Goal: Transaction & Acquisition: Purchase product/service

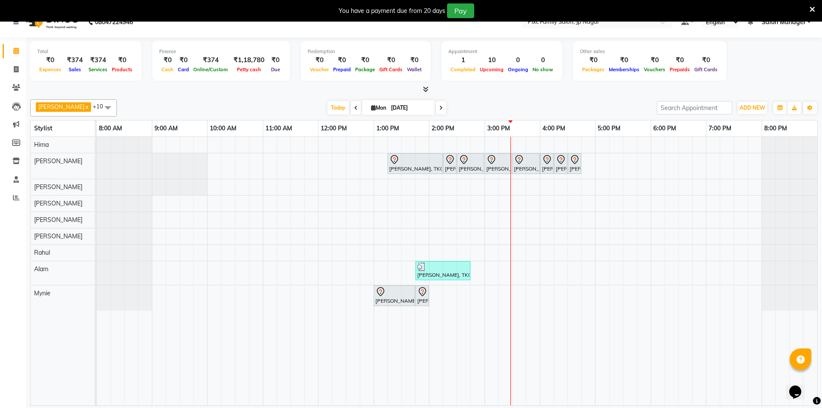
scroll to position [15, 0]
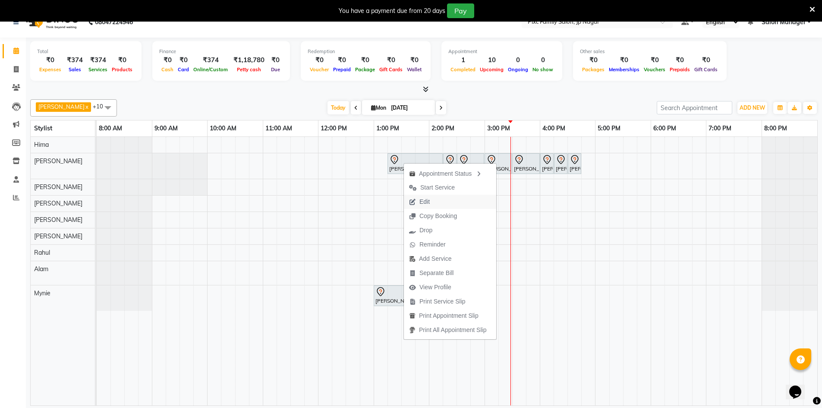
click at [428, 202] on span "Edit" at bounding box center [424, 201] width 10 height 9
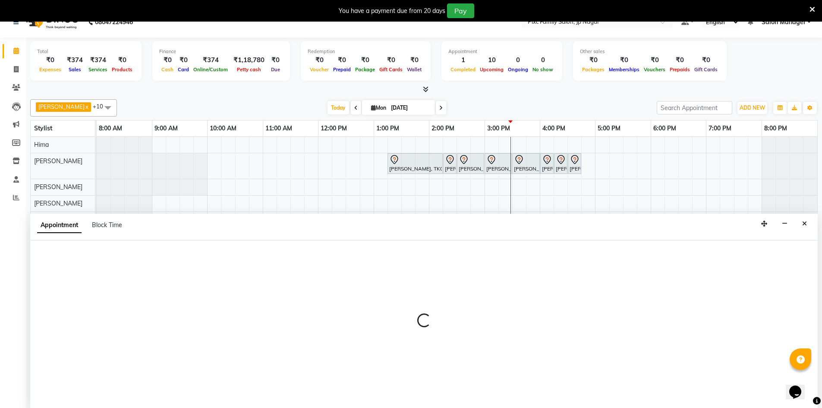
scroll to position [22, 0]
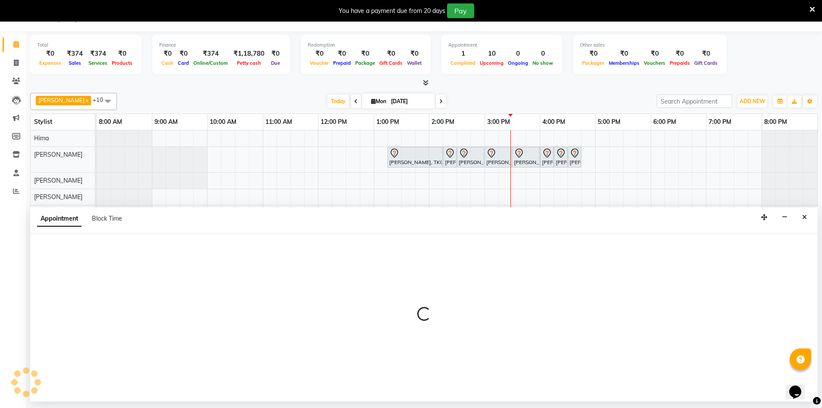
select select "tentative"
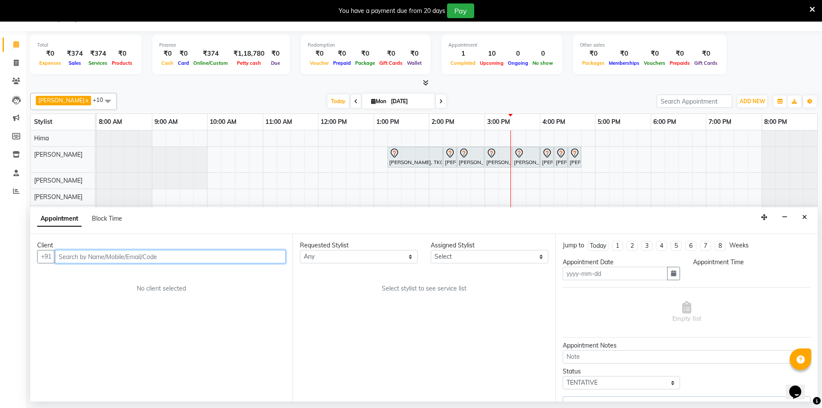
type input "[DATE]"
select select "82406"
select select "780"
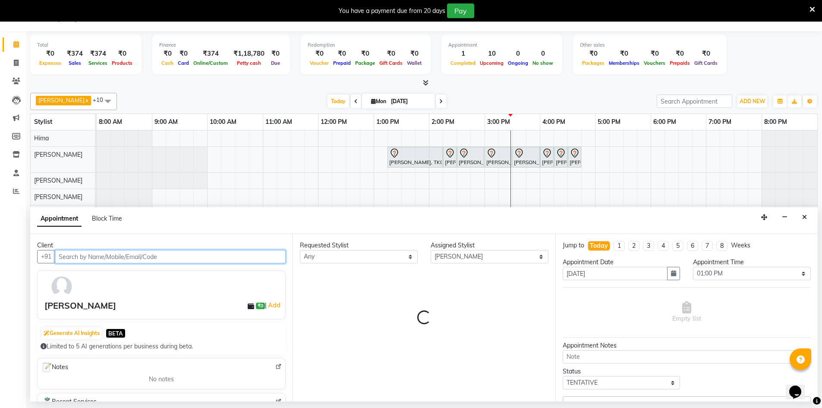
select select "4220"
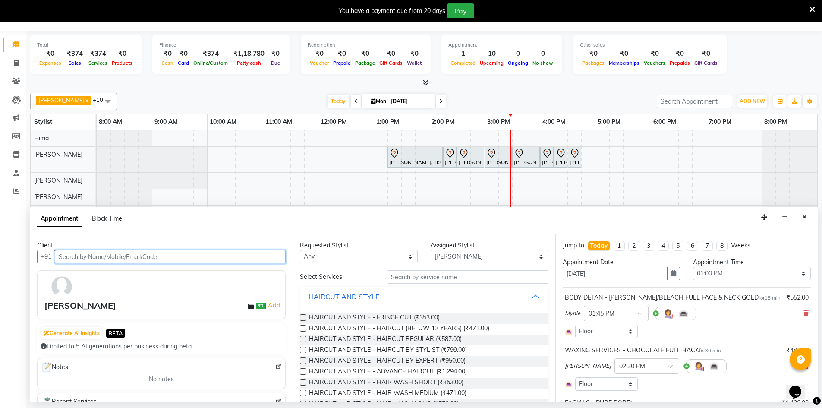
select select "4220"
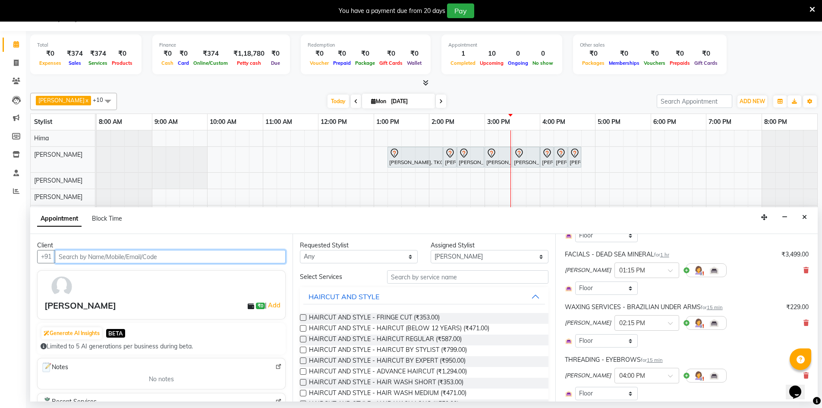
scroll to position [216, 0]
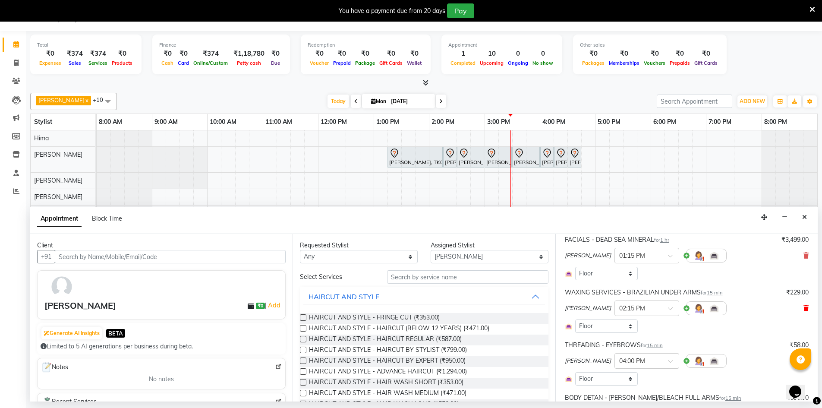
click at [803, 307] on icon at bounding box center [805, 308] width 5 height 6
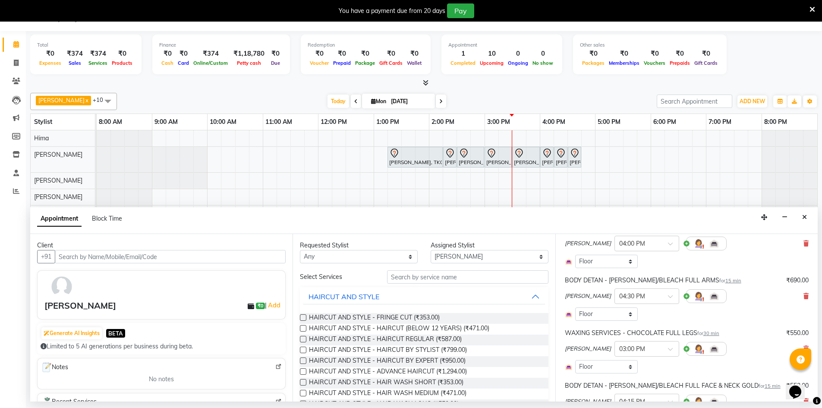
scroll to position [302, 0]
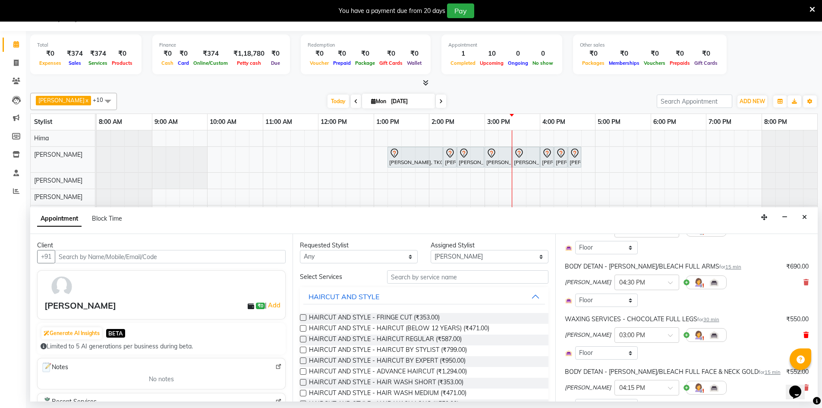
click at [803, 332] on icon at bounding box center [805, 335] width 5 height 6
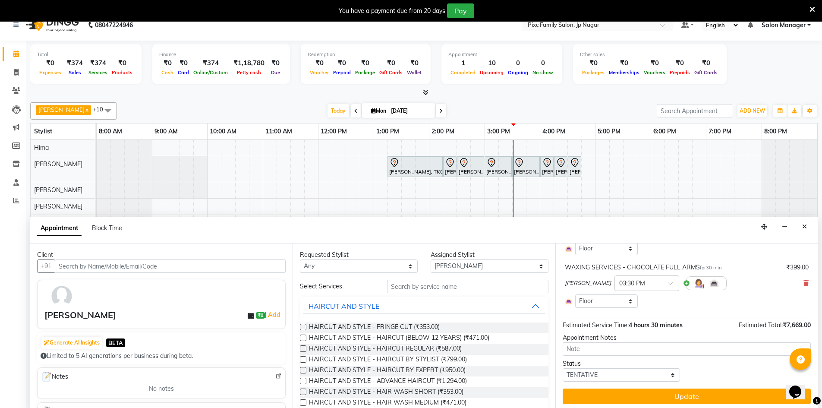
scroll to position [22, 0]
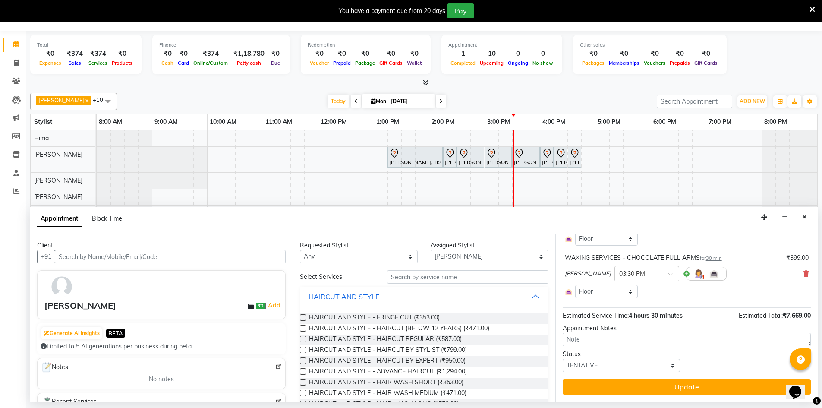
click at [685, 385] on button "Update" at bounding box center [687, 387] width 248 height 16
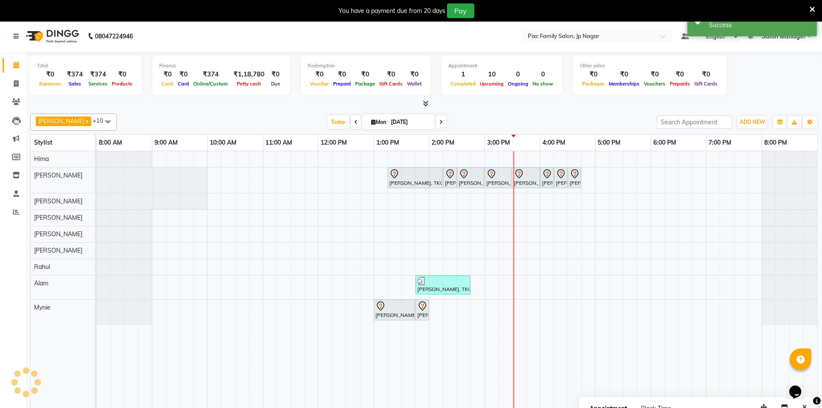
scroll to position [0, 0]
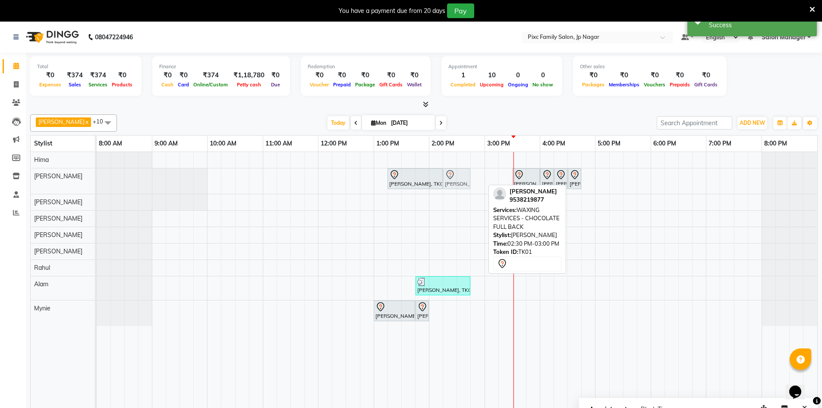
drag, startPoint x: 469, startPoint y: 175, endPoint x: 459, endPoint y: 178, distance: 10.7
click at [97, 178] on div "Meghana Upadhya, TK01, 01:15 PM-02:15 PM, FACIALS - DEAD SEA MINERAL Meghana Up…" at bounding box center [97, 180] width 0 height 25
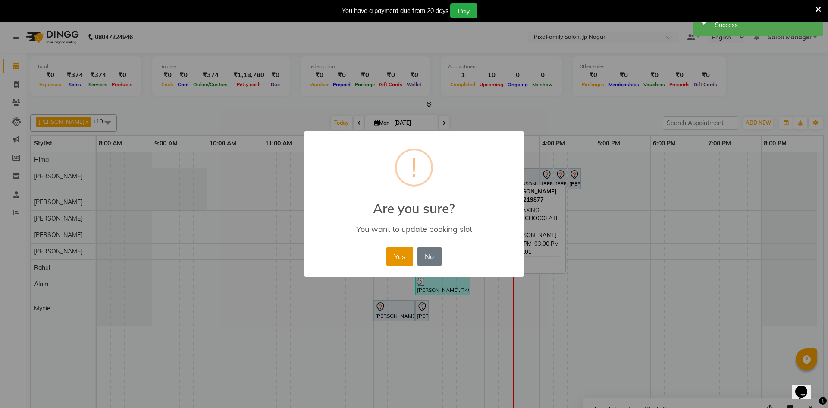
click at [394, 253] on button "Yes" at bounding box center [400, 256] width 26 height 19
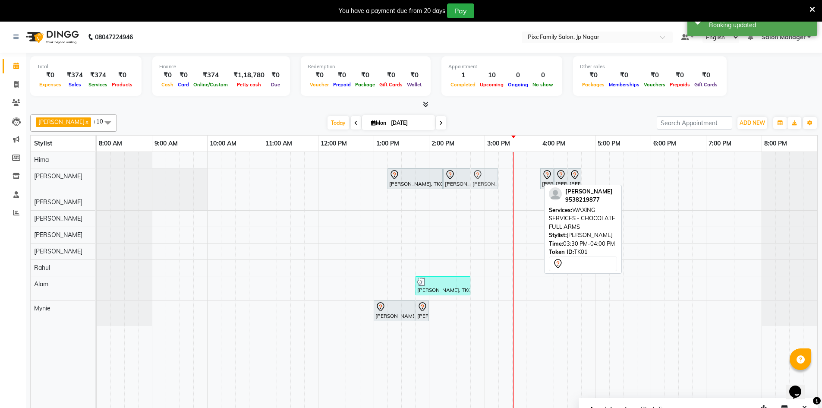
drag, startPoint x: 532, startPoint y: 176, endPoint x: 493, endPoint y: 177, distance: 38.4
click at [97, 177] on div "Meghana Upadhya, TK01, 01:15 PM-02:15 PM, FACIALS - DEAD SEA MINERAL Meghana Up…" at bounding box center [97, 180] width 0 height 25
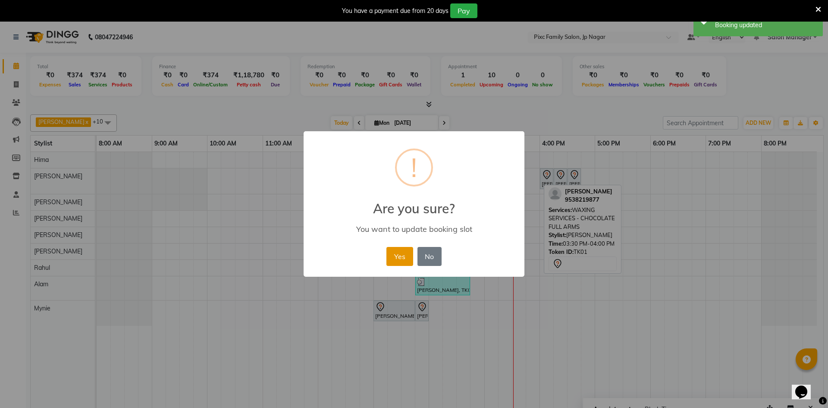
click at [396, 253] on button "Yes" at bounding box center [400, 256] width 26 height 19
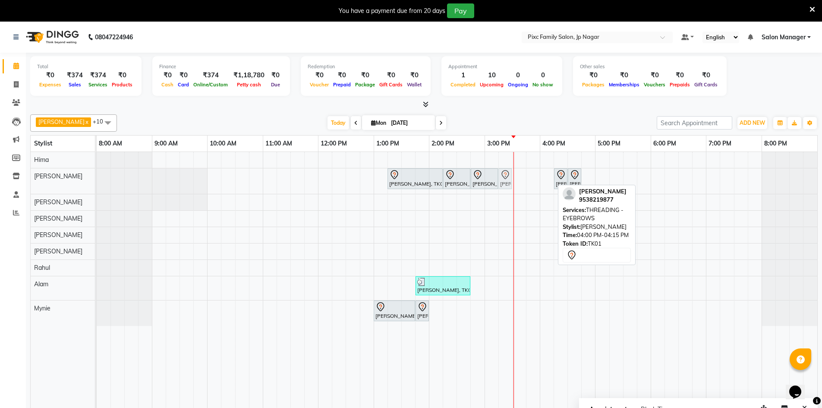
drag, startPoint x: 548, startPoint y: 177, endPoint x: 510, endPoint y: 178, distance: 38.0
click at [97, 178] on div "Meghana Upadhya, TK01, 01:15 PM-02:15 PM, FACIALS - DEAD SEA MINERAL Meghana Up…" at bounding box center [97, 180] width 0 height 25
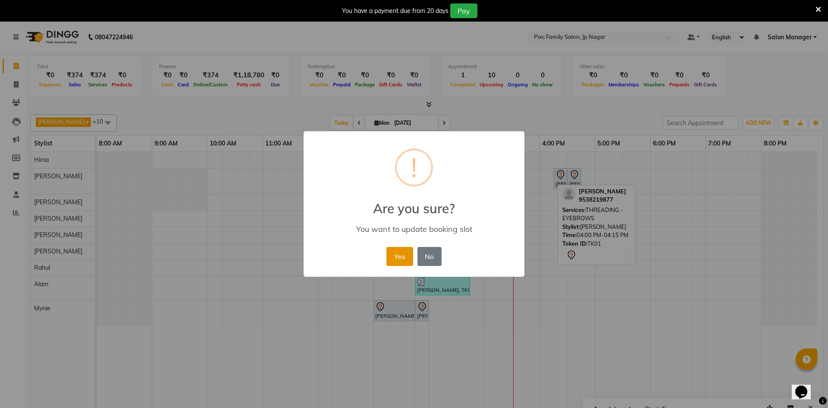
click at [395, 257] on button "Yes" at bounding box center [400, 256] width 26 height 19
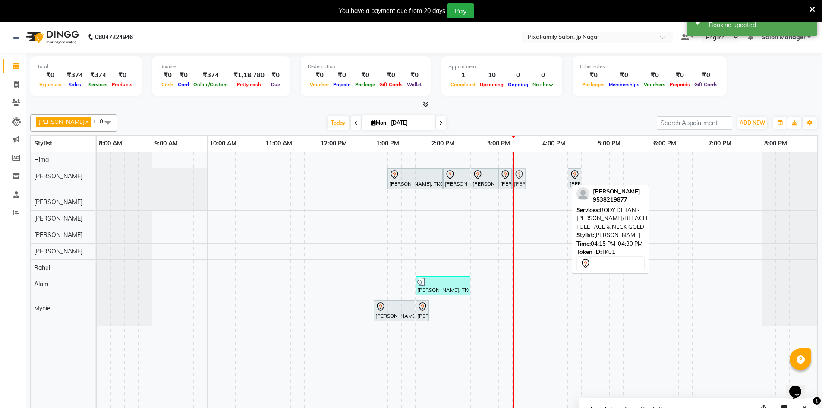
drag, startPoint x: 562, startPoint y: 180, endPoint x: 522, endPoint y: 183, distance: 40.3
click at [97, 183] on div "Meghana Upadhya, TK01, 01:15 PM-02:15 PM, FACIALS - DEAD SEA MINERAL Meghana Up…" at bounding box center [97, 180] width 0 height 25
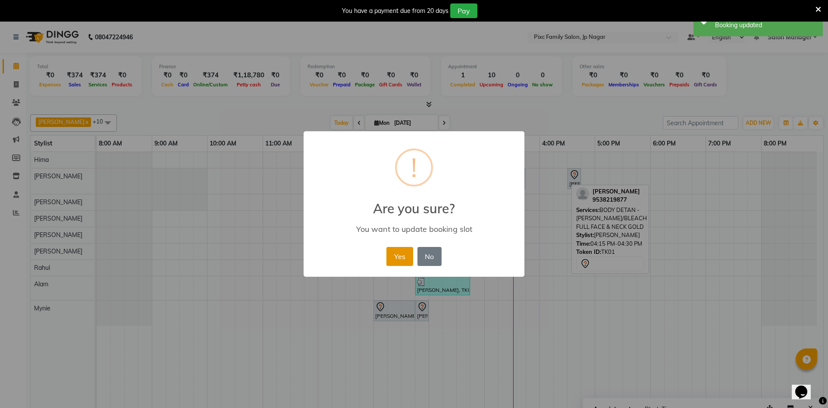
click at [403, 250] on button "Yes" at bounding box center [400, 256] width 26 height 19
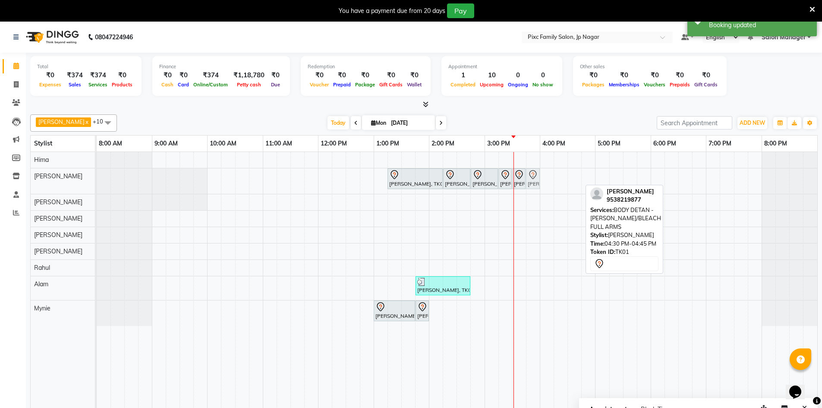
drag, startPoint x: 576, startPoint y: 176, endPoint x: 535, endPoint y: 182, distance: 42.3
click at [97, 182] on div "Meghana Upadhya, TK01, 01:15 PM-02:15 PM, FACIALS - DEAD SEA MINERAL Meghana Up…" at bounding box center [97, 180] width 0 height 25
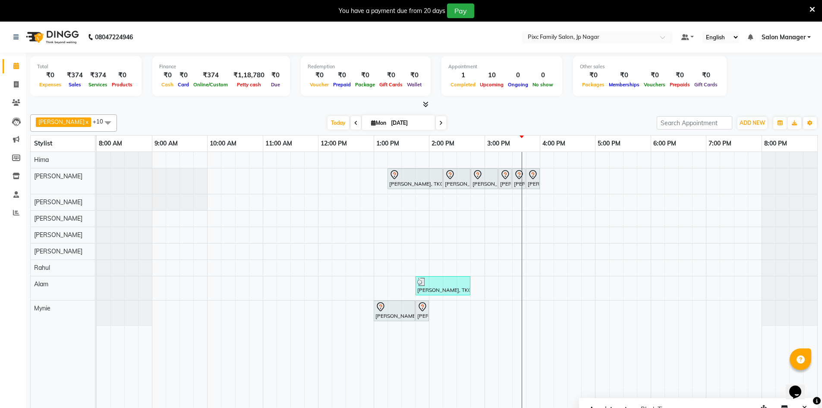
click at [624, 404] on span "Appointment" at bounding box center [608, 410] width 44 height 16
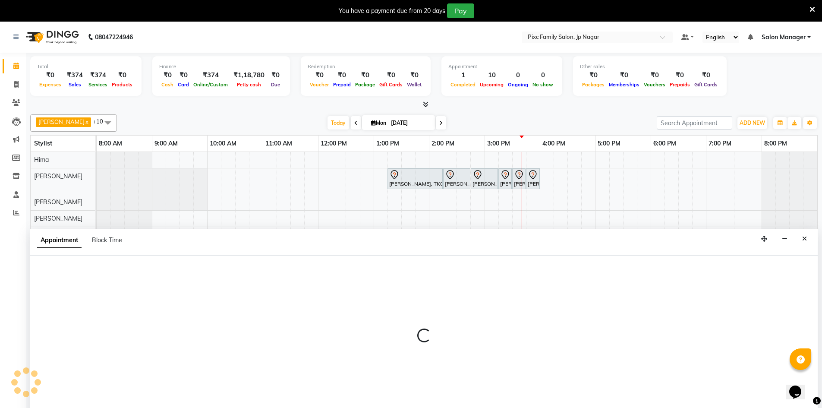
select select "tentative"
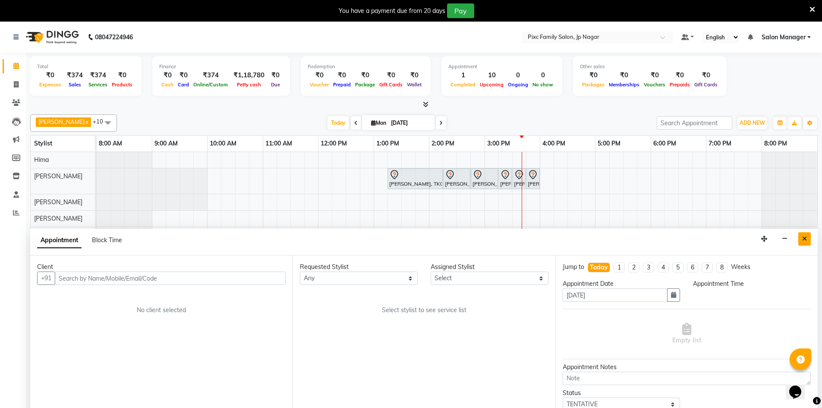
click at [804, 241] on icon "Close" at bounding box center [804, 239] width 5 height 6
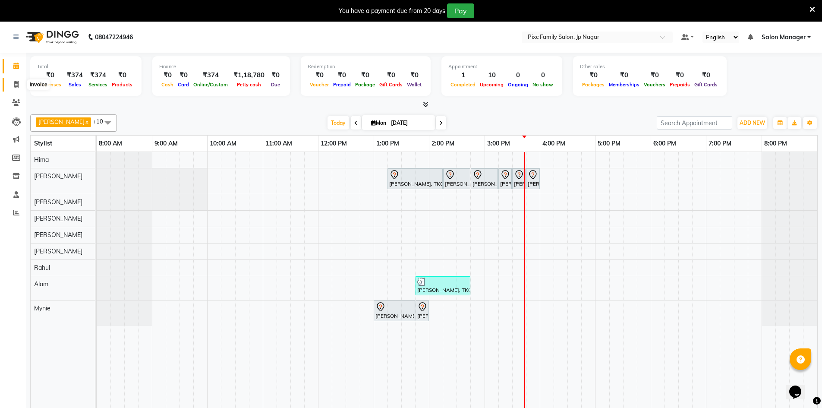
drag, startPoint x: 17, startPoint y: 86, endPoint x: 19, endPoint y: 90, distance: 5.0
click at [17, 85] on icon at bounding box center [16, 84] width 5 height 6
select select "service"
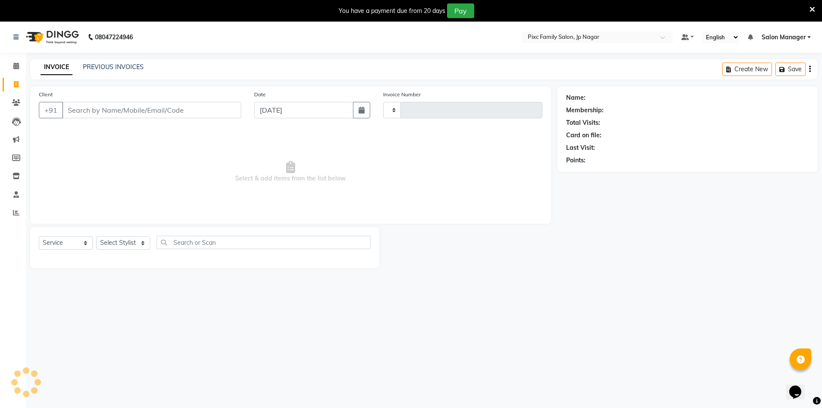
type input "0521"
select select "8432"
click at [249, 242] on input "text" at bounding box center [264, 242] width 214 height 13
click at [119, 244] on select "Select Stylist" at bounding box center [123, 242] width 54 height 13
select select "89737"
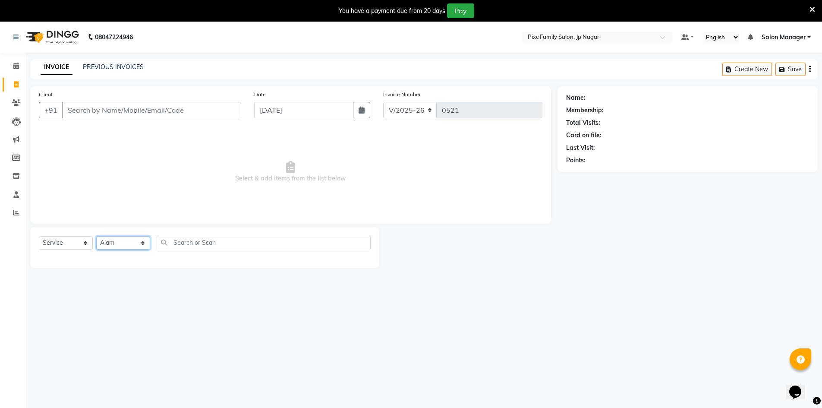
click at [96, 236] on select "Select Stylist [PERSON_NAME] BISWAKARAM [PERSON_NAME] [PERSON_NAME] [PERSON_NAM…" at bounding box center [123, 242] width 54 height 13
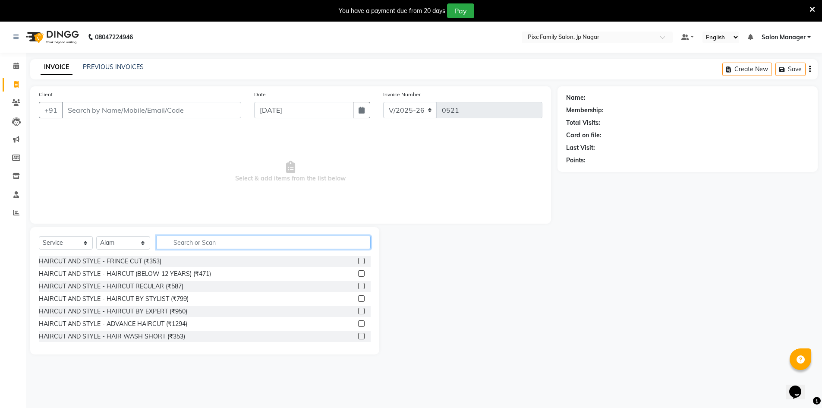
click at [189, 242] on input "text" at bounding box center [264, 242] width 214 height 13
type input "h"
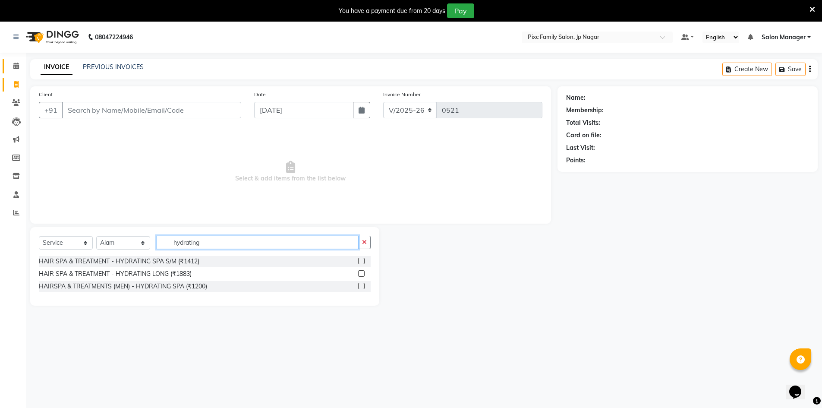
type input "hydrating"
click at [15, 68] on icon at bounding box center [16, 66] width 6 height 6
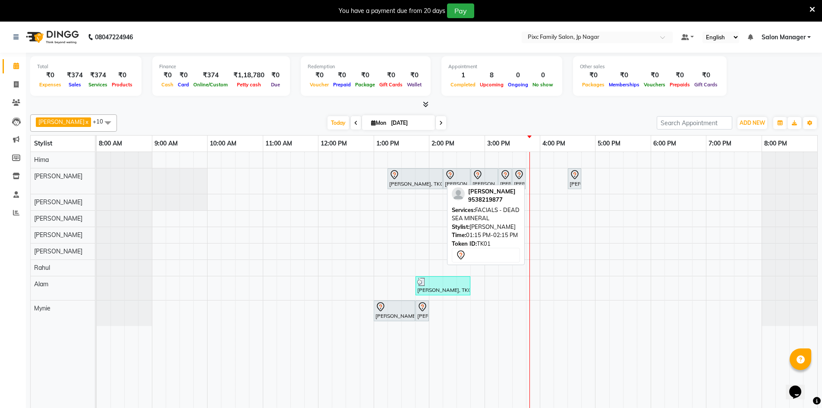
click at [416, 175] on div at bounding box center [415, 175] width 52 height 10
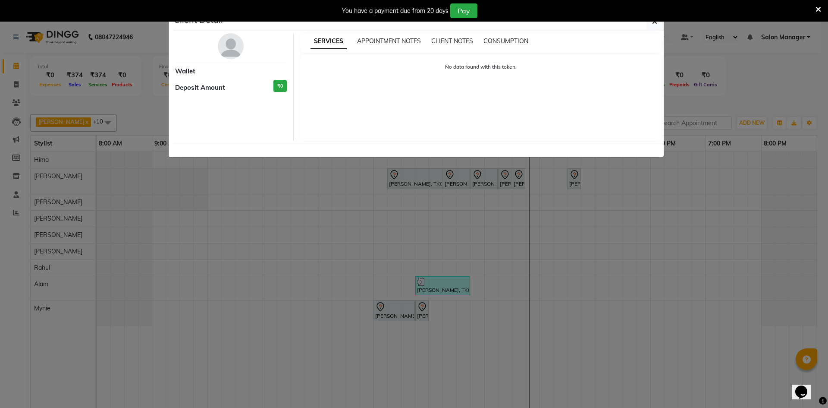
select select "7"
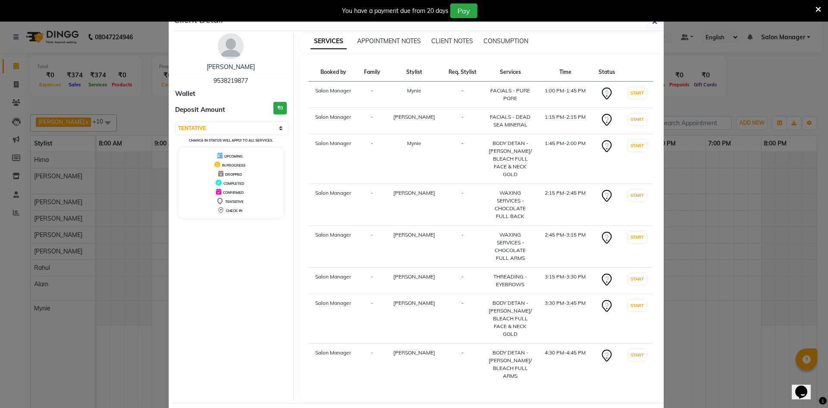
click at [653, 20] on div "You have a payment due from 20 days Pay" at bounding box center [414, 11] width 828 height 22
click at [652, 22] on icon "button" at bounding box center [654, 21] width 5 height 7
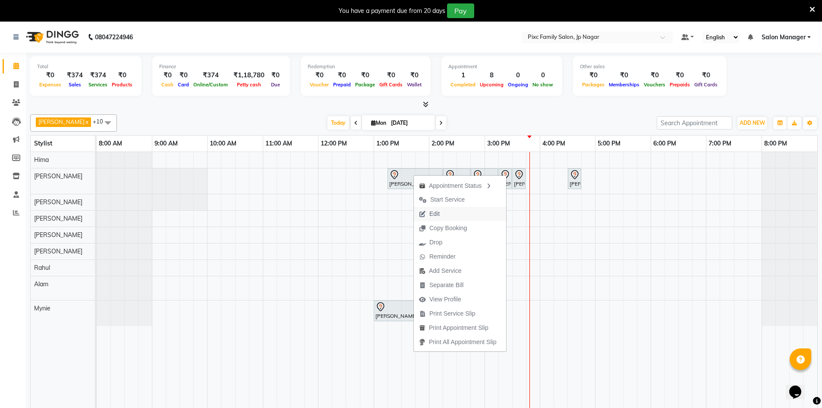
click at [438, 213] on span "Edit" at bounding box center [434, 213] width 10 height 9
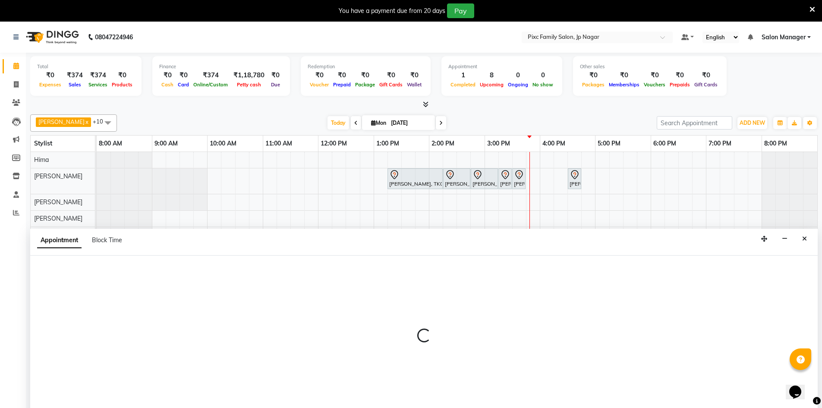
scroll to position [22, 0]
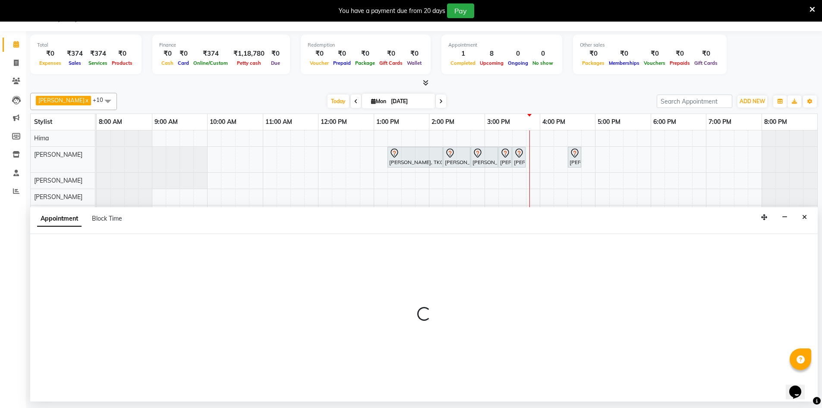
select select "tentative"
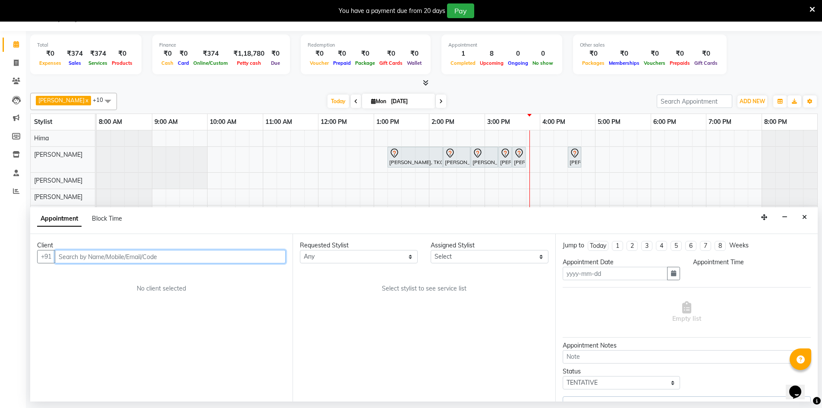
type input "[DATE]"
select select "82406"
select select "780"
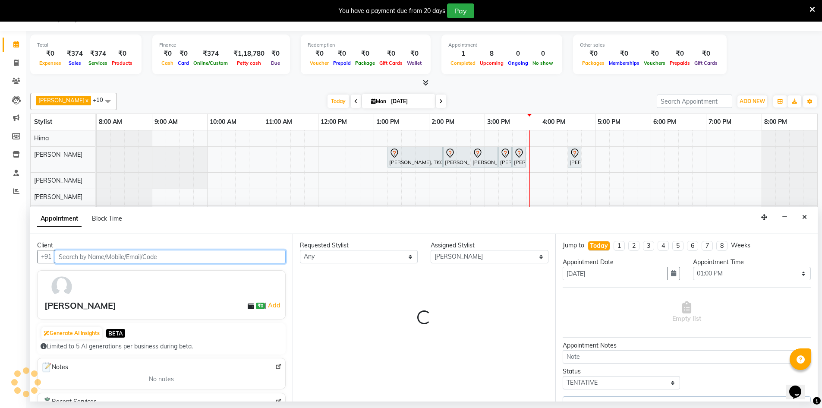
select select "4220"
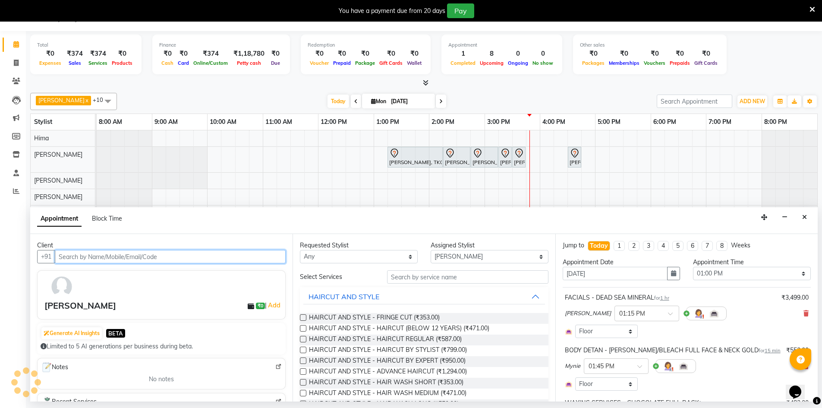
select select "4220"
click at [436, 256] on select "Select Alam ANISH BISWAKARAM Anjali Tamang BHUVANA Elisha Rai Hima Maruthi Myni…" at bounding box center [490, 256] width 118 height 13
select select "89738"
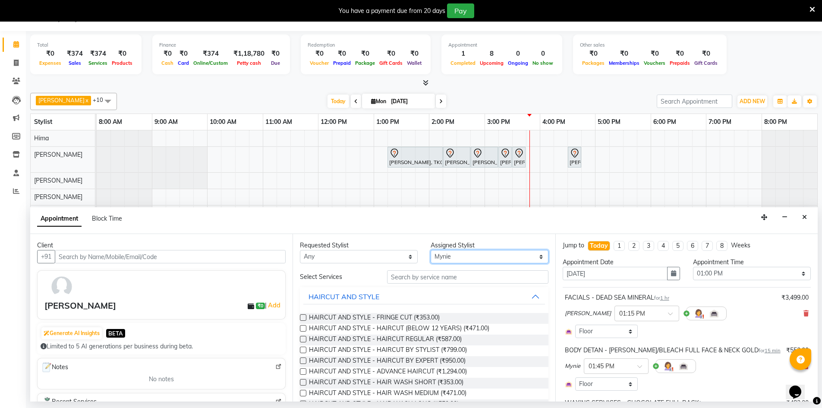
click at [431, 250] on select "Select Alam ANISH BISWAKARAM Anjali Tamang BHUVANA Elisha Rai Hima Maruthi Myni…" at bounding box center [490, 256] width 118 height 13
click at [425, 279] on input "text" at bounding box center [467, 276] width 161 height 13
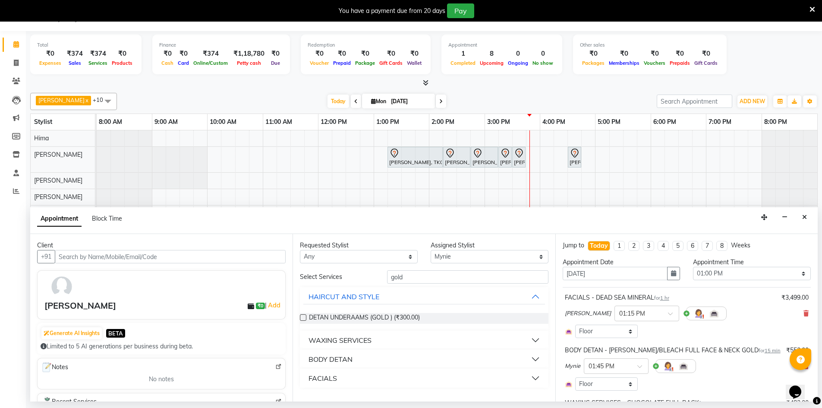
click at [370, 379] on button "FACIALS" at bounding box center [423, 378] width 241 height 16
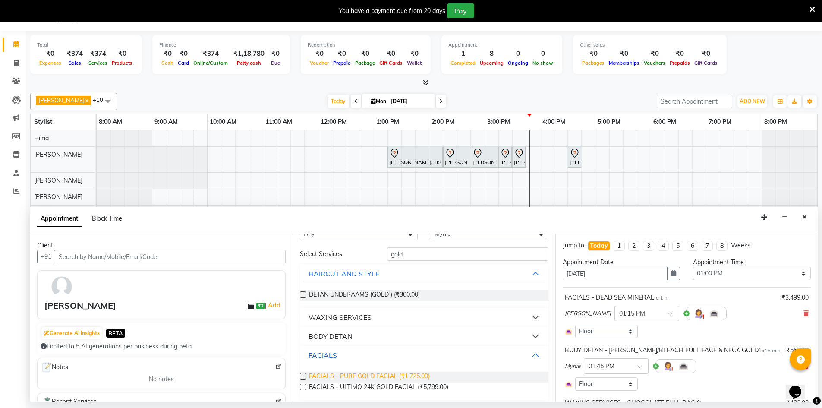
scroll to position [28, 0]
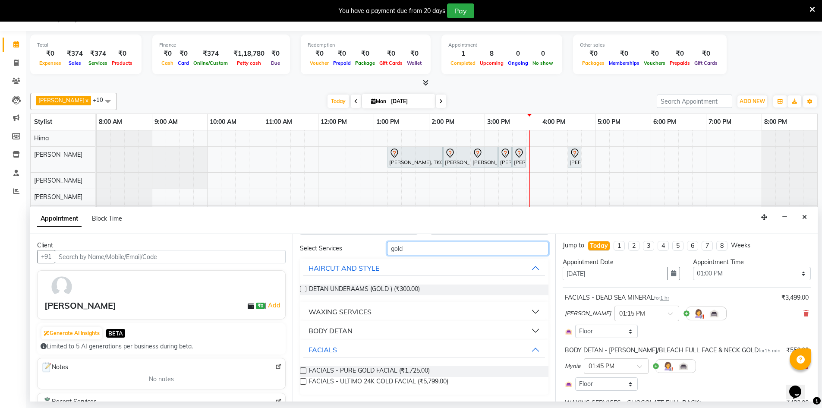
drag, startPoint x: 409, startPoint y: 250, endPoint x: 324, endPoint y: 243, distance: 85.7
click at [324, 243] on div "Select Services gold" at bounding box center [423, 248] width 261 height 13
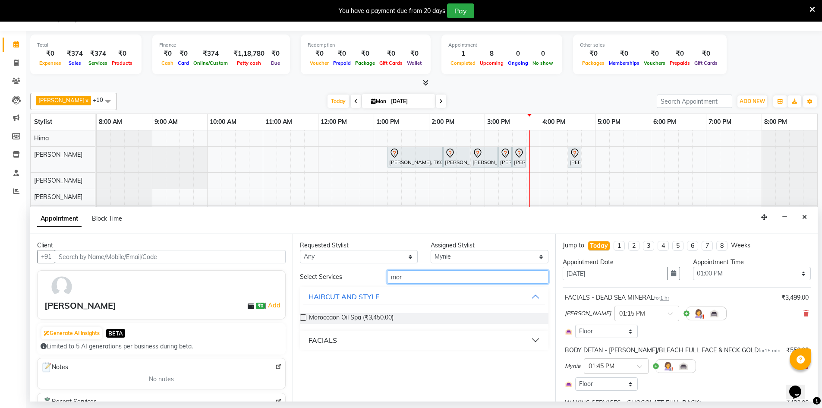
scroll to position [0, 0]
type input "mor"
drag, startPoint x: 341, startPoint y: 332, endPoint x: 341, endPoint y: 336, distance: 4.3
click at [341, 334] on div "FACIALS" at bounding box center [424, 339] width 248 height 19
click at [336, 339] on div "FACIALS" at bounding box center [322, 340] width 28 height 10
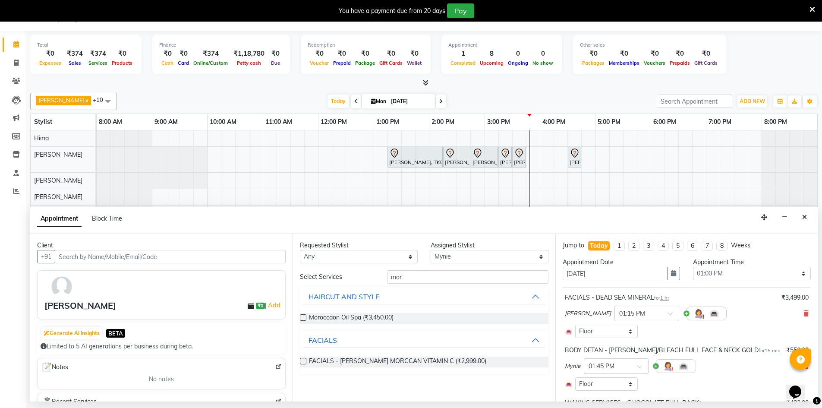
click at [301, 362] on label at bounding box center [303, 361] width 6 height 6
click at [301, 362] on input "checkbox" at bounding box center [303, 362] width 6 height 6
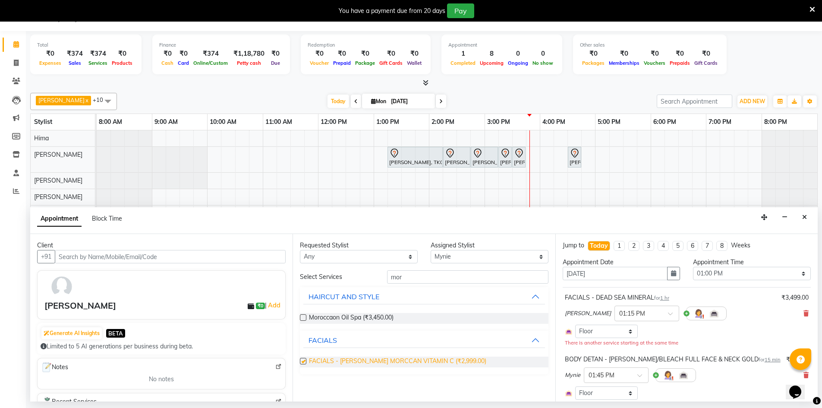
checkbox input "false"
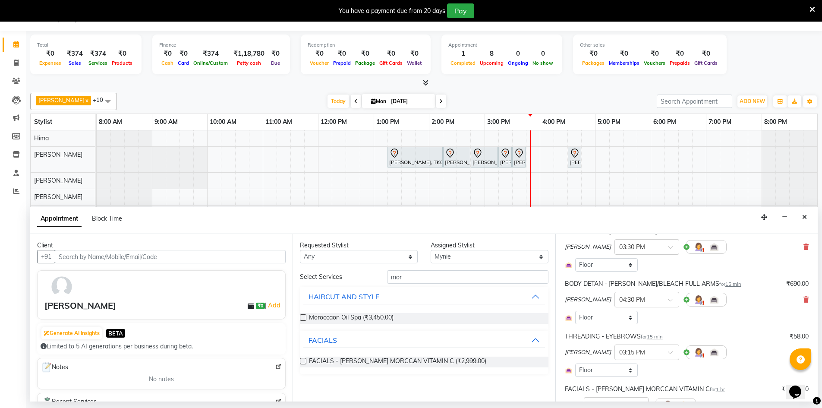
scroll to position [431, 0]
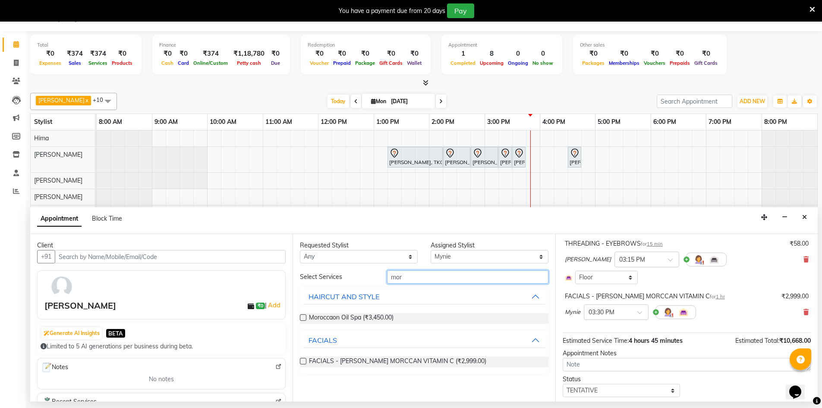
drag, startPoint x: 423, startPoint y: 277, endPoint x: 302, endPoint y: 271, distance: 121.0
click at [321, 271] on div "Select Services mor" at bounding box center [423, 276] width 261 height 13
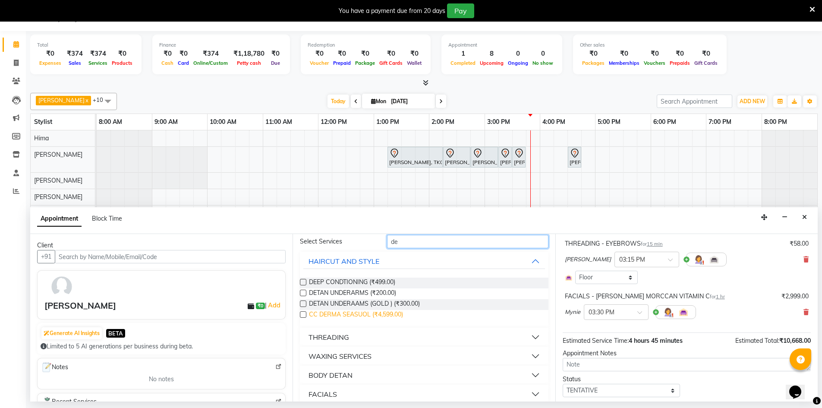
scroll to position [86, 0]
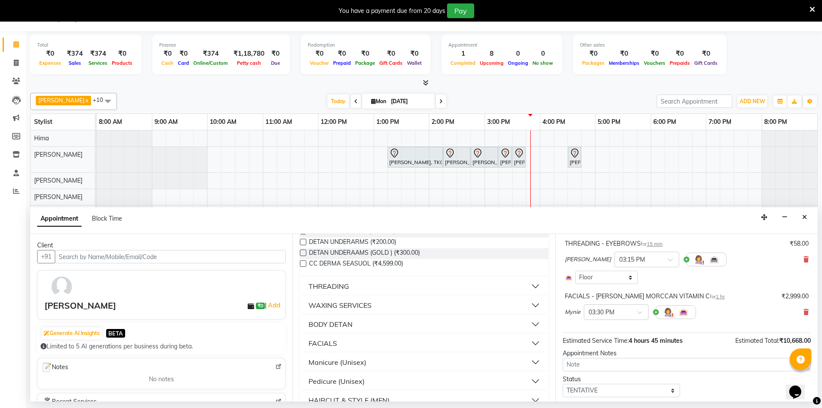
type input "de"
click at [359, 322] on button "BODY DETAN" at bounding box center [423, 324] width 241 height 16
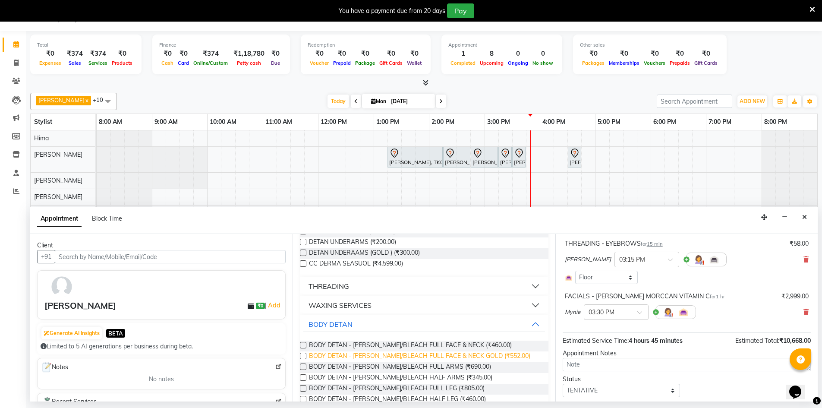
click at [392, 356] on span "BODY DETAN - DE-TAN/BLEACH FULL FACE & NECK GOLD (₹552.00)" at bounding box center [419, 356] width 221 height 11
checkbox input "false"
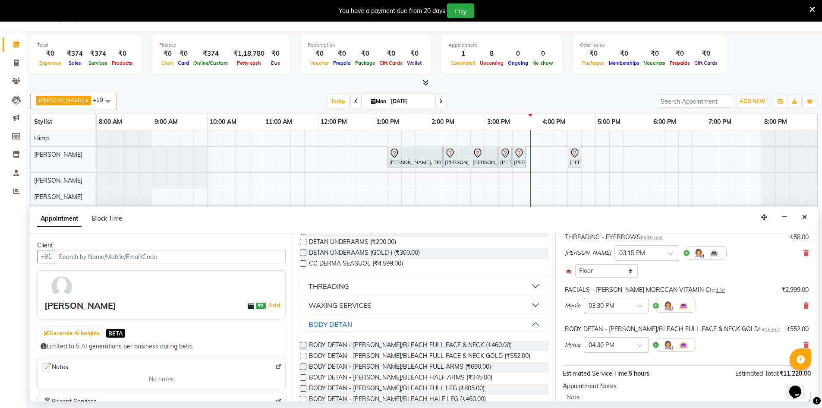
scroll to position [496, 0]
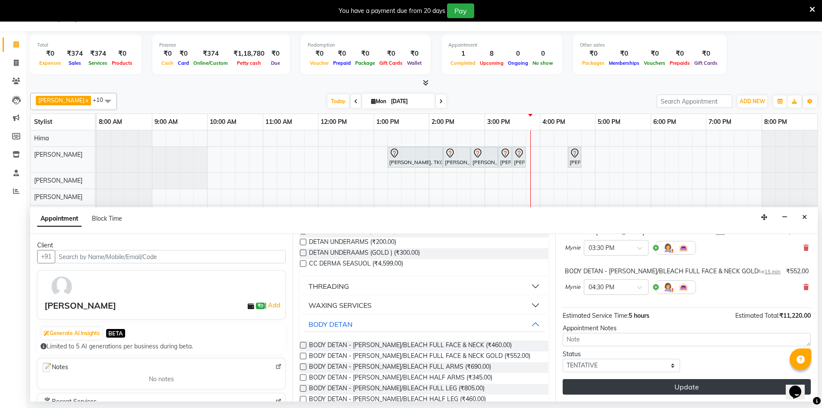
click at [672, 390] on button "Update" at bounding box center [687, 387] width 248 height 16
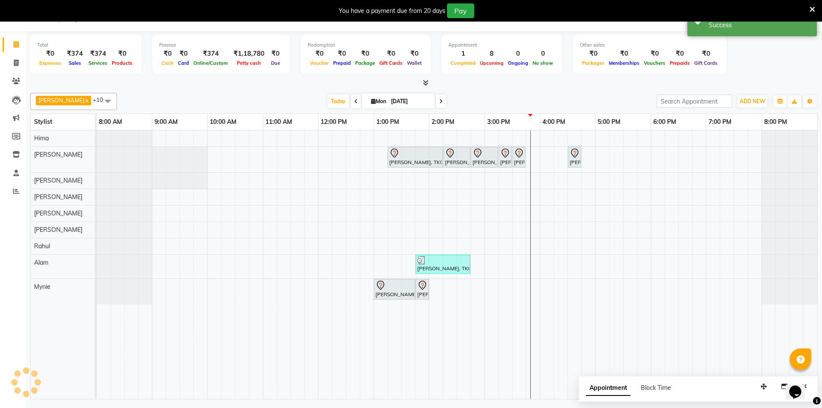
scroll to position [0, 0]
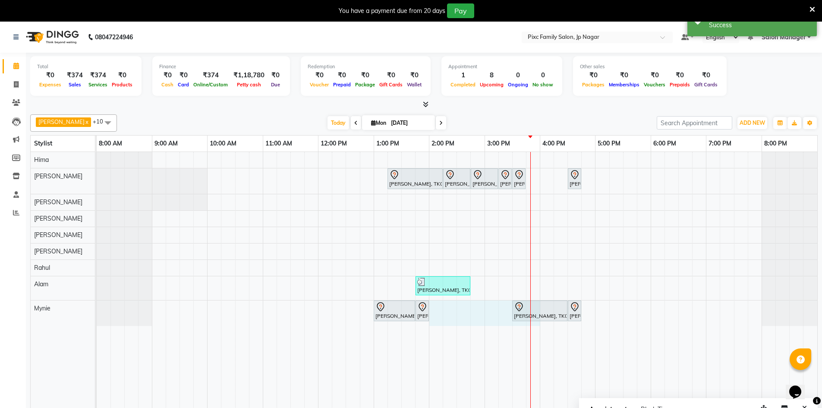
drag, startPoint x: 530, startPoint y: 307, endPoint x: 443, endPoint y: 306, distance: 86.7
click at [443, 306] on div "Meghana Upadhya, TK01, 01:15 PM-02:15 PM, FACIALS - DEAD SEA MINERAL Meghana Up…" at bounding box center [457, 286] width 721 height 268
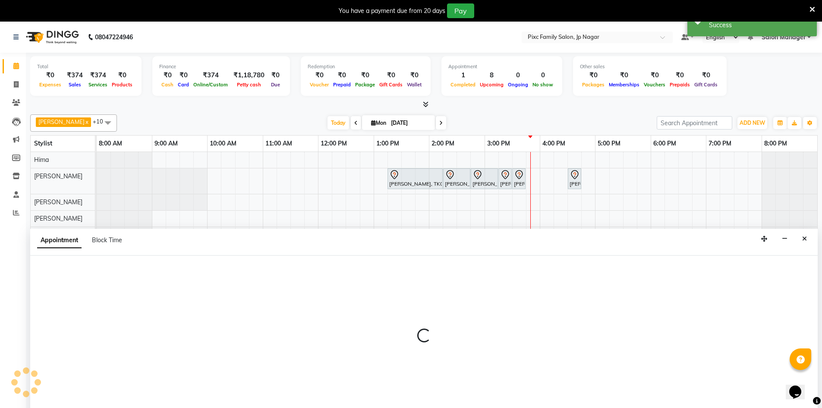
scroll to position [22, 0]
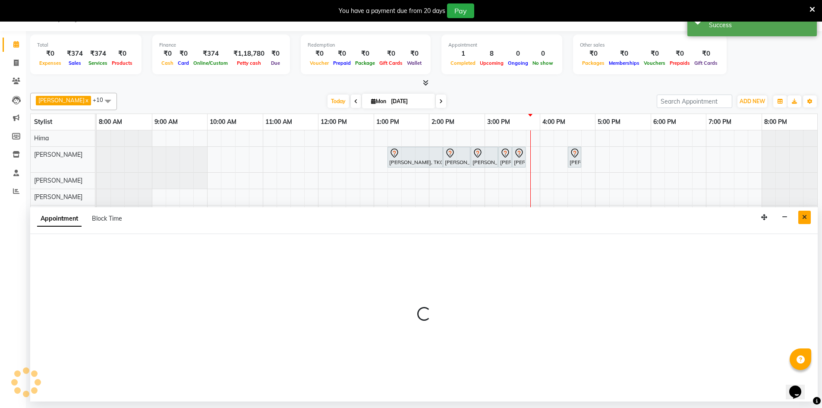
click at [806, 217] on icon "Close" at bounding box center [804, 217] width 5 height 6
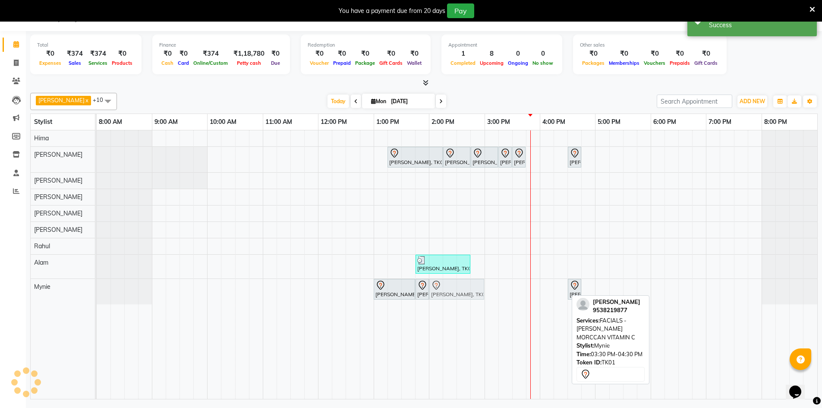
drag, startPoint x: 538, startPoint y: 282, endPoint x: 460, endPoint y: 283, distance: 77.7
click at [97, 283] on div "Meghana Upadhya, TK01, 01:00 PM-01:45 PM, FACIALS - PURE PORE Meghana Upadhya, …" at bounding box center [97, 291] width 0 height 25
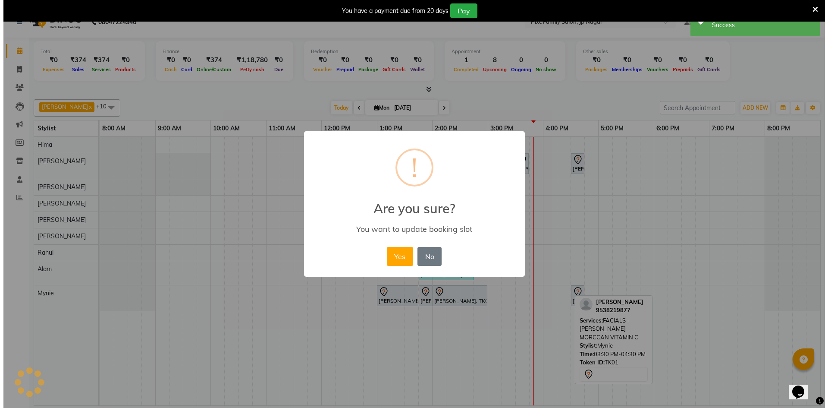
scroll to position [15, 0]
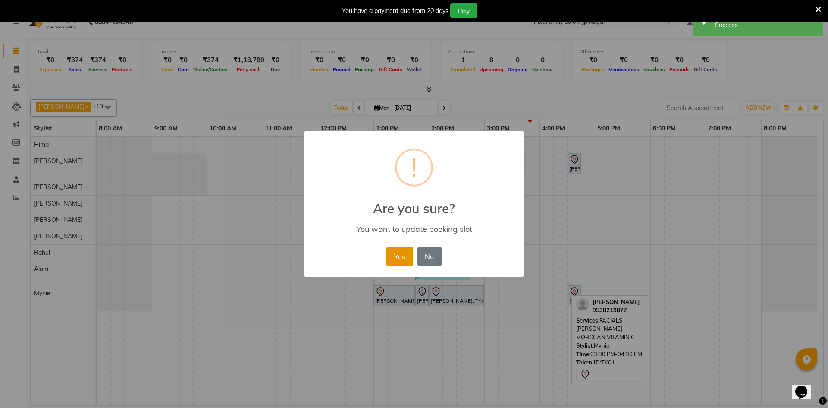
click at [402, 256] on button "Yes" at bounding box center [400, 256] width 26 height 19
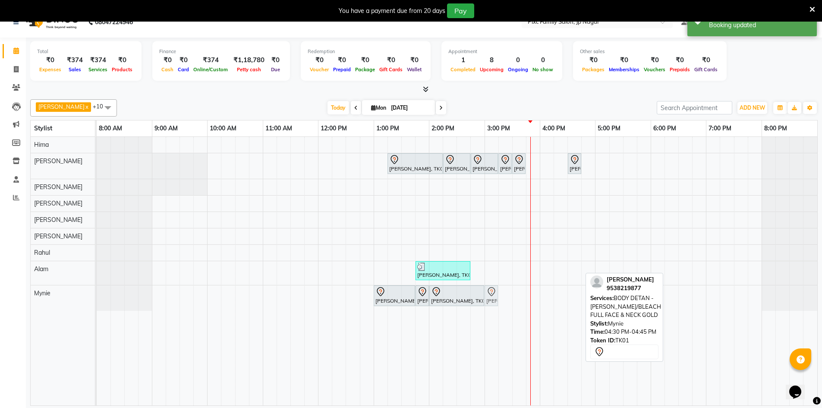
drag, startPoint x: 576, startPoint y: 297, endPoint x: 498, endPoint y: 297, distance: 78.1
click at [97, 297] on div "Meghana Upadhya, TK01, 01:00 PM-01:45 PM, FACIALS - PURE PORE Meghana Upadhya, …" at bounding box center [97, 297] width 0 height 25
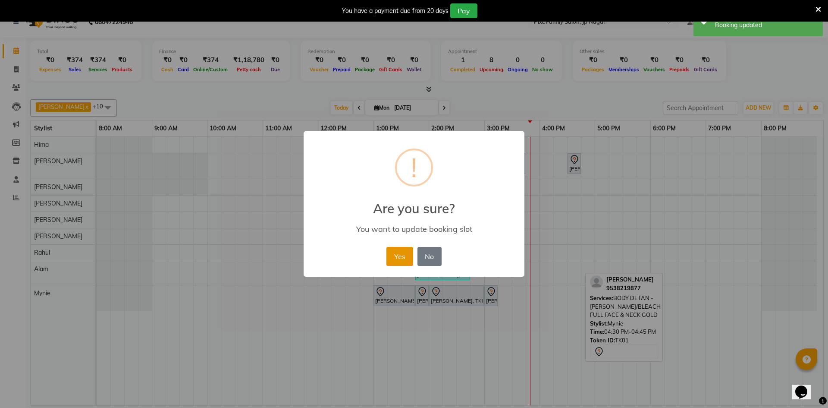
click at [391, 252] on button "Yes" at bounding box center [400, 256] width 26 height 19
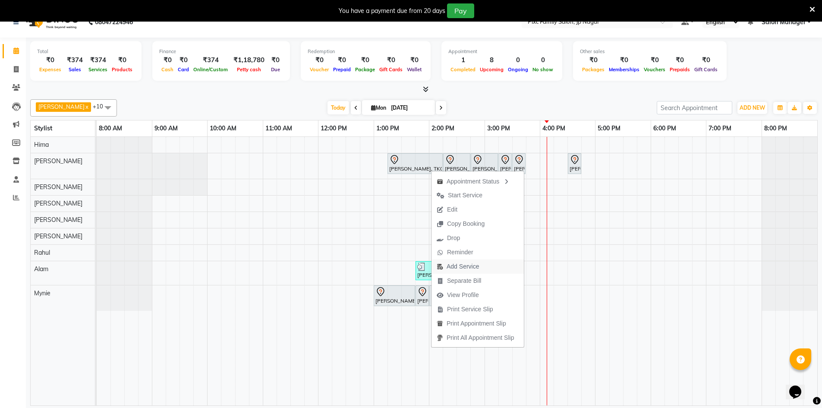
click at [491, 267] on button "Add Service" at bounding box center [477, 266] width 92 height 14
select select "82406"
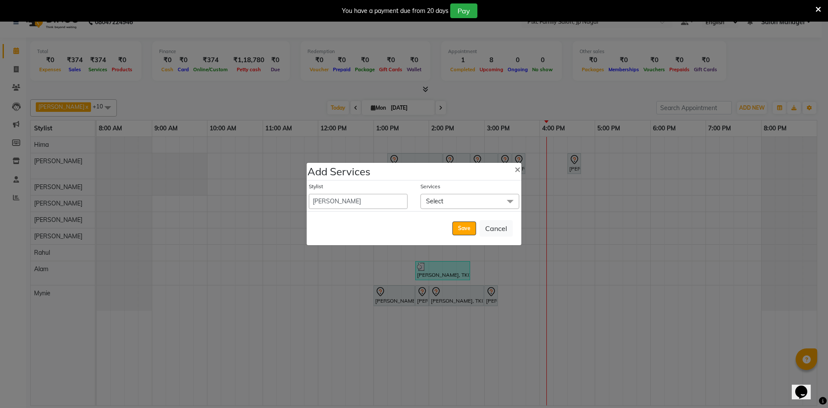
click at [451, 205] on span "Select" at bounding box center [470, 201] width 99 height 15
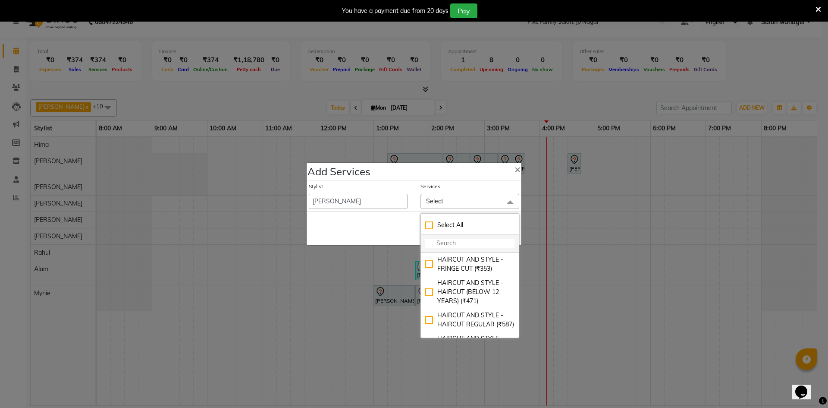
click at [468, 240] on input "multiselect-search" at bounding box center [469, 243] width 89 height 9
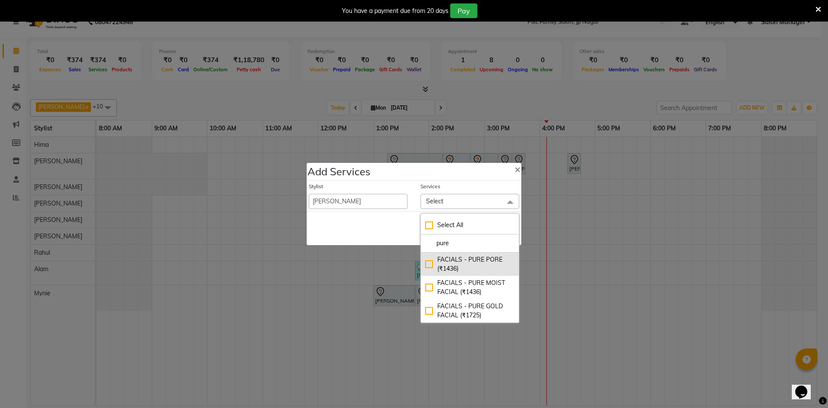
type input "pure"
click at [428, 263] on div "FACIALS - PURE PORE (₹1436)" at bounding box center [469, 264] width 89 height 18
checkbox input "true"
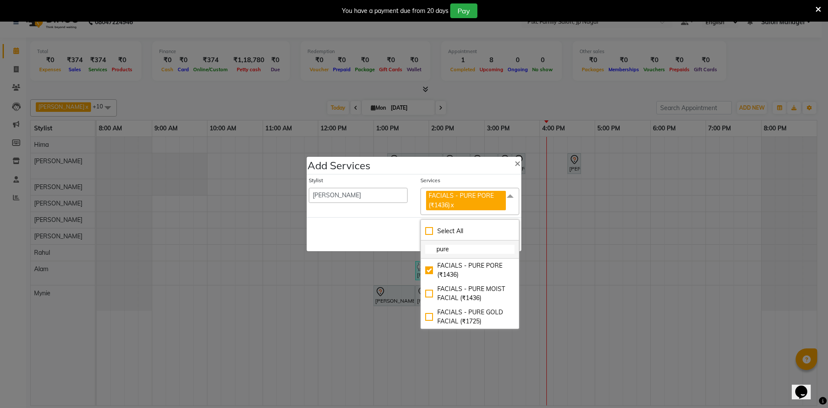
click at [484, 248] on input "pure" at bounding box center [469, 249] width 89 height 9
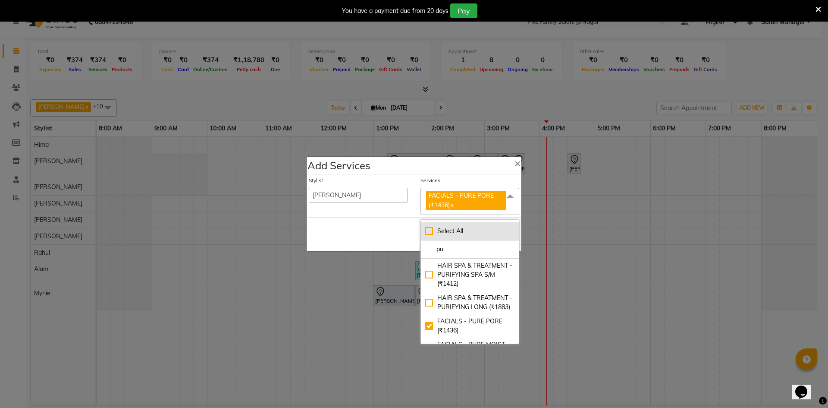
type input "p"
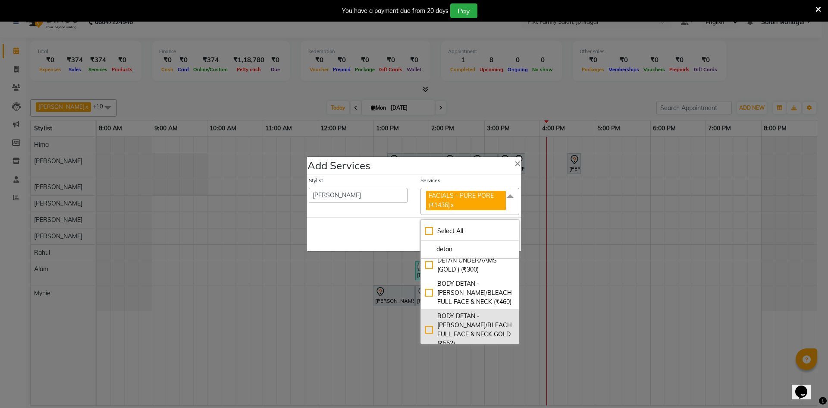
scroll to position [43, 0]
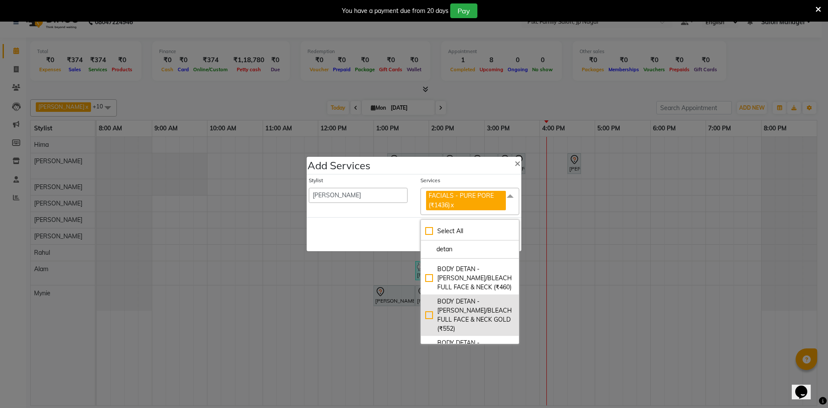
type input "detan"
click at [425, 309] on div "BODY DETAN - [PERSON_NAME]/BLEACH FULL FACE & NECK GOLD (₹552)" at bounding box center [469, 315] width 89 height 36
checkbox input "true"
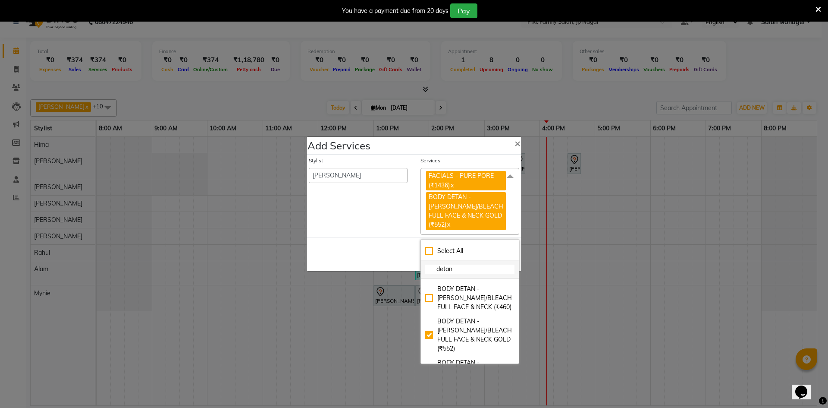
click at [476, 264] on input "detan" at bounding box center [469, 268] width 89 height 9
type input "d"
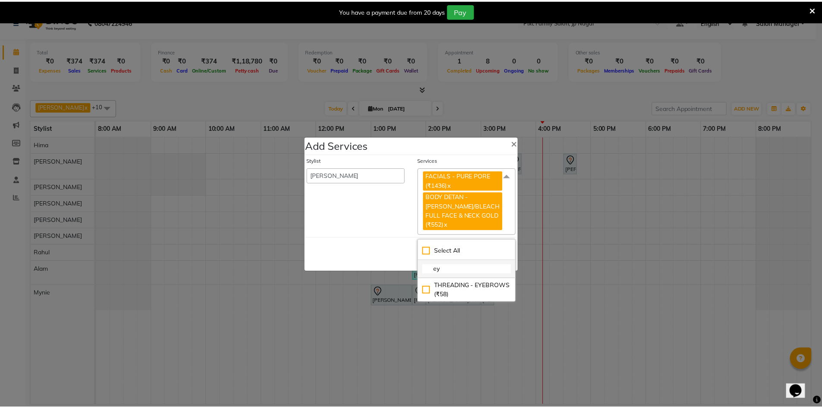
scroll to position [0, 0]
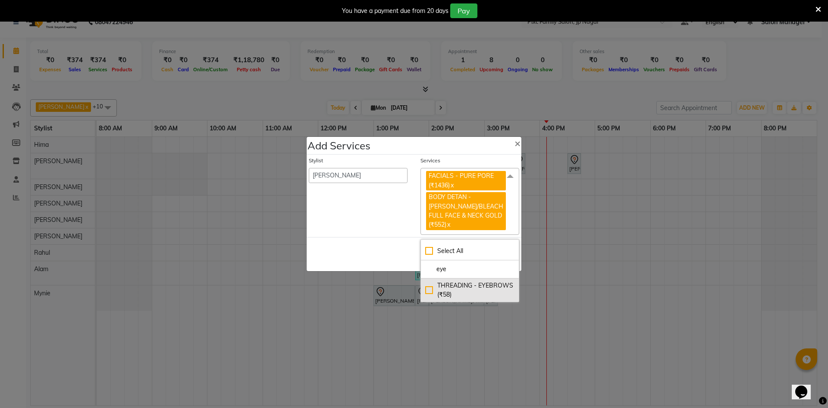
type input "eye"
click at [428, 286] on div "THREADING - EYEBROWS (₹58)" at bounding box center [469, 290] width 89 height 18
checkbox input "true"
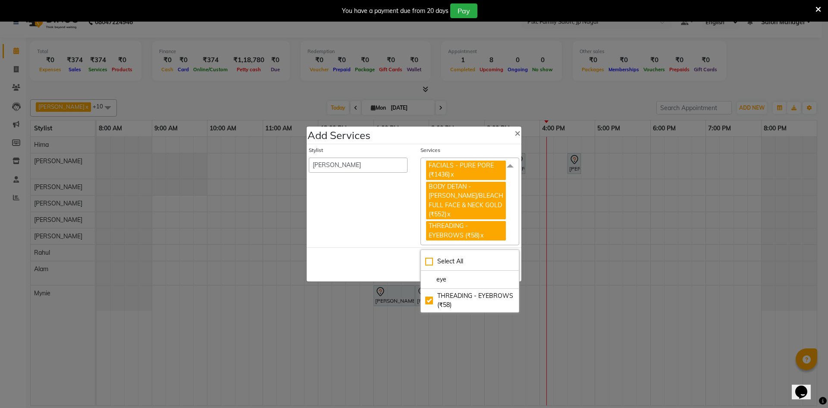
click at [382, 261] on div "Save Cancel" at bounding box center [414, 264] width 215 height 34
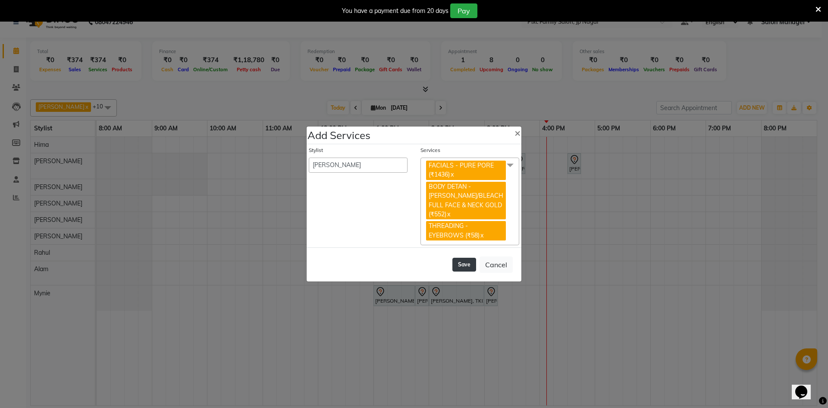
click at [466, 260] on button "Save" at bounding box center [465, 265] width 24 height 14
select select "89737"
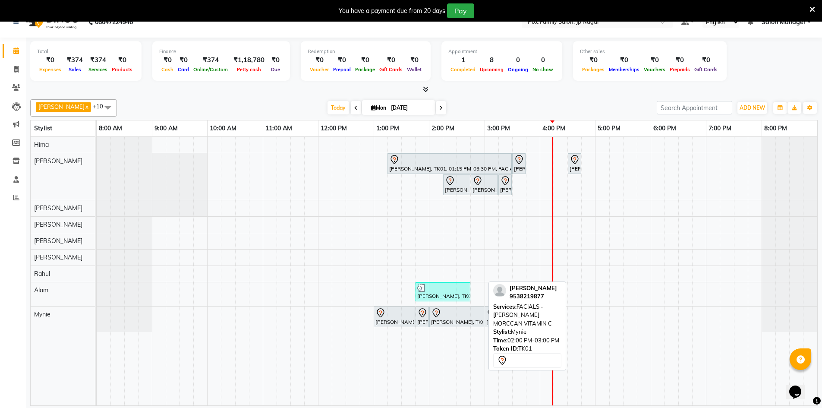
click at [460, 315] on div at bounding box center [456, 313] width 51 height 10
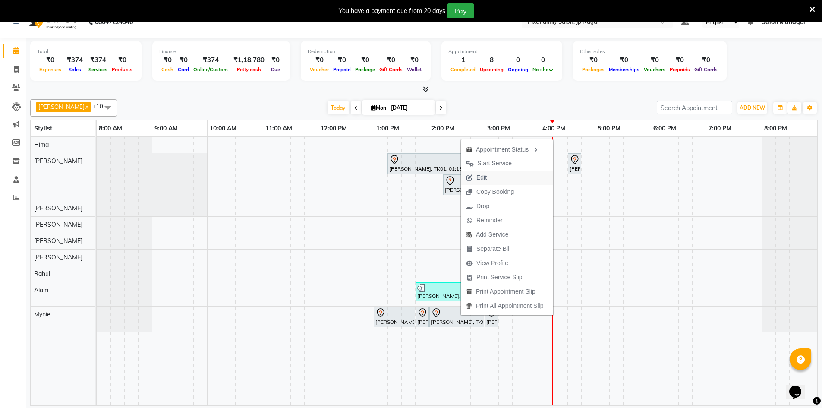
click at [488, 181] on span "Edit" at bounding box center [476, 177] width 31 height 14
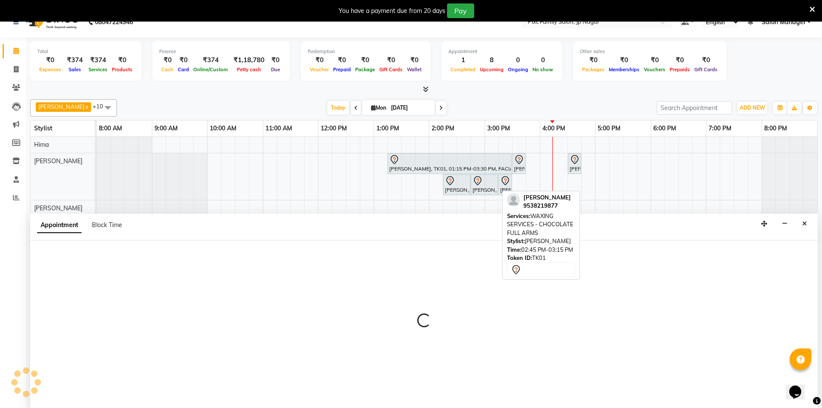
scroll to position [22, 0]
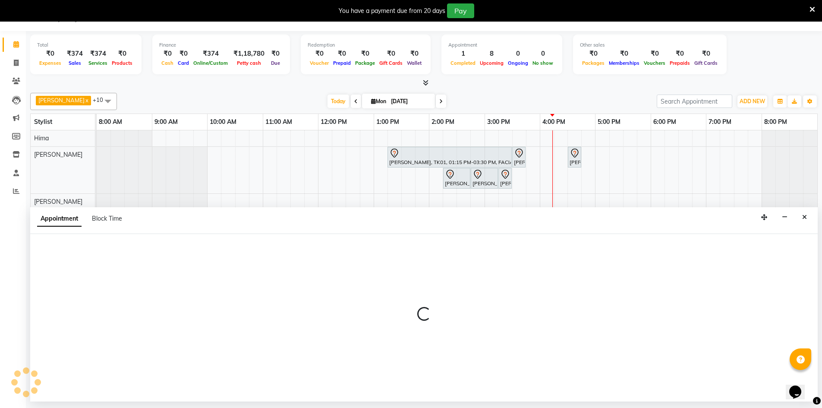
select select "tentative"
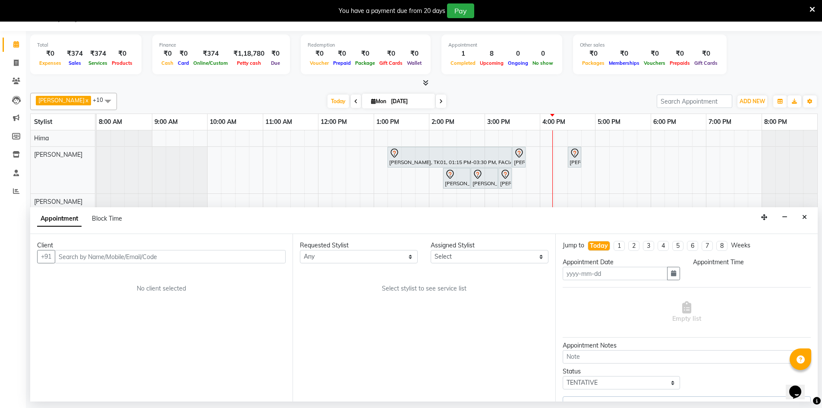
type input "[DATE]"
select select "780"
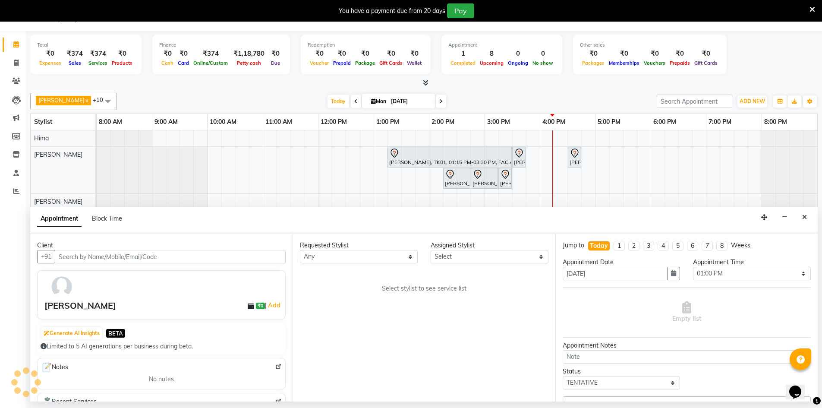
select select "82406"
select select "4220"
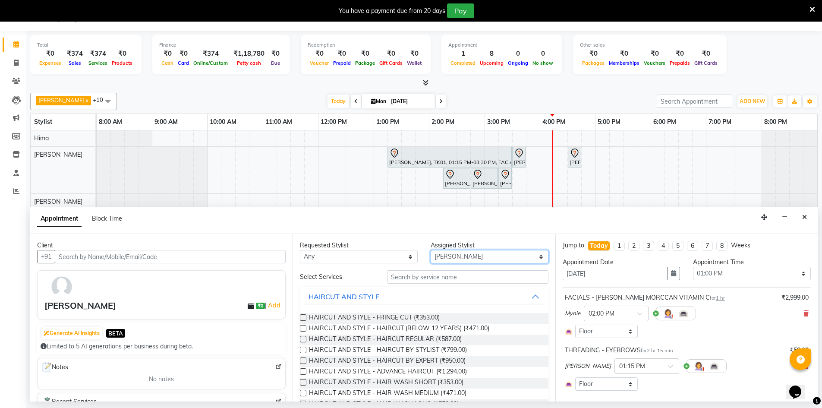
select select "4220"
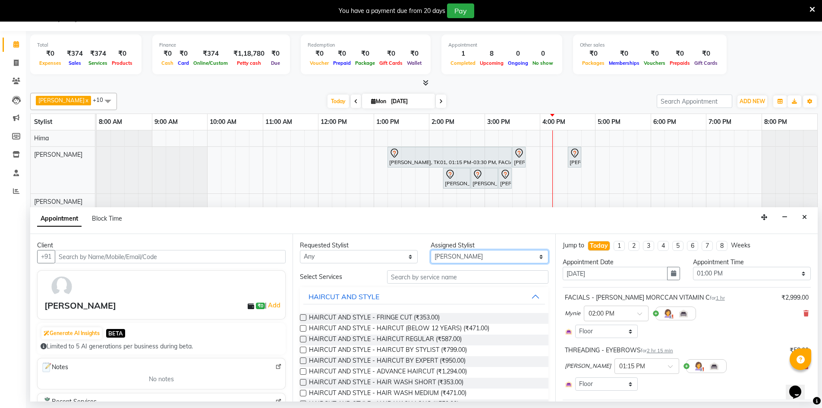
select select "4220"
click at [453, 254] on select "Select Alam ANISH BISWAKARAM Anjali Tamang BHUVANA Elisha Rai Hima Maruthi Myni…" at bounding box center [490, 256] width 118 height 13
select select "4220"
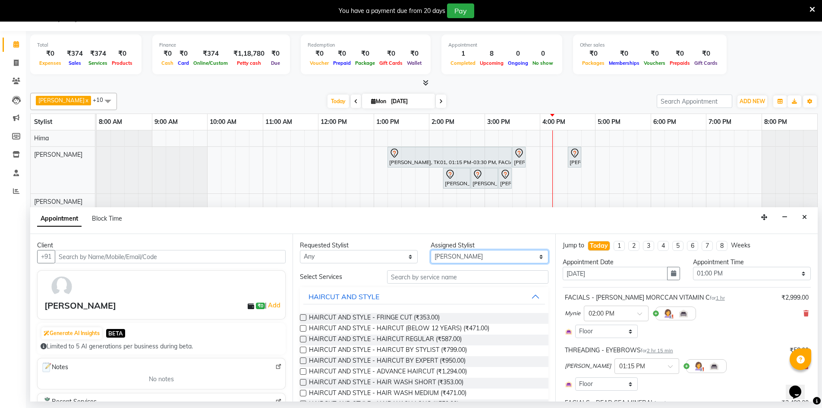
select select "4220"
select select "89738"
click at [431, 250] on select "Select Alam ANISH BISWAKARAM Anjali Tamang BHUVANA Elisha Rai Hima Maruthi Myni…" at bounding box center [490, 256] width 118 height 13
click at [443, 280] on input "text" at bounding box center [467, 276] width 161 height 13
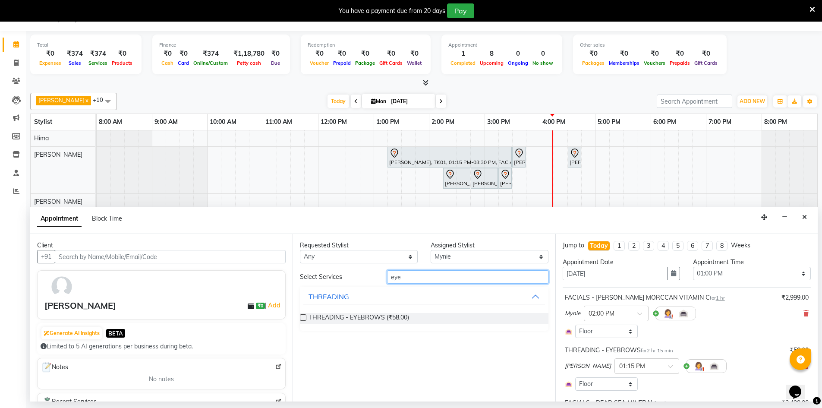
type input "eye"
click at [304, 317] on label at bounding box center [303, 317] width 6 height 6
click at [304, 317] on input "checkbox" at bounding box center [303, 318] width 6 height 6
checkbox input "false"
drag, startPoint x: 410, startPoint y: 277, endPoint x: 340, endPoint y: 264, distance: 71.9
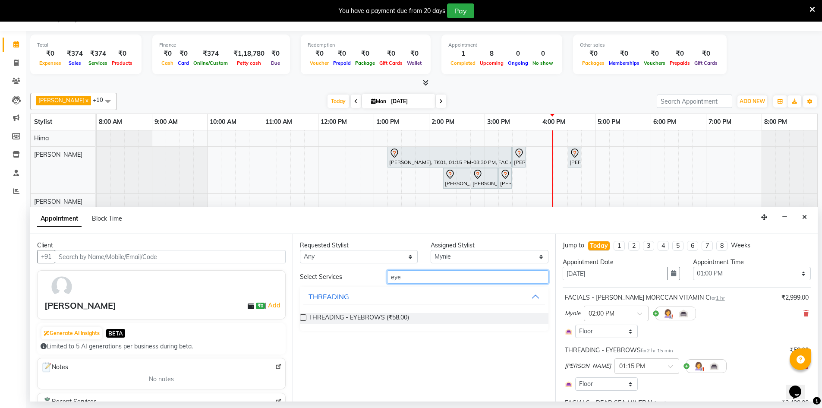
click at [345, 266] on div "Requested Stylist Any Alam ANISH BISWAKARAM Anjali Tamang BHUVANA Elisha Rai Hi…" at bounding box center [424, 317] width 262 height 167
type input "fore"
click at [302, 317] on label at bounding box center [303, 317] width 6 height 6
click at [302, 317] on input "checkbox" at bounding box center [303, 318] width 6 height 6
checkbox input "false"
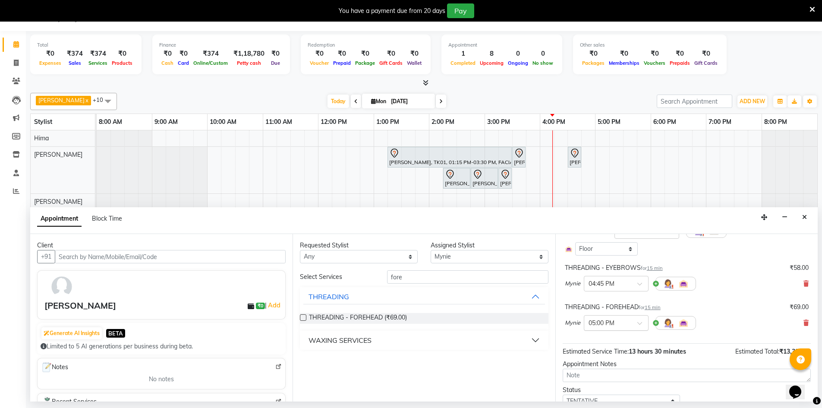
scroll to position [750, 0]
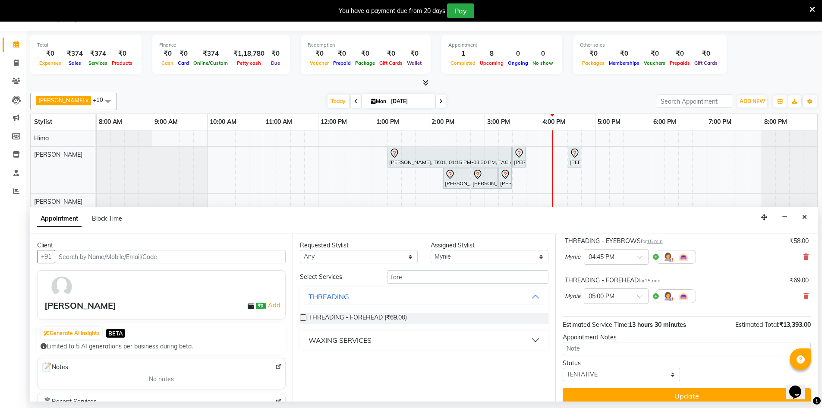
click at [651, 390] on button "Update" at bounding box center [687, 396] width 248 height 16
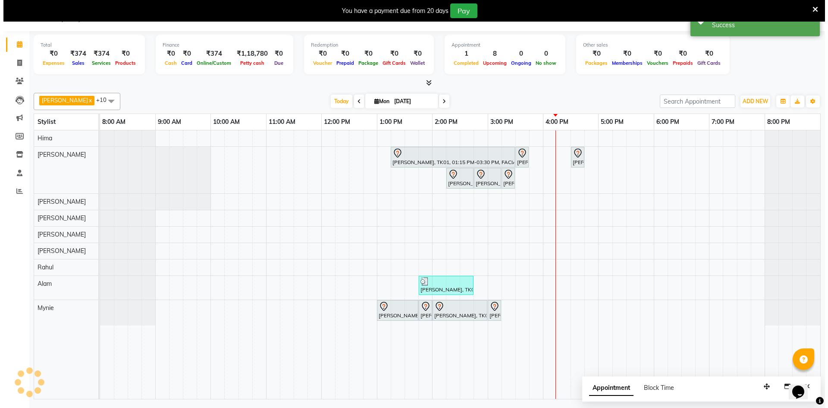
scroll to position [0, 0]
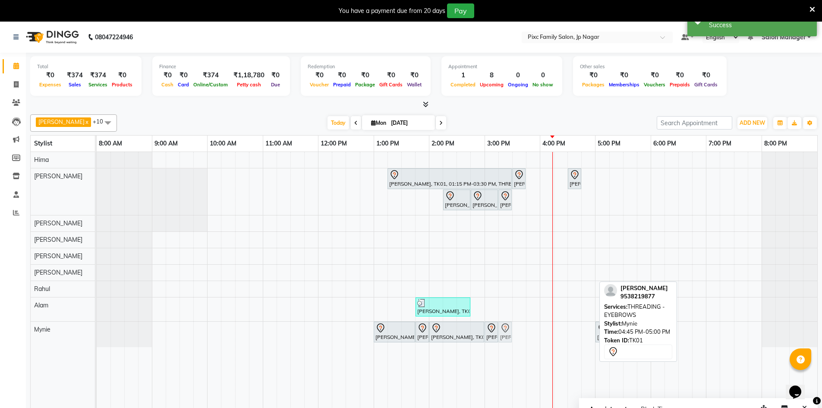
drag, startPoint x: 590, startPoint y: 333, endPoint x: 512, endPoint y: 329, distance: 77.7
click at [97, 329] on div "Meghana Upadhya, TK01, 01:00 PM-01:45 PM, FACIALS - PURE PORE Meghana Upadhya, …" at bounding box center [97, 333] width 0 height 25
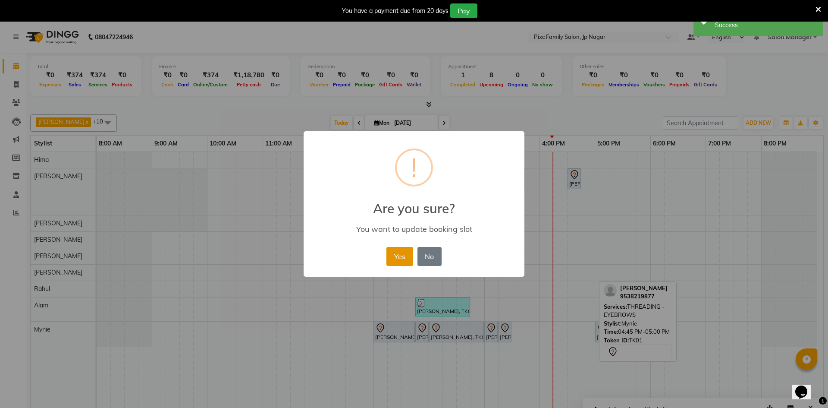
click at [395, 251] on button "Yes" at bounding box center [400, 256] width 26 height 19
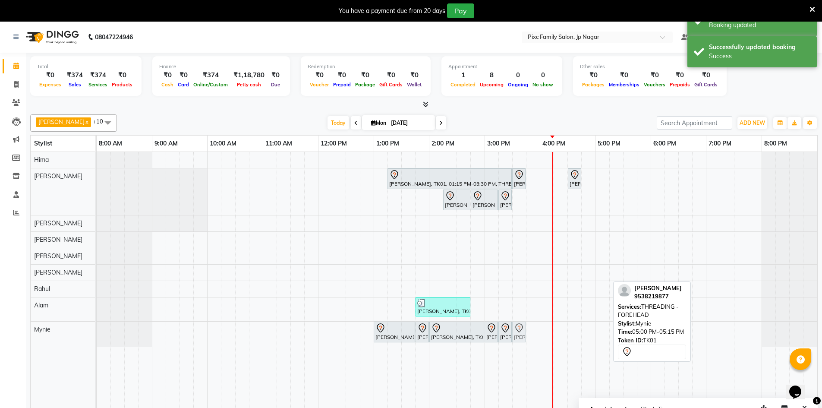
drag, startPoint x: 606, startPoint y: 333, endPoint x: 528, endPoint y: 335, distance: 78.1
click at [527, 336] on div "Meghana Upadhya, TK01, 01:15 PM-03:30 PM, THREADING - EYEBROWS,FACIALS - DEAD S…" at bounding box center [457, 286] width 721 height 268
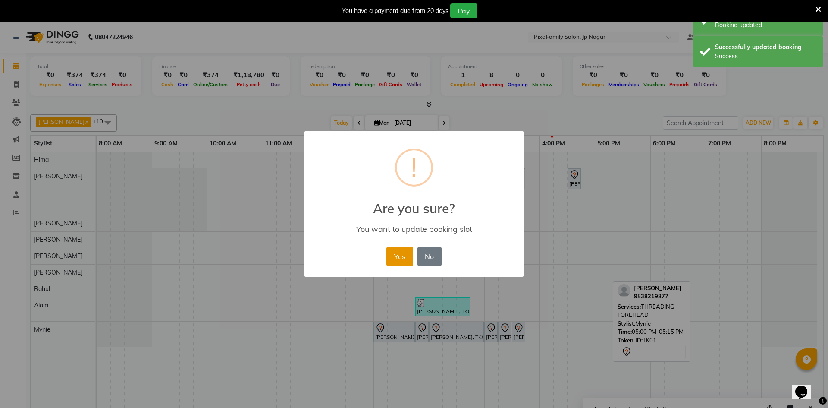
click at [404, 258] on button "Yes" at bounding box center [400, 256] width 26 height 19
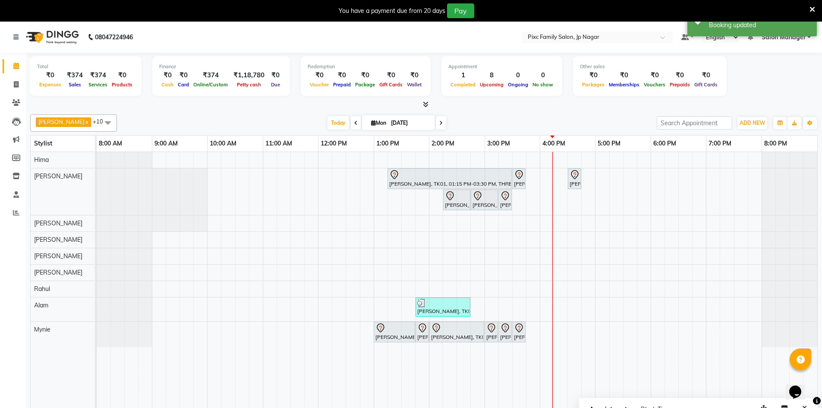
click at [629, 404] on span "Appointment" at bounding box center [608, 410] width 44 height 16
select select "tentative"
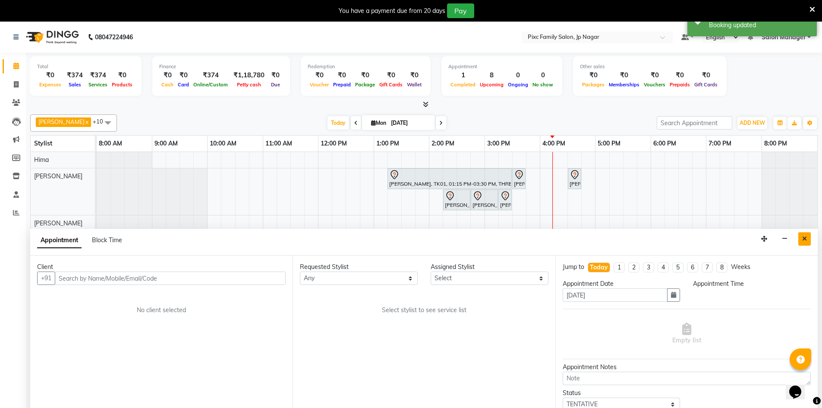
click at [806, 242] on button "Close" at bounding box center [804, 238] width 13 height 13
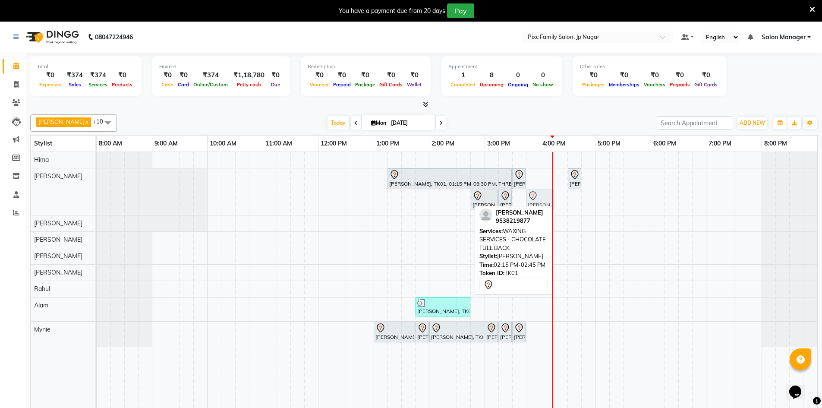
drag, startPoint x: 456, startPoint y: 200, endPoint x: 543, endPoint y: 191, distance: 87.6
click at [97, 191] on div "Meghana Upadhya, TK01, 01:15 PM-03:30 PM, THREADING - EYEBROWS,FACIALS - DEAD S…" at bounding box center [97, 191] width 0 height 47
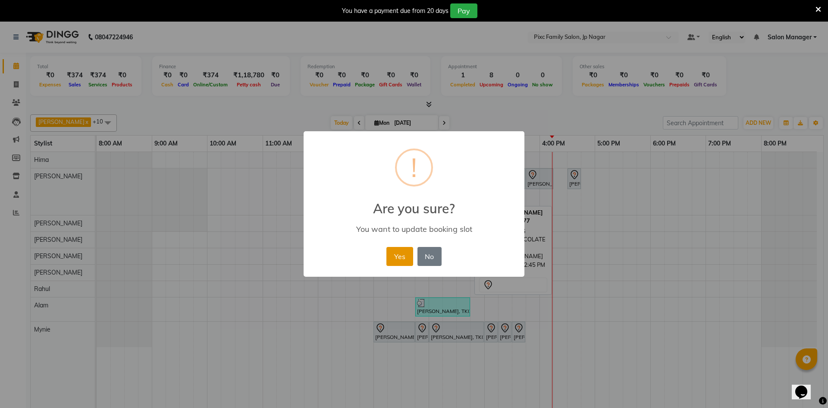
click at [393, 254] on button "Yes" at bounding box center [400, 256] width 26 height 19
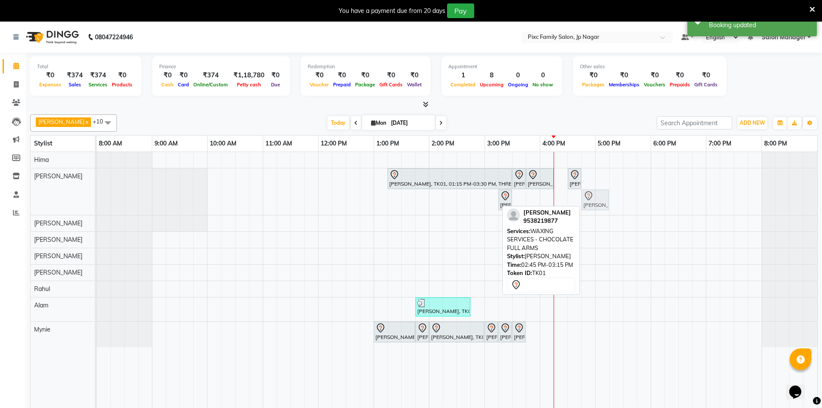
drag, startPoint x: 475, startPoint y: 200, endPoint x: 591, endPoint y: 196, distance: 115.2
click at [97, 196] on div "Meghana Upadhya, TK01, 01:15 PM-03:30 PM, THREADING - EYEBROWS,FACIALS - DEAD S…" at bounding box center [97, 191] width 0 height 47
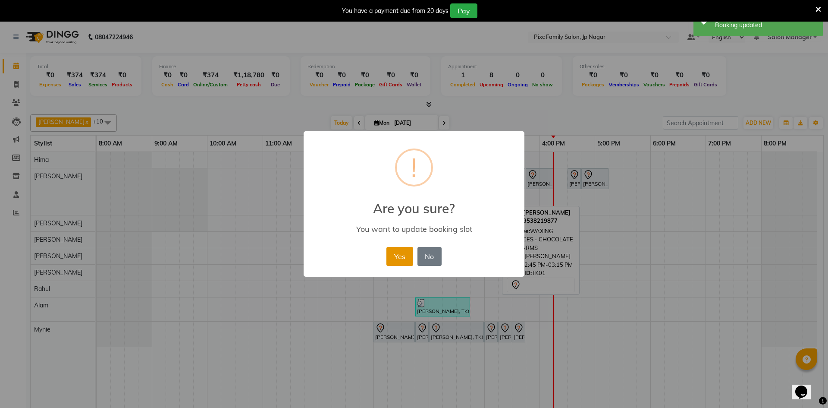
click at [400, 255] on button "Yes" at bounding box center [400, 256] width 26 height 19
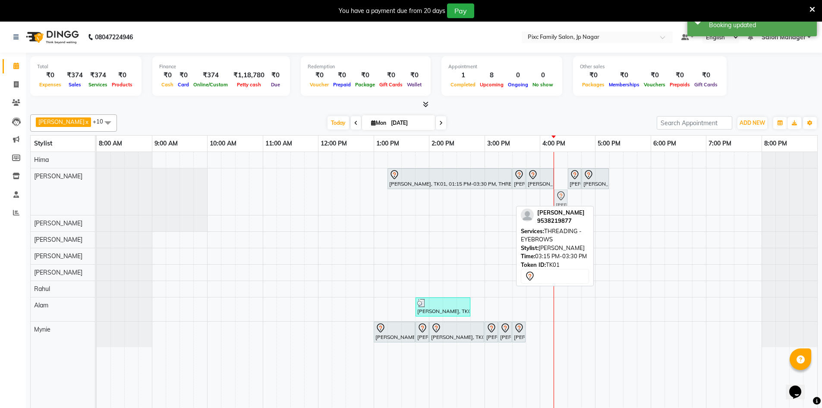
drag, startPoint x: 504, startPoint y: 201, endPoint x: 559, endPoint y: 189, distance: 56.4
click at [97, 189] on div "Meghana Upadhya, TK01, 01:15 PM-03:30 PM, THREADING - EYEBROWS,FACIALS - DEAD S…" at bounding box center [97, 191] width 0 height 47
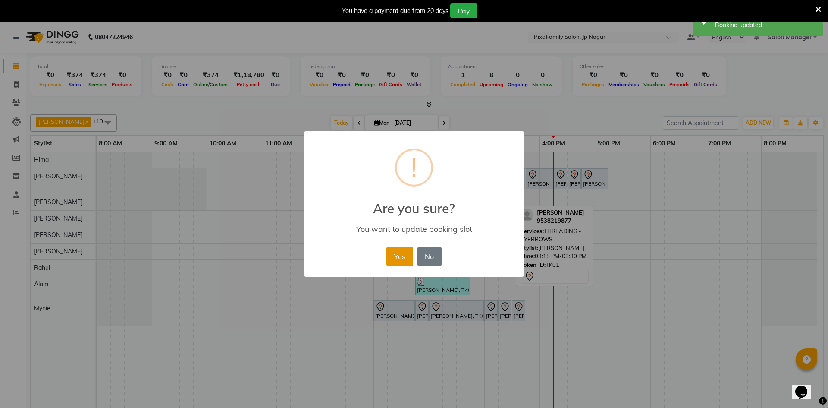
click at [403, 252] on button "Yes" at bounding box center [400, 256] width 26 height 19
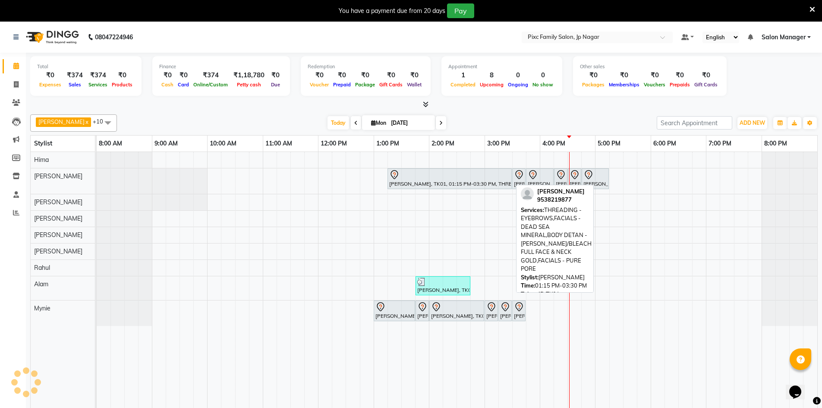
click at [459, 183] on div "[PERSON_NAME], TK01, 01:15 PM-03:30 PM, THREADING - EYEBROWS,FACIALS - DEAD SEA…" at bounding box center [449, 179] width 123 height 18
click at [461, 178] on div at bounding box center [449, 175] width 121 height 10
select select "7"
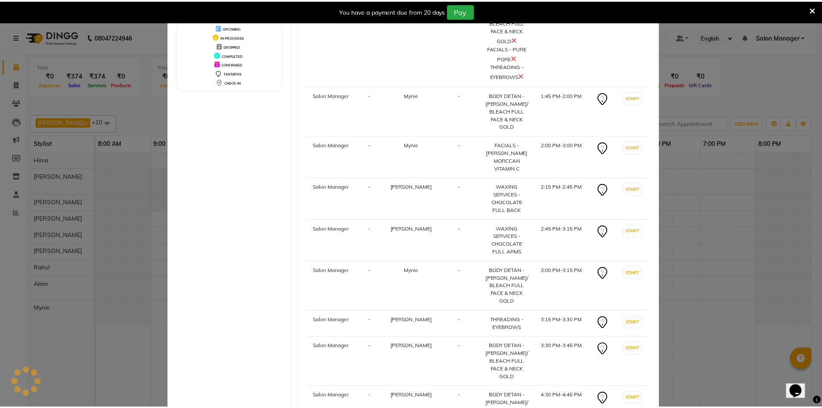
scroll to position [164, 0]
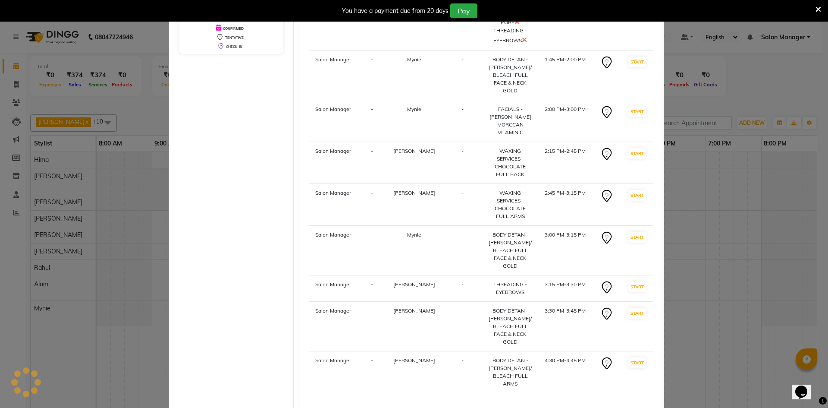
select select "service"
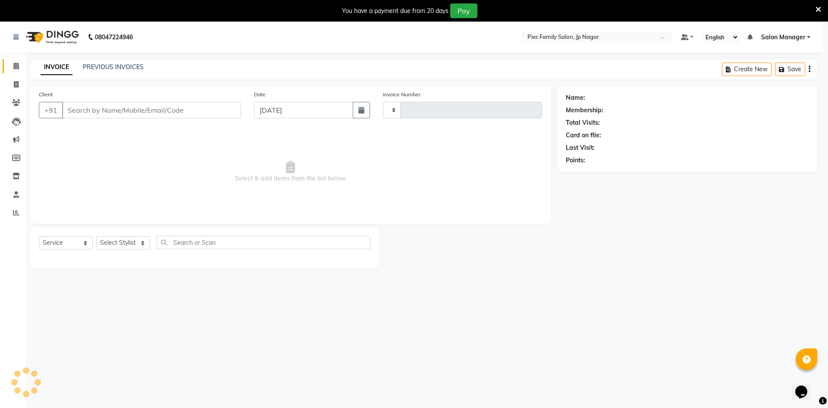
type input "0521"
select select "8432"
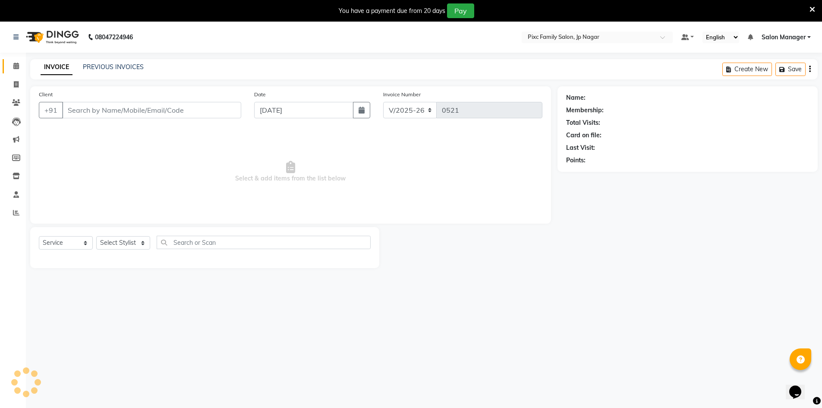
type input "9538219877"
select select "89738"
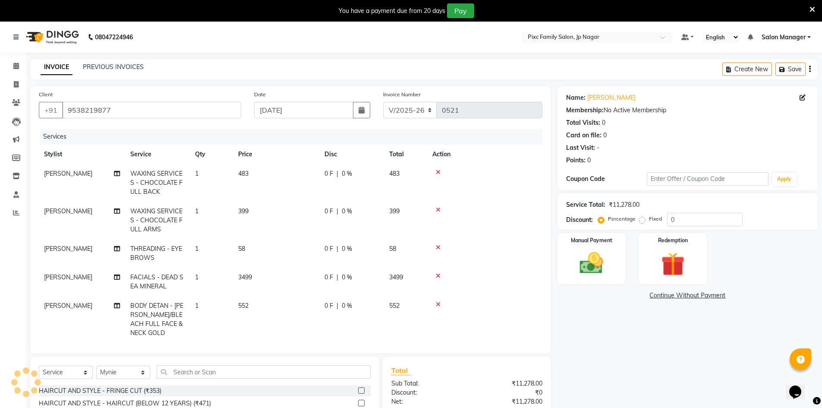
click at [344, 173] on span "0 %" at bounding box center [347, 173] width 10 height 9
select select "82406"
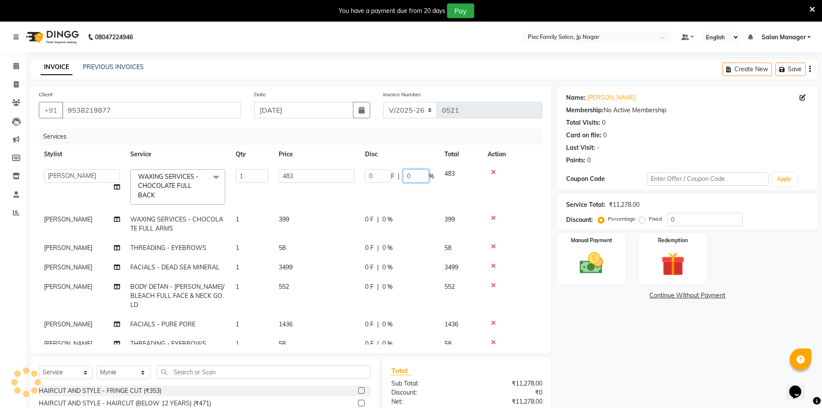
drag, startPoint x: 410, startPoint y: 173, endPoint x: 396, endPoint y: 174, distance: 13.4
click at [396, 174] on div "0 F | 0 %" at bounding box center [399, 175] width 69 height 13
type input "15"
click at [388, 217] on tr "Anjali Tamang WAXING SERVICES - CHOCOLATE FULL ARMS 1 399 0 F | 0 % 399" at bounding box center [290, 224] width 503 height 28
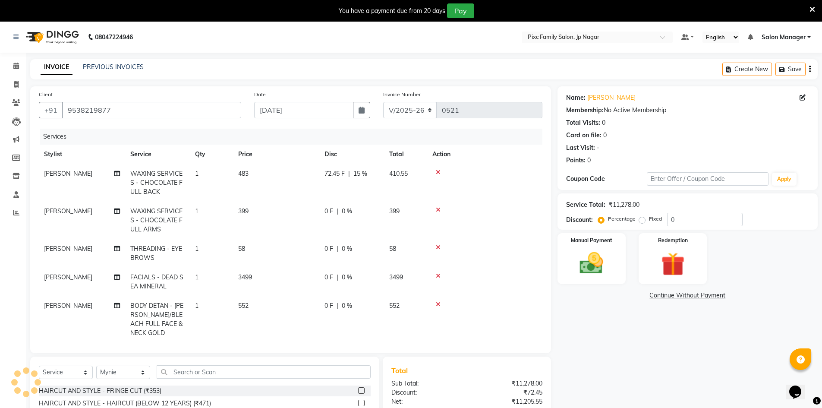
click at [348, 210] on span "0 %" at bounding box center [347, 211] width 10 height 9
select select "82406"
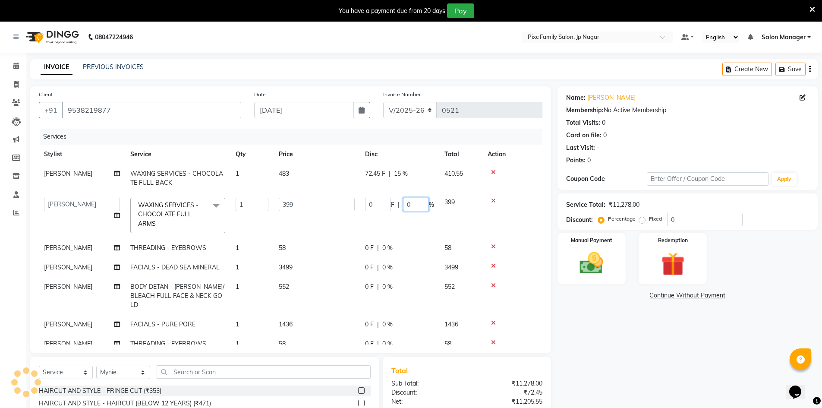
drag, startPoint x: 413, startPoint y: 204, endPoint x: 403, endPoint y: 205, distance: 10.4
click at [403, 205] on input "0" at bounding box center [416, 204] width 26 height 13
type input "15"
click at [387, 248] on tr "Anjali Tamang THREADING - EYEBROWS 1 58 0 F | 0 % 58" at bounding box center [290, 247] width 503 height 19
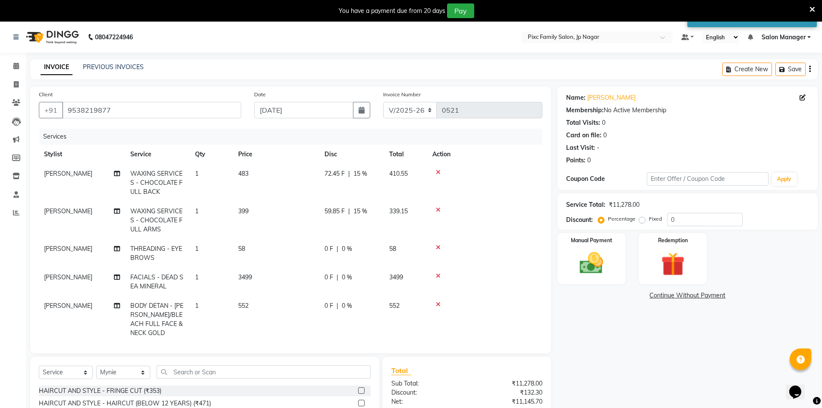
click at [345, 248] on span "0 %" at bounding box center [347, 248] width 10 height 9
select select "82406"
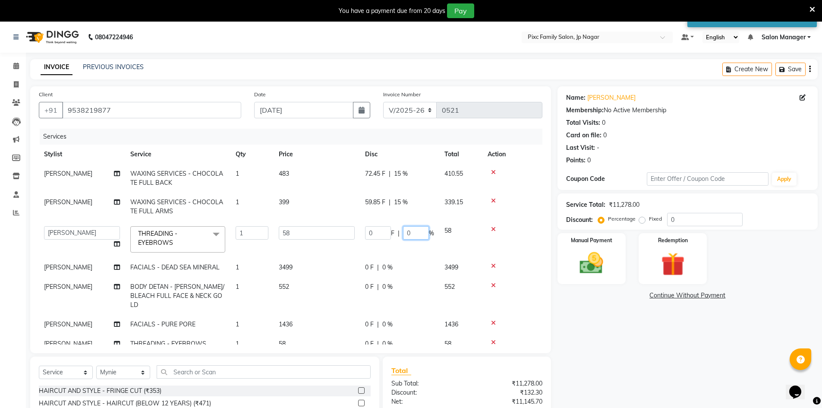
click at [404, 231] on input "0" at bounding box center [416, 232] width 26 height 13
type input "15"
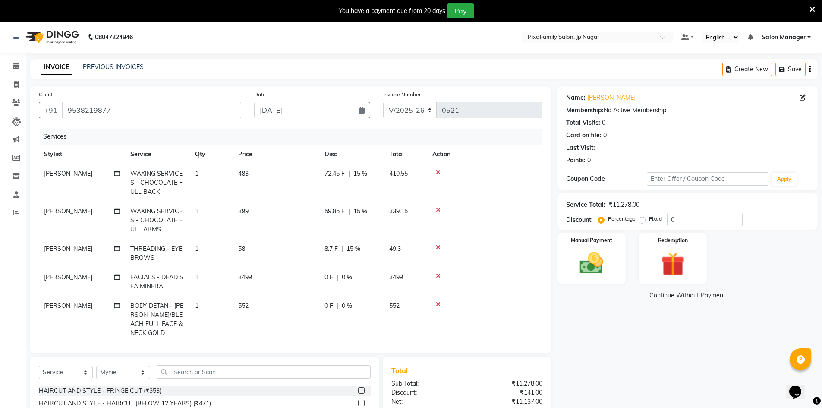
click at [386, 265] on tbody "Anjali Tamang WAXING SERVICES - CHOCOLATE FULL BACK 1 483 72.45 F | 15 % 410.55…" at bounding box center [290, 366] width 503 height 404
click at [343, 273] on span "0 %" at bounding box center [347, 277] width 10 height 9
select select "82406"
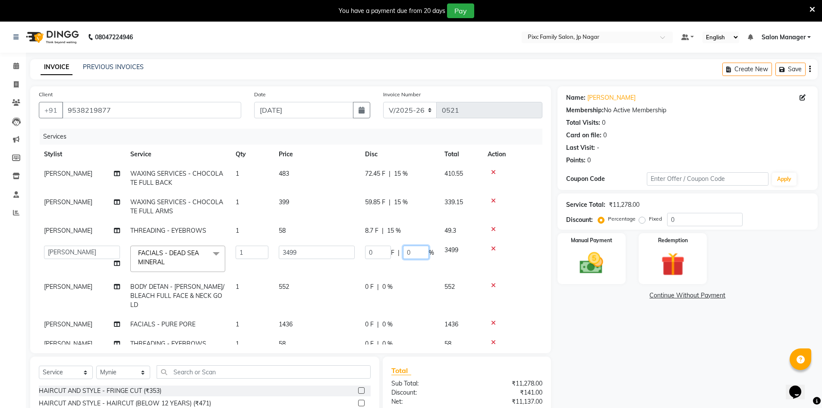
drag, startPoint x: 411, startPoint y: 253, endPoint x: 401, endPoint y: 251, distance: 10.2
click at [401, 251] on div "0 F | 0 %" at bounding box center [399, 251] width 69 height 13
type input "25"
click at [407, 270] on tr "Alam ANISH BISWAKARAM Anjali Tamang BHUVANA Elisha Rai Hima Maruthi Mynie Rahul…" at bounding box center [290, 258] width 503 height 37
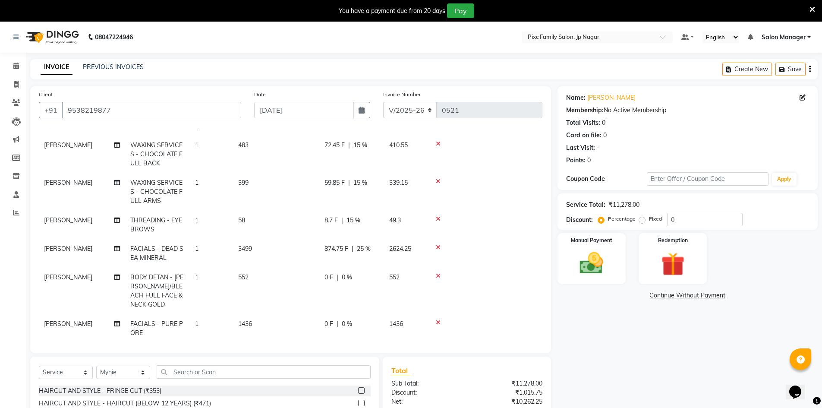
scroll to position [43, 0]
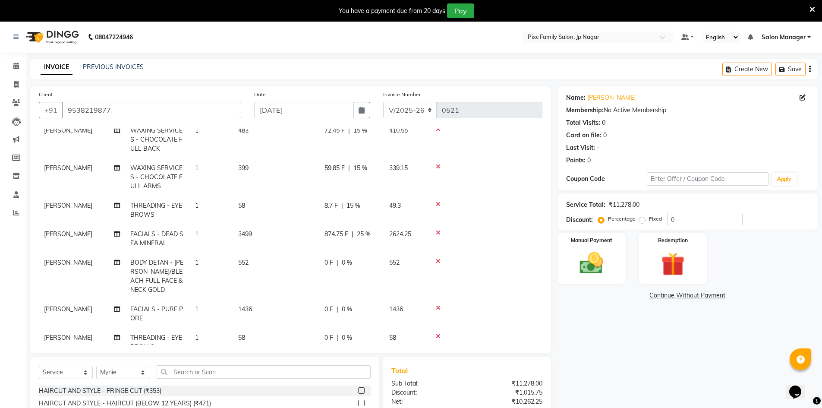
click at [345, 260] on span "0 %" at bounding box center [347, 262] width 10 height 9
select select "82406"
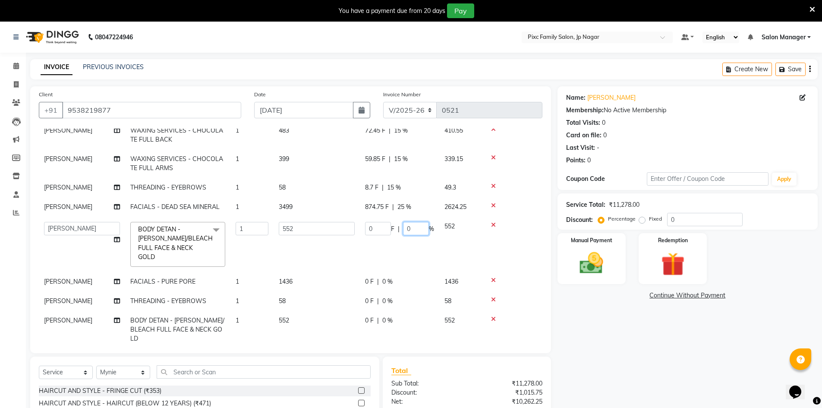
click at [399, 223] on div "0 F | 0 %" at bounding box center [399, 228] width 69 height 13
type input "15"
click at [381, 273] on tbody "Anjali Tamang WAXING SERVICES - CHOCOLATE FULL BACK 1 483 72.45 F | 15 % 410.55…" at bounding box center [290, 282] width 503 height 322
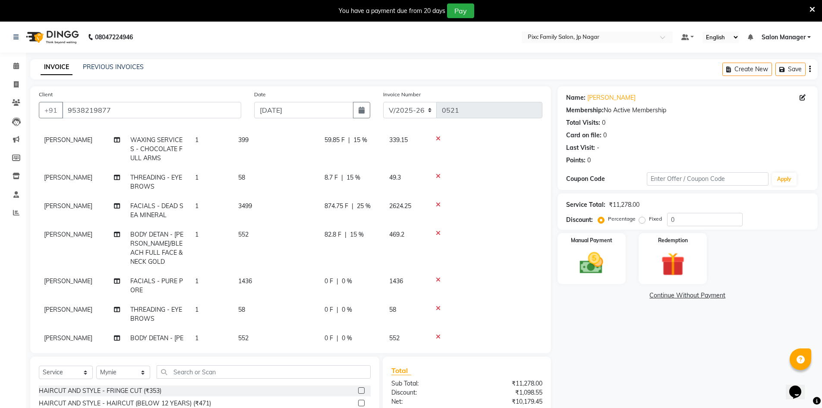
scroll to position [86, 0]
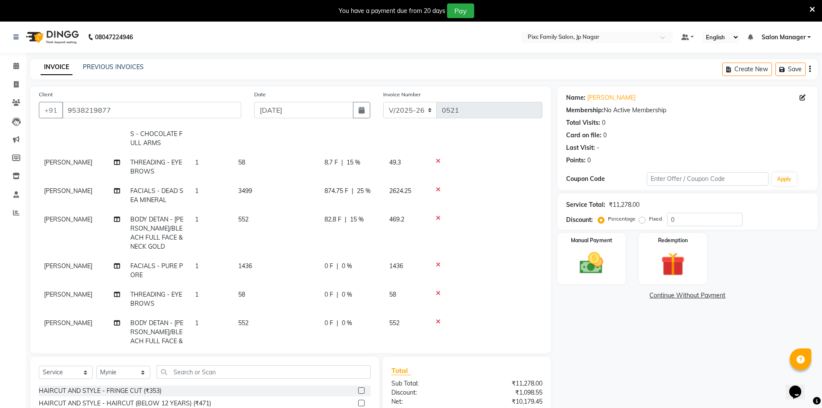
click at [345, 264] on span "0 %" at bounding box center [347, 265] width 10 height 9
select select "82406"
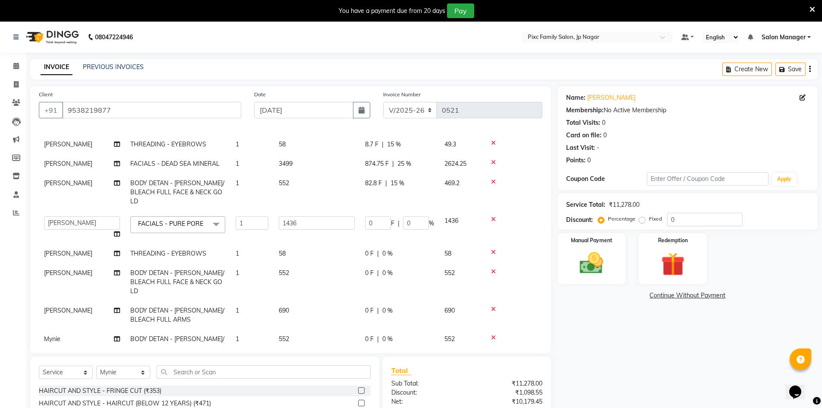
scroll to position [77, 0]
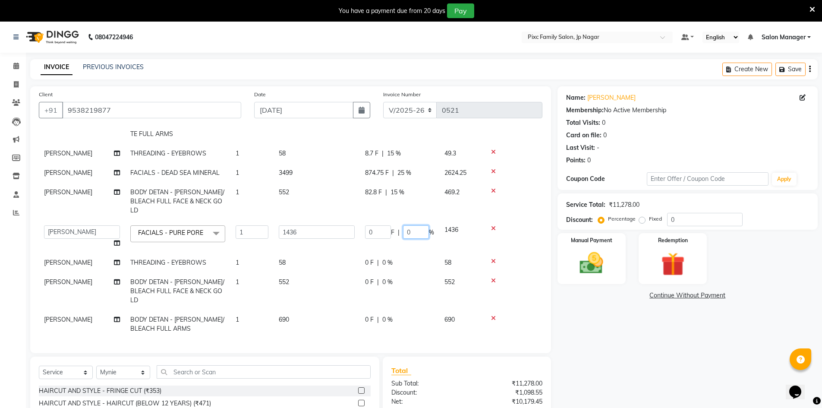
drag, startPoint x: 414, startPoint y: 221, endPoint x: 403, endPoint y: 221, distance: 11.2
click at [403, 225] on input "0" at bounding box center [416, 231] width 26 height 13
type input "25"
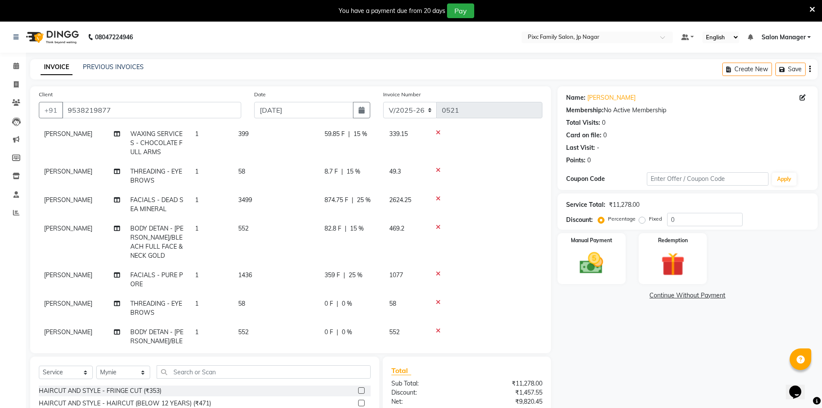
click at [406, 239] on tbody "Anjali Tamang WAXING SERVICES - CHOCOLATE FULL BACK 1 483 72.45 F | 15 % 410.55…" at bounding box center [290, 289] width 503 height 404
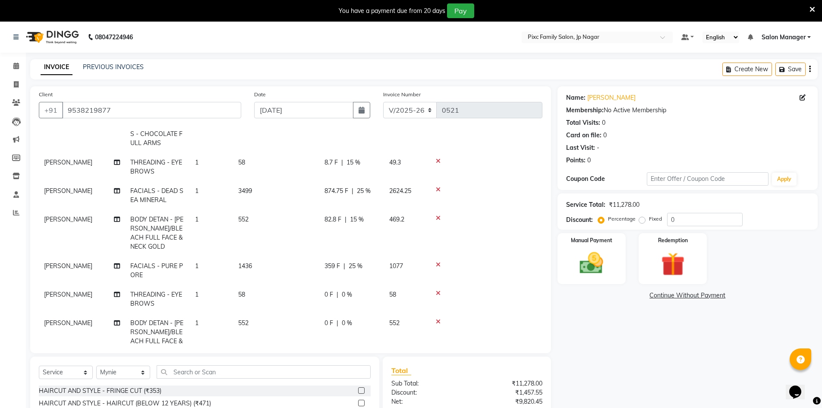
click at [346, 295] on span "0 %" at bounding box center [347, 294] width 10 height 9
select select "82406"
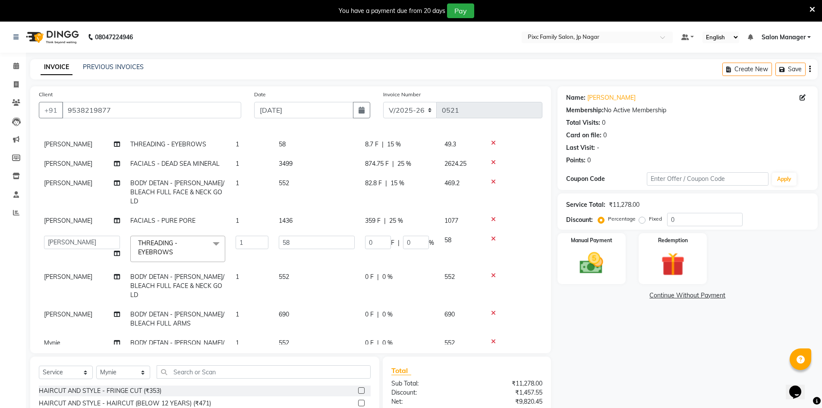
scroll to position [77, 0]
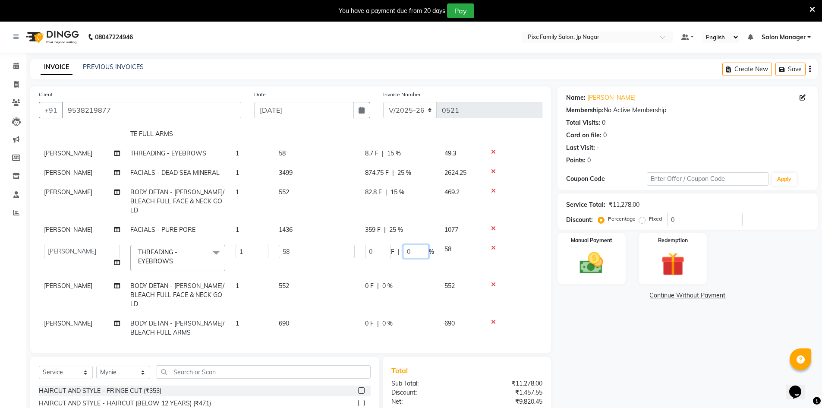
drag, startPoint x: 416, startPoint y: 243, endPoint x: 389, endPoint y: 234, distance: 28.5
click at [391, 239] on td "0 F | 0 %" at bounding box center [399, 257] width 79 height 37
type input "15"
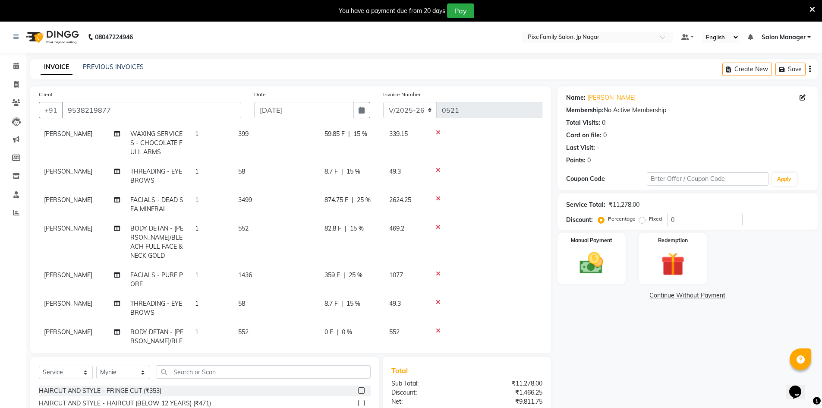
click at [382, 274] on tbody "Anjali Tamang WAXING SERVICES - CHOCOLATE FULL BACK 1 483 72.45 F | 15 % 410.55…" at bounding box center [290, 289] width 503 height 404
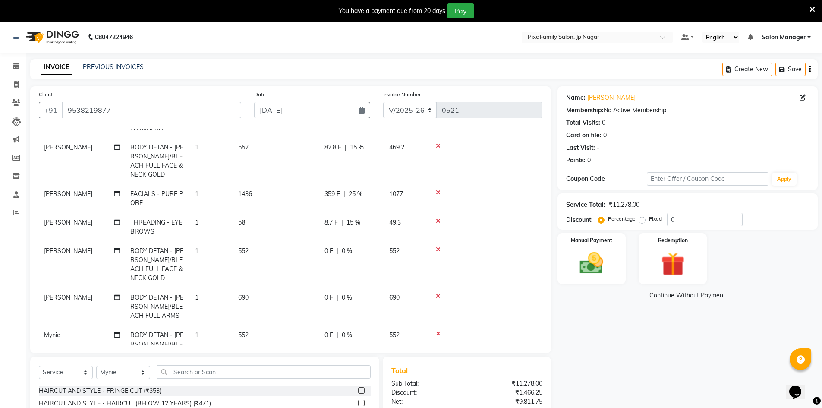
scroll to position [173, 0]
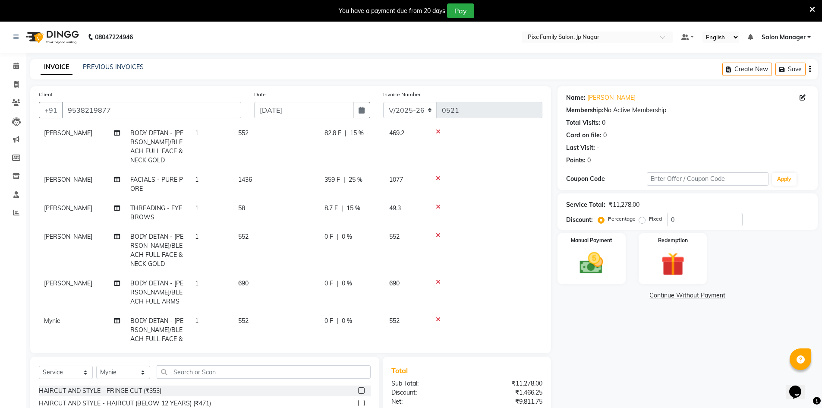
click at [346, 235] on span "0 %" at bounding box center [347, 236] width 10 height 9
select select "82406"
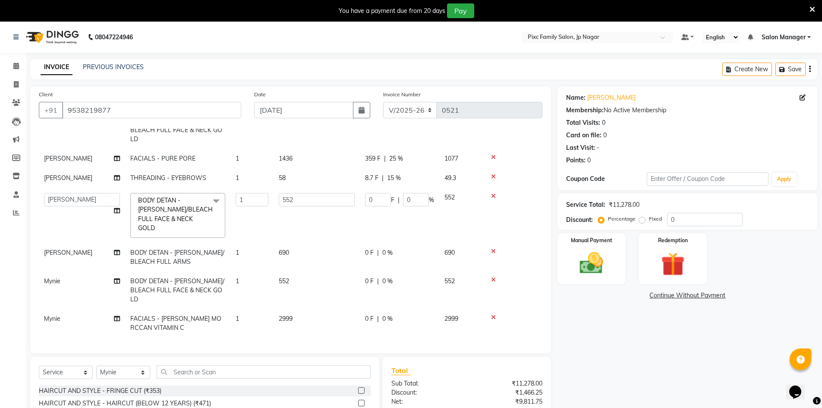
scroll to position [127, 0]
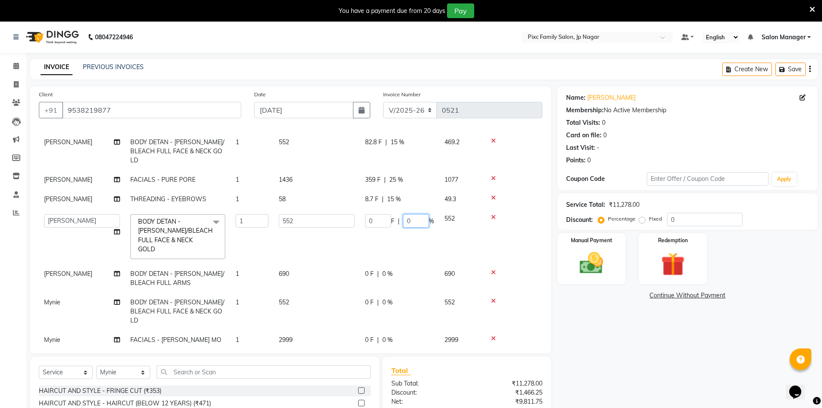
click at [375, 209] on td "0 F | 0 %" at bounding box center [399, 236] width 79 height 55
type input "15"
click at [375, 267] on tbody "Anjali Tamang WAXING SERVICES - CHOCOLATE FULL BACK 1 483 72.45 F | 15 % 410.55…" at bounding box center [290, 198] width 503 height 322
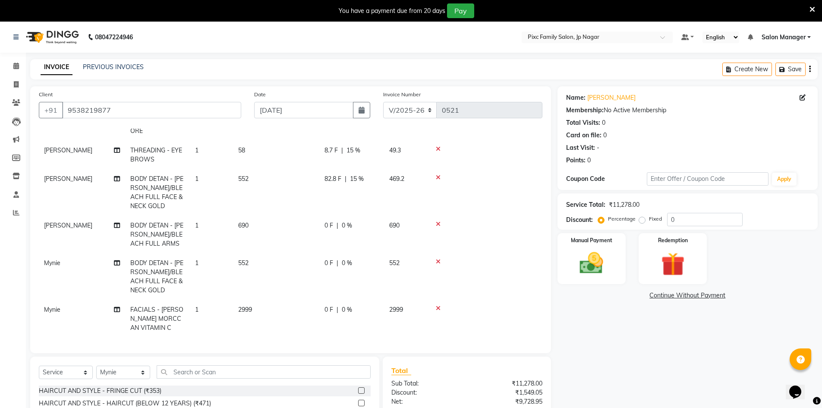
scroll to position [237, 0]
click at [345, 221] on span "0 %" at bounding box center [347, 225] width 10 height 9
select select "82406"
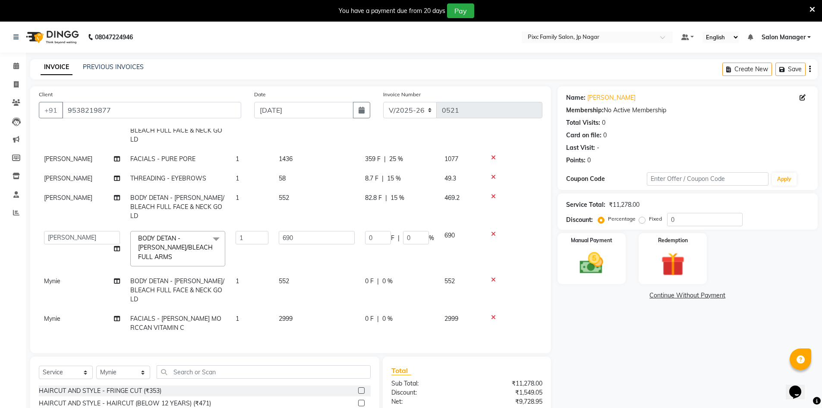
scroll to position [127, 0]
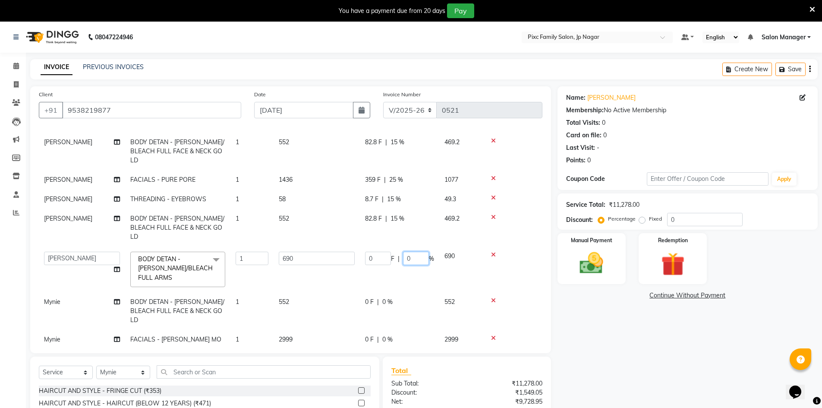
drag, startPoint x: 411, startPoint y: 239, endPoint x: 395, endPoint y: 235, distance: 16.5
click at [395, 252] on div "0 F | 0 %" at bounding box center [399, 258] width 69 height 13
type input "15"
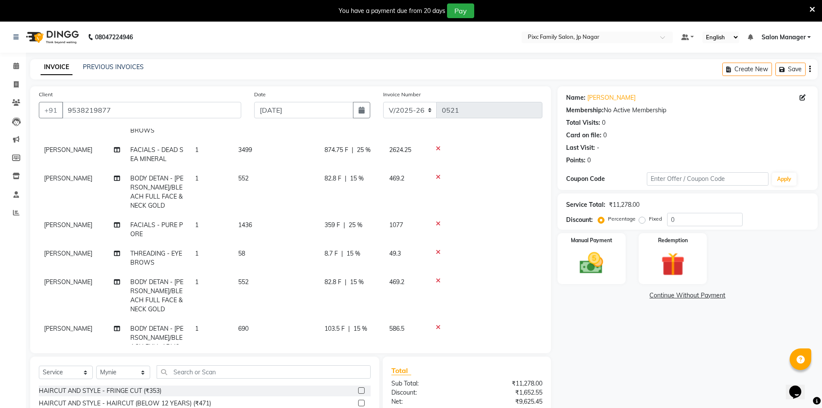
click at [387, 290] on tbody "Anjali Tamang WAXING SERVICES - CHOCOLATE FULL BACK 1 483 72.45 F | 15 % 410.55…" at bounding box center [290, 239] width 503 height 404
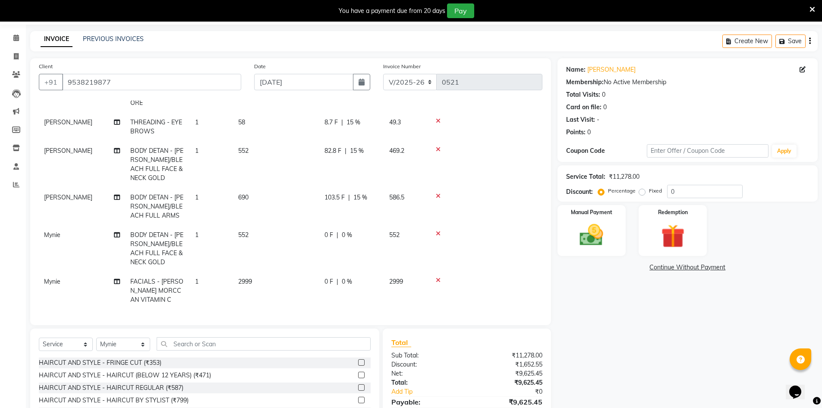
scroll to position [43, 0]
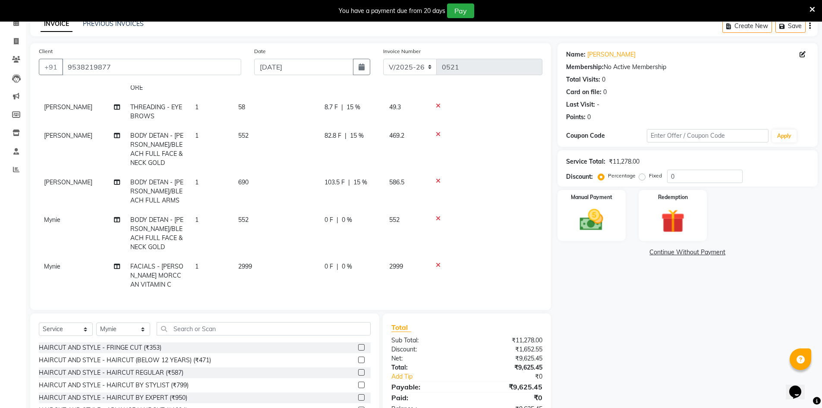
click at [343, 215] on span "0 %" at bounding box center [347, 219] width 10 height 9
select select "89738"
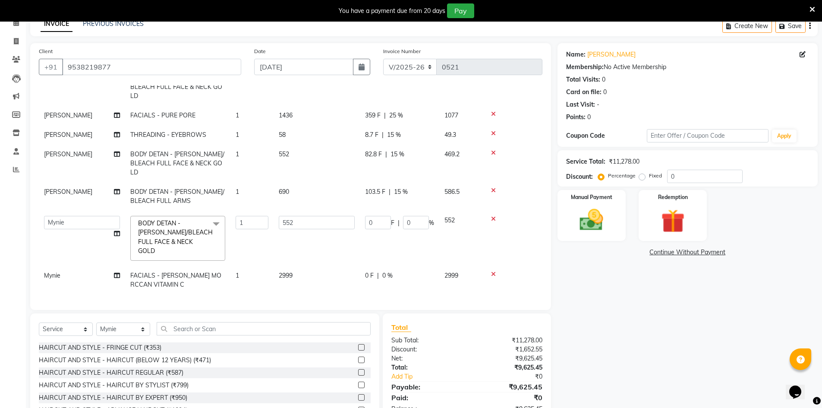
scroll to position [127, 0]
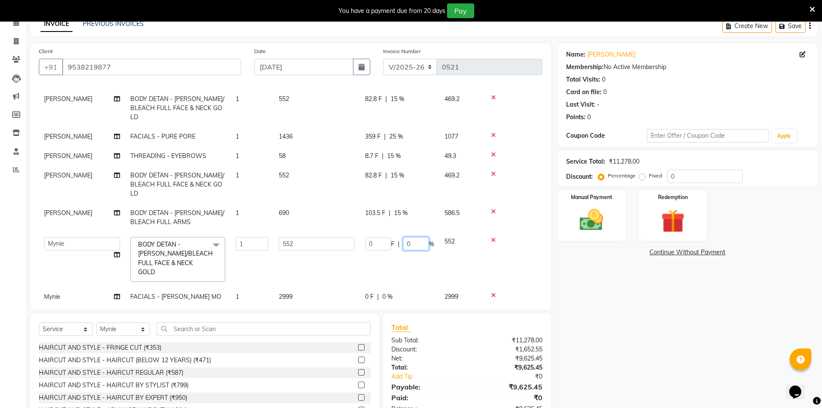
drag, startPoint x: 417, startPoint y: 225, endPoint x: 399, endPoint y: 222, distance: 18.0
click at [399, 237] on div "0 F | 0 %" at bounding box center [399, 243] width 69 height 13
type input "15"
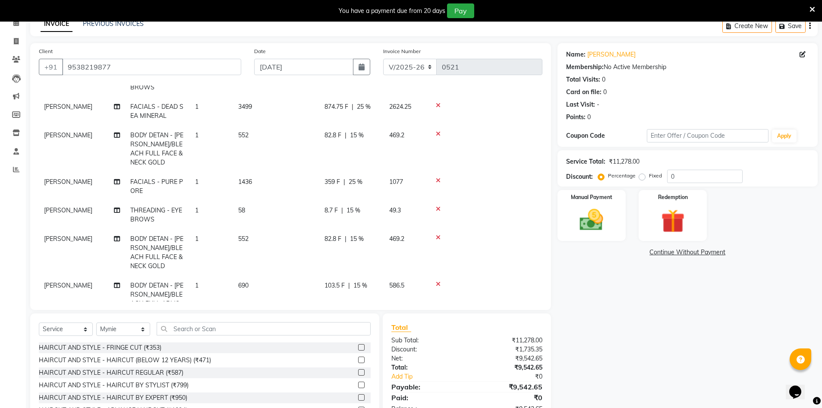
click at [384, 271] on tbody "Anjali Tamang WAXING SERVICES - CHOCOLATE FULL BACK 1 483 72.45 F | 15 % 410.55…" at bounding box center [290, 196] width 503 height 404
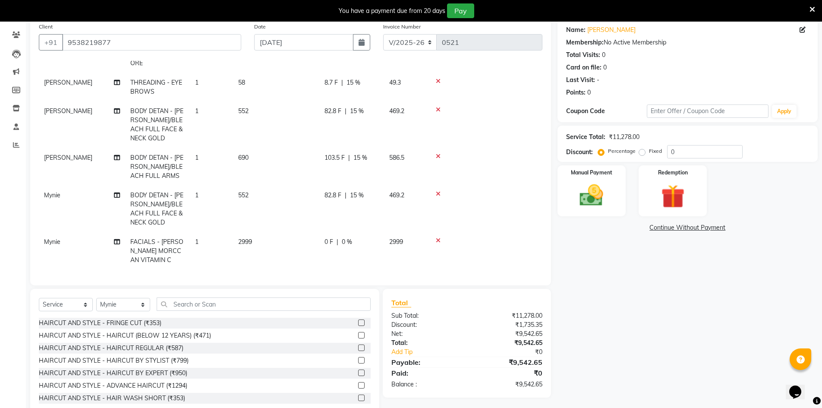
scroll to position [89, 0]
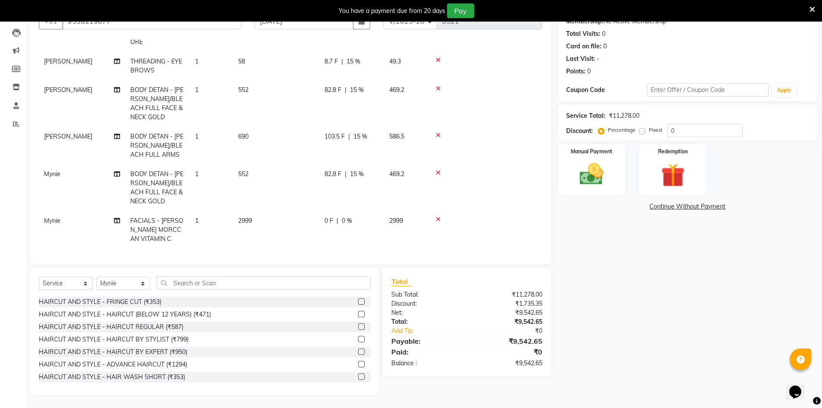
click at [347, 216] on span "0 %" at bounding box center [347, 220] width 10 height 9
select select "89738"
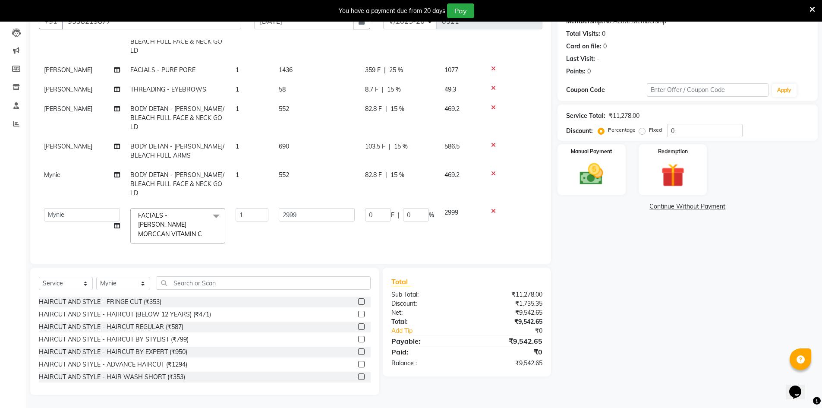
scroll to position [118, 0]
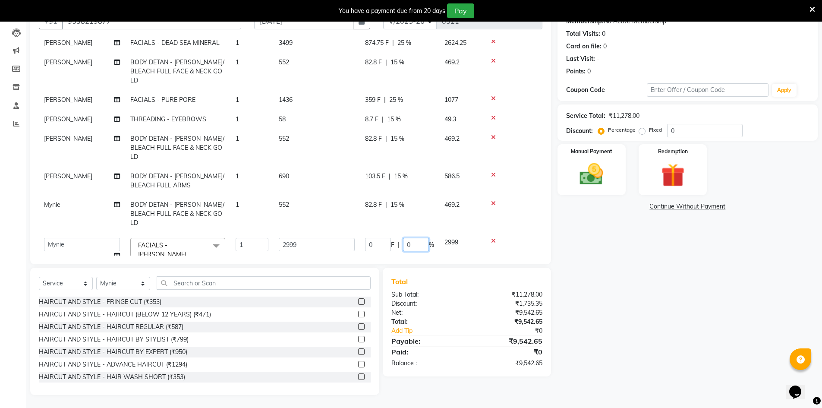
drag, startPoint x: 413, startPoint y: 217, endPoint x: 406, endPoint y: 218, distance: 7.0
click at [406, 238] on input "0" at bounding box center [416, 244] width 26 height 13
type input "25"
click at [591, 274] on div "Name: Meghana Upadhya Membership: No Active Membership Total Visits: 0 Card on …" at bounding box center [690, 195] width 267 height 397
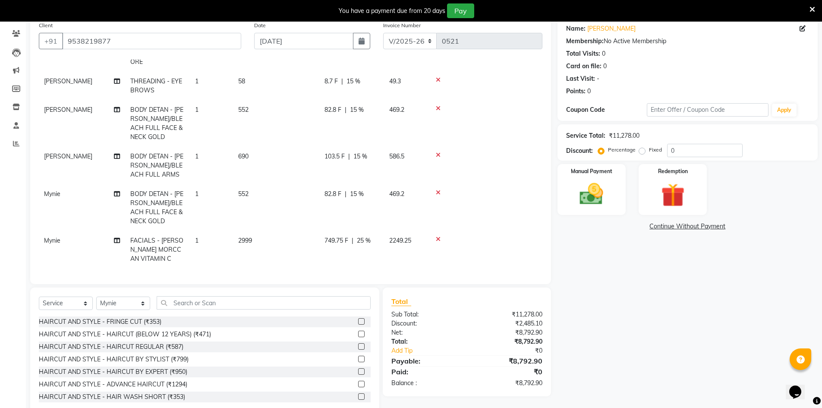
scroll to position [89, 0]
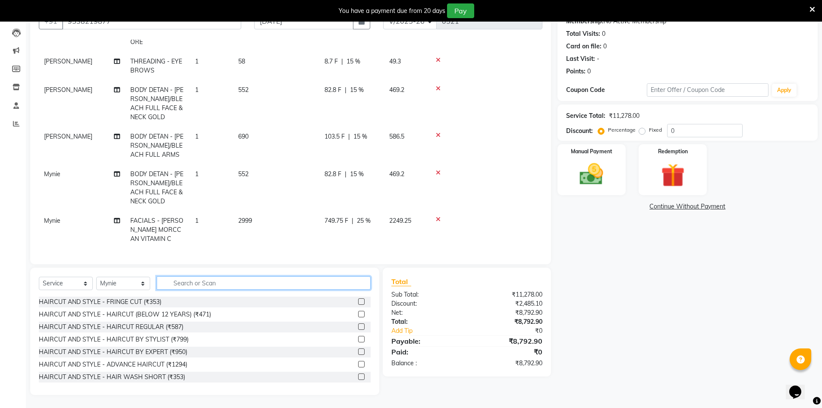
click at [164, 285] on input "text" at bounding box center [264, 282] width 214 height 13
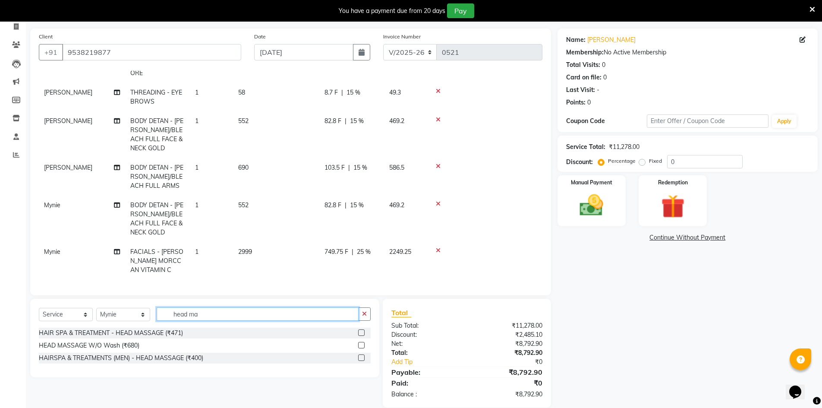
scroll to position [70, 0]
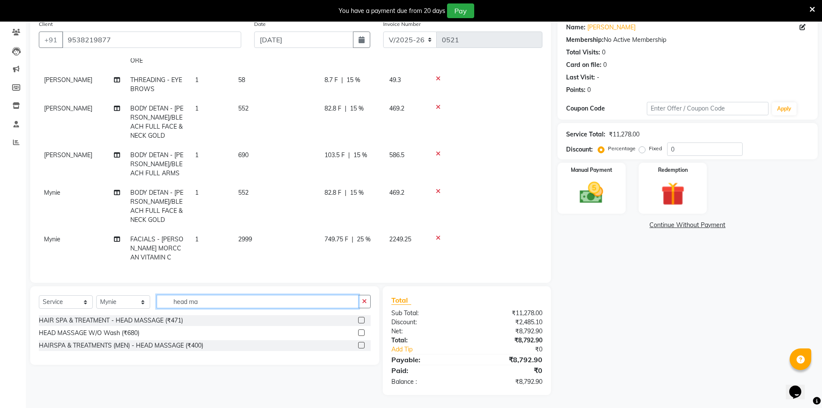
type input "head ma"
drag, startPoint x: 514, startPoint y: 314, endPoint x: 545, endPoint y: 312, distance: 30.7
click at [545, 312] on div "₹11,278.00" at bounding box center [508, 312] width 82 height 9
drag, startPoint x: 214, startPoint y: 298, endPoint x: 141, endPoint y: 286, distance: 74.3
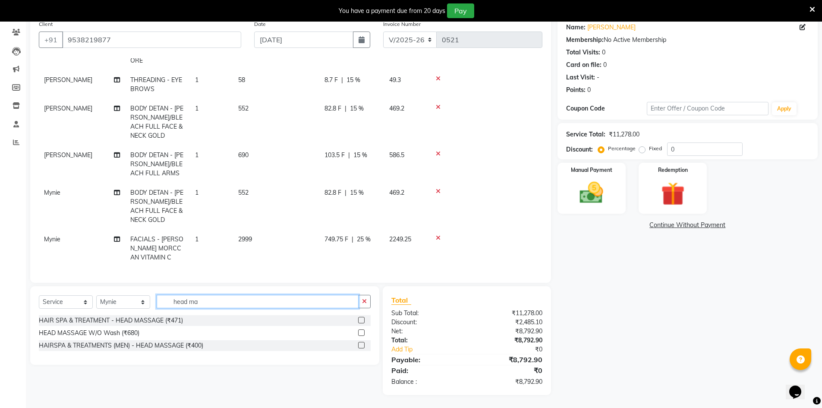
click at [141, 286] on div "Select Service Product Membership Package Voucher Prepaid Gift Card Select Styl…" at bounding box center [204, 325] width 349 height 79
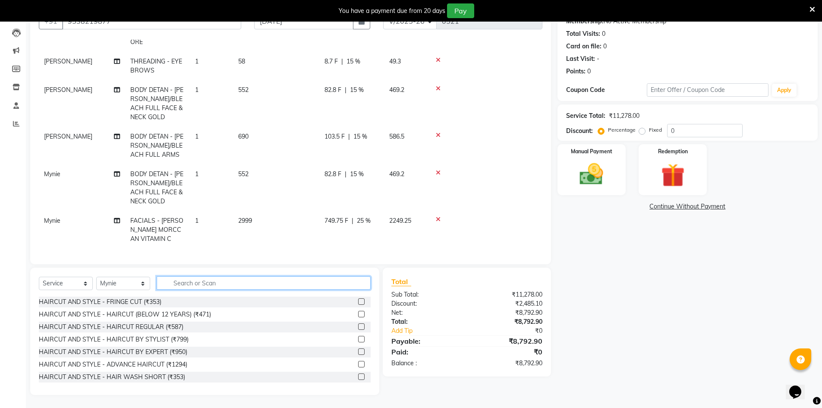
click at [204, 282] on input "text" at bounding box center [264, 282] width 214 height 13
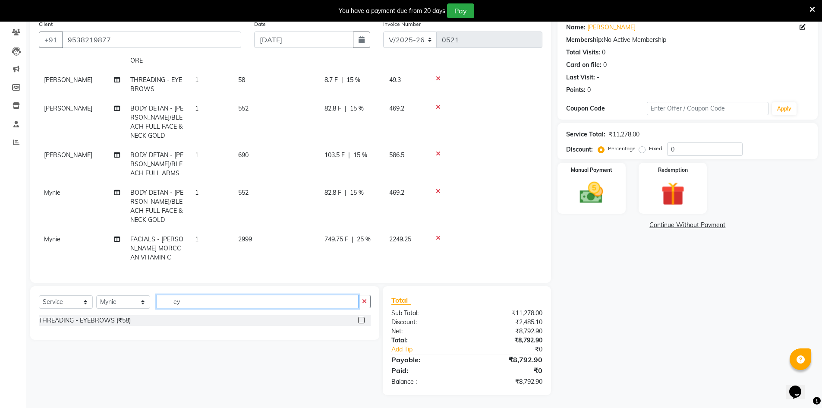
scroll to position [70, 0]
type input "eyeb"
click at [362, 321] on label at bounding box center [361, 320] width 6 height 6
click at [362, 321] on input "checkbox" at bounding box center [361, 321] width 6 height 6
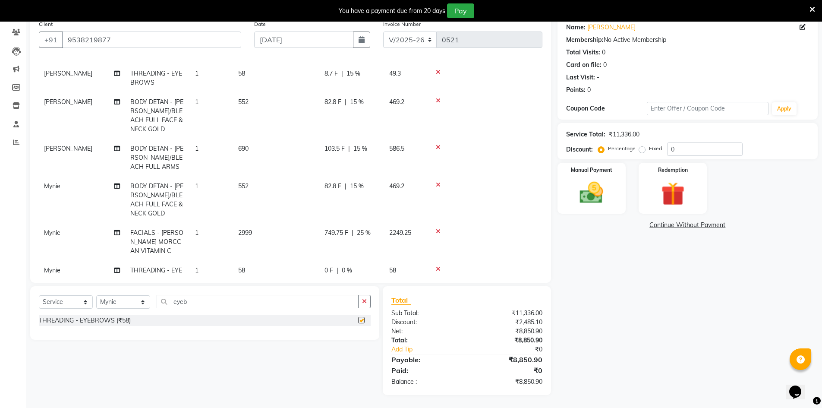
checkbox input "false"
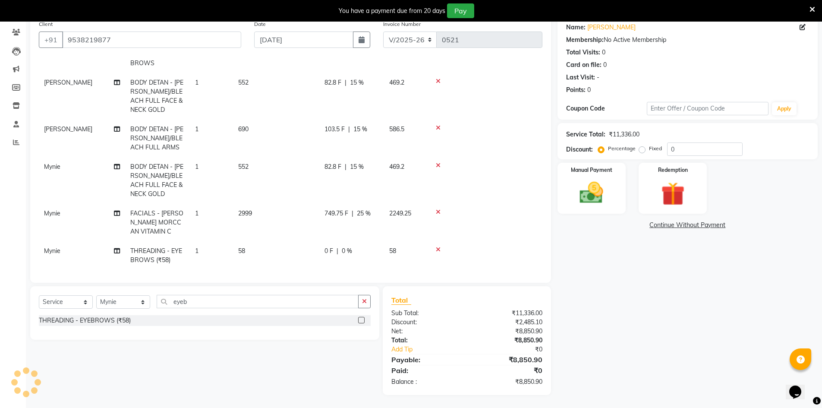
scroll to position [265, 0]
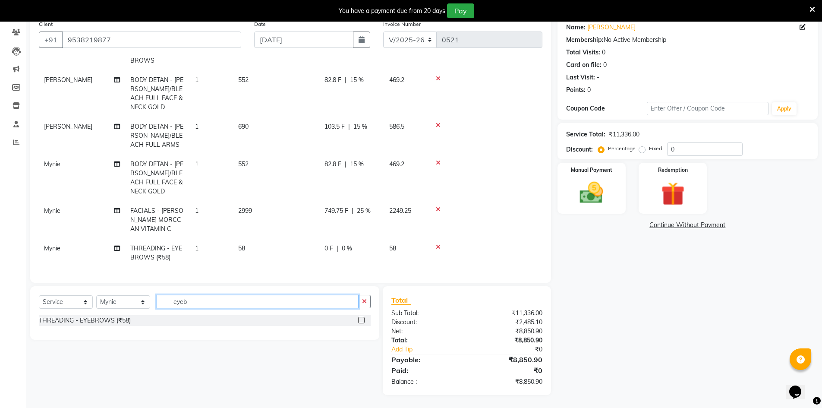
drag, startPoint x: 205, startPoint y: 303, endPoint x: 30, endPoint y: 277, distance: 176.6
click at [56, 277] on div "Client +91 9538219877 Date 01-09-2025 Invoice Number V/2025 V/2025-26 0521 Serv…" at bounding box center [291, 205] width 534 height 379
type input "fore"
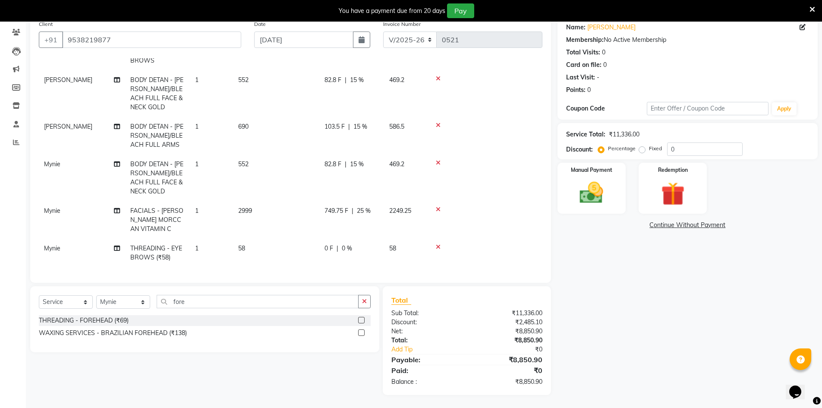
click at [361, 321] on label at bounding box center [361, 320] width 6 height 6
click at [361, 321] on input "checkbox" at bounding box center [361, 321] width 6 height 6
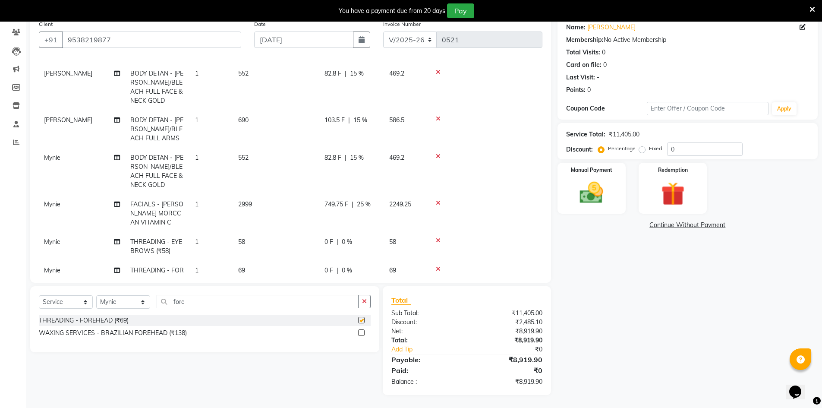
checkbox input "false"
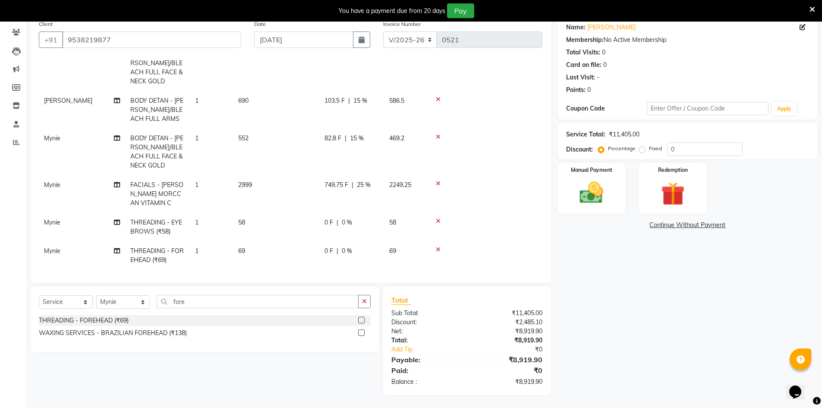
scroll to position [294, 0]
click at [348, 215] on span "0 %" at bounding box center [347, 219] width 10 height 9
select select "89738"
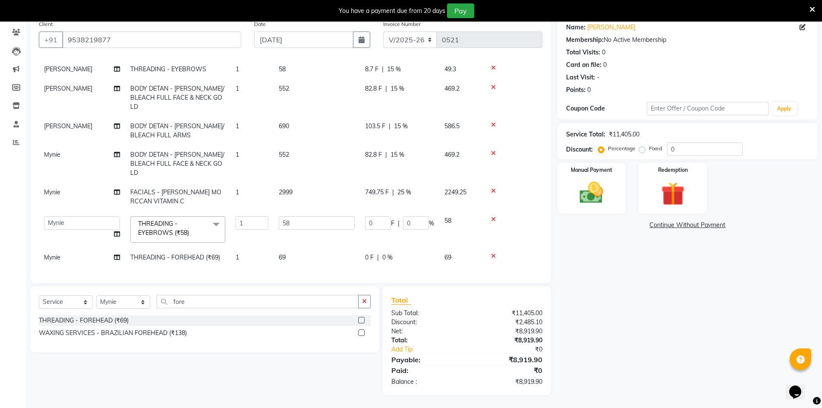
scroll to position [166, 0]
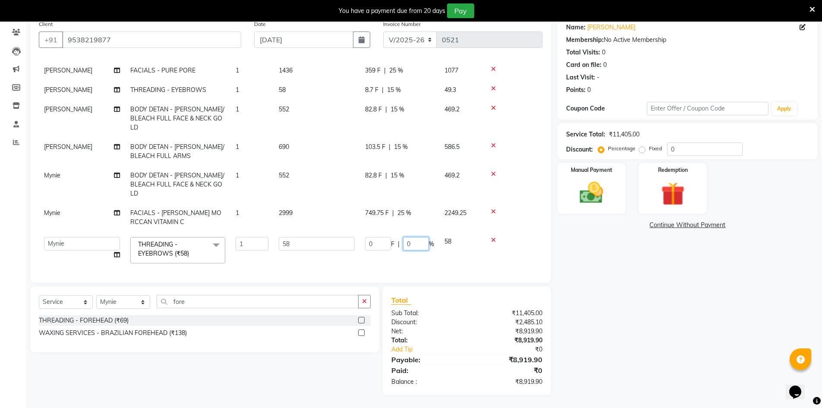
click at [393, 237] on div "0 F | 0 %" at bounding box center [399, 243] width 69 height 13
type input "15"
click at [382, 250] on tbody "Anjali Tamang WAXING SERVICES - CHOCOLATE FULL BACK 1 483 72.45 F | 15 % 410.55…" at bounding box center [290, 108] width 503 height 360
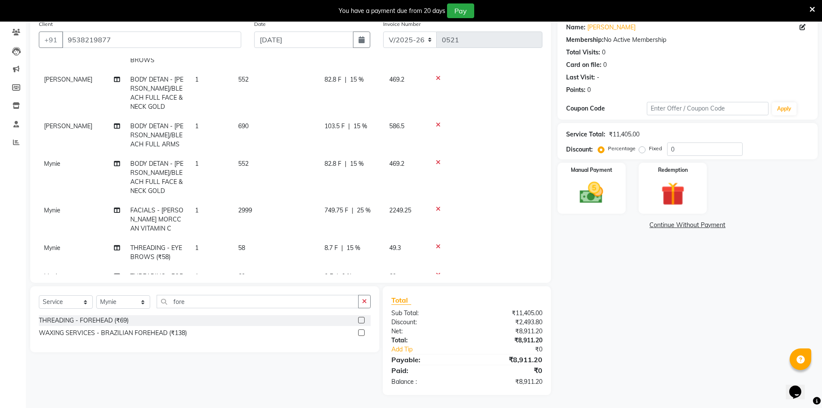
scroll to position [294, 0]
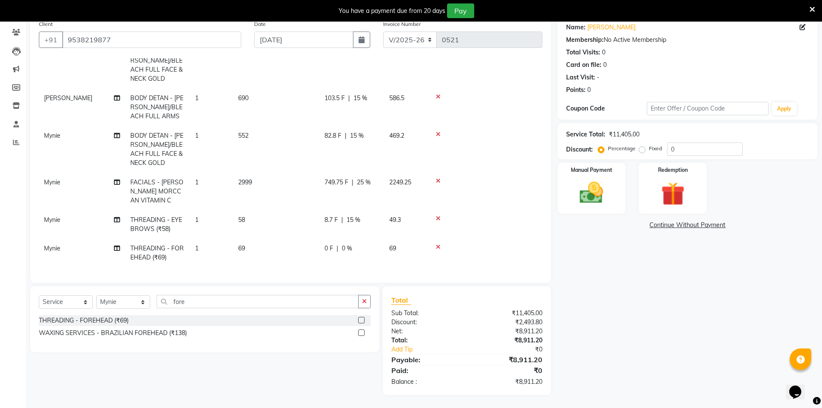
click at [346, 244] on span "0 %" at bounding box center [347, 248] width 10 height 9
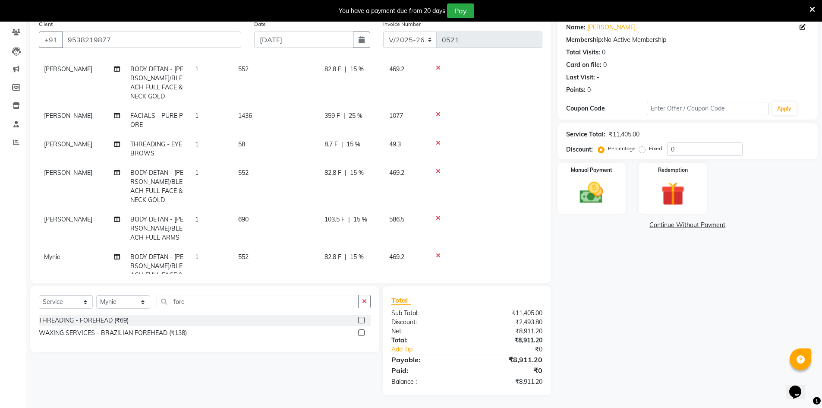
select select "89738"
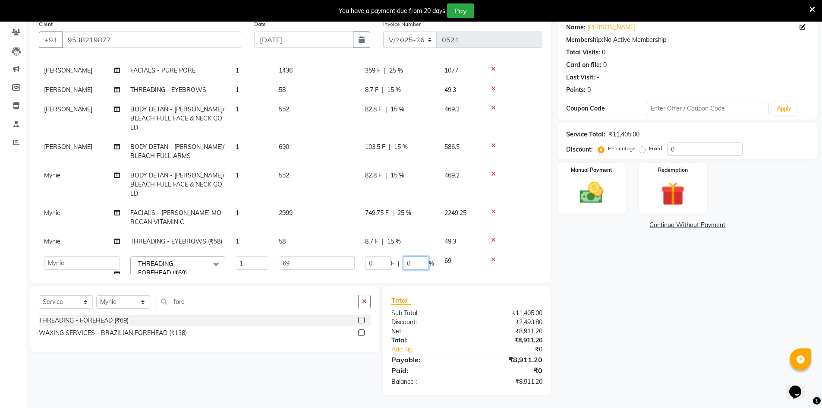
drag, startPoint x: 416, startPoint y: 233, endPoint x: 397, endPoint y: 230, distance: 19.4
click at [397, 256] on div "0 F | 0 %" at bounding box center [399, 262] width 69 height 13
type input "15"
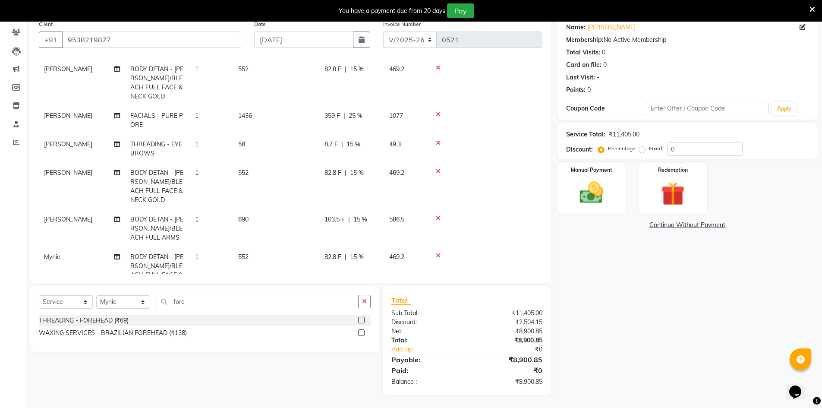
click at [475, 222] on tbody "Anjali Tamang WAXING SERVICES - CHOCOLATE FULL BACK 1 483 72.45 F | 15 % 410.55…" at bounding box center [290, 158] width 503 height 461
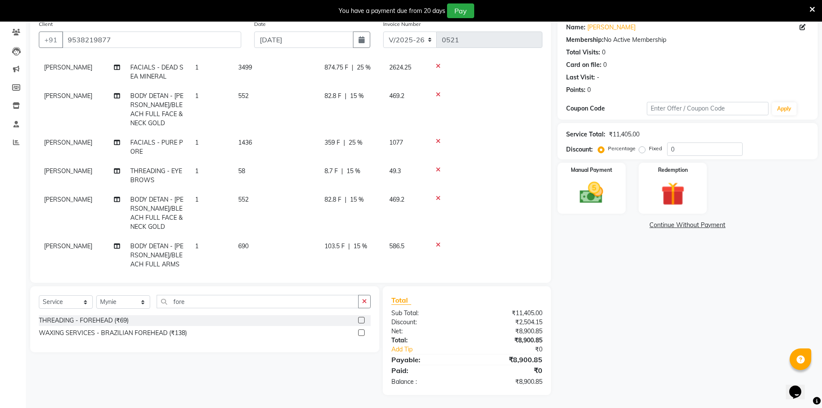
scroll to position [294, 0]
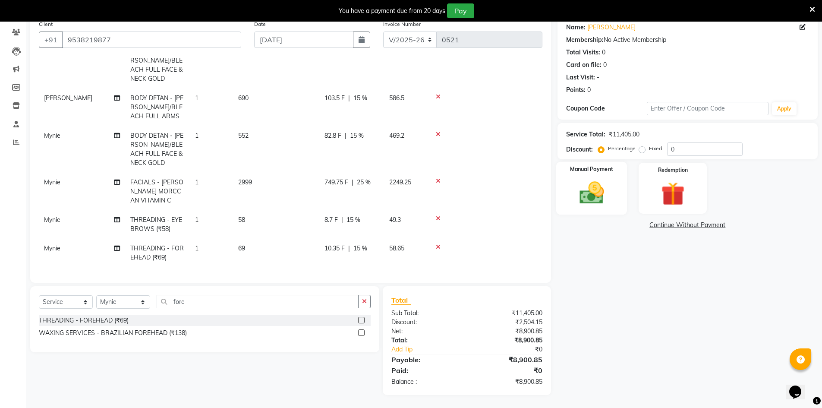
click at [598, 178] on div "Manual Payment" at bounding box center [591, 188] width 71 height 53
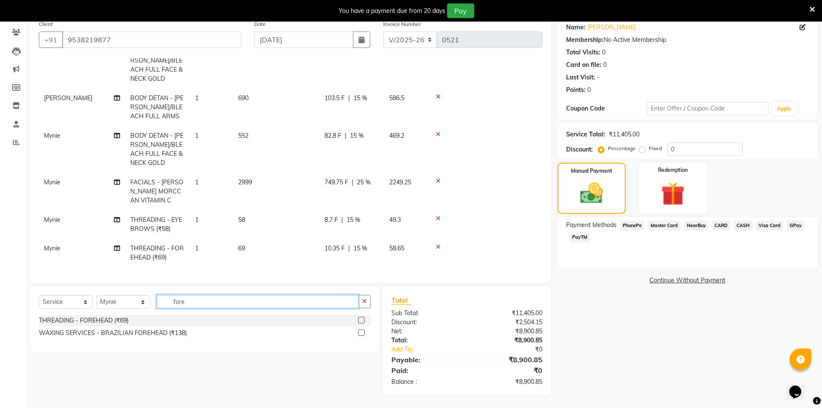
drag, startPoint x: 192, startPoint y: 298, endPoint x: 145, endPoint y: 300, distance: 47.1
click at [147, 303] on div "Select Service Product Membership Package Voucher Prepaid Gift Card Select Styl…" at bounding box center [205, 305] width 332 height 20
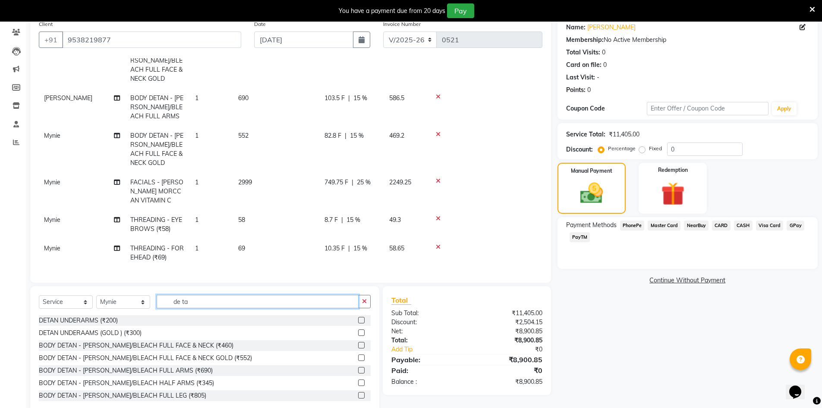
type input "de ta"
click at [358, 356] on label at bounding box center [361, 357] width 6 height 6
click at [358, 356] on input "checkbox" at bounding box center [361, 358] width 6 height 6
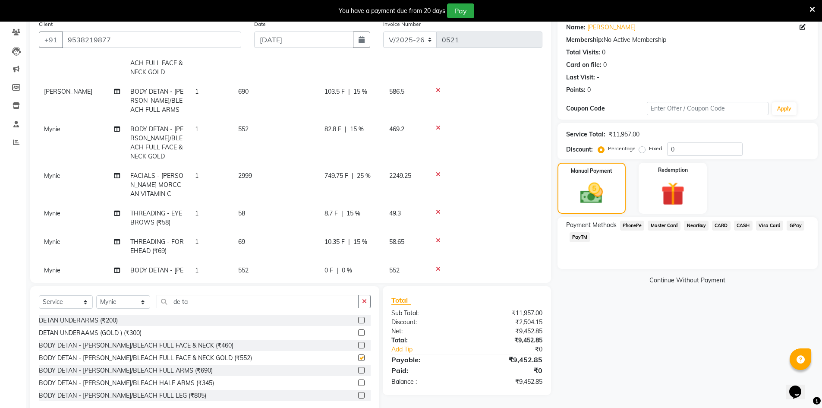
checkbox input "false"
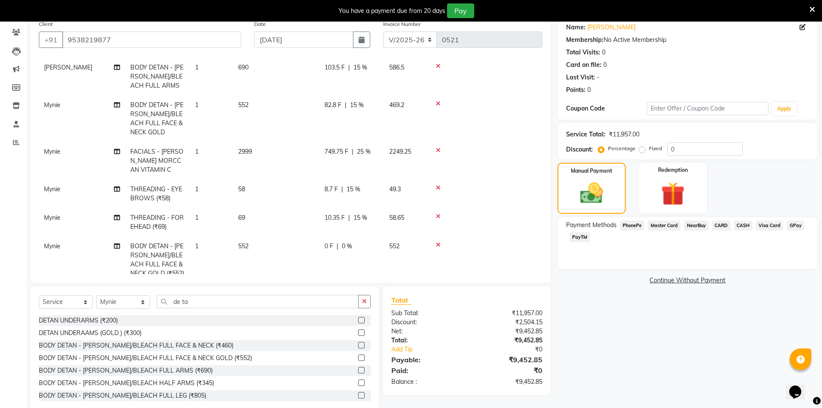
scroll to position [340, 0]
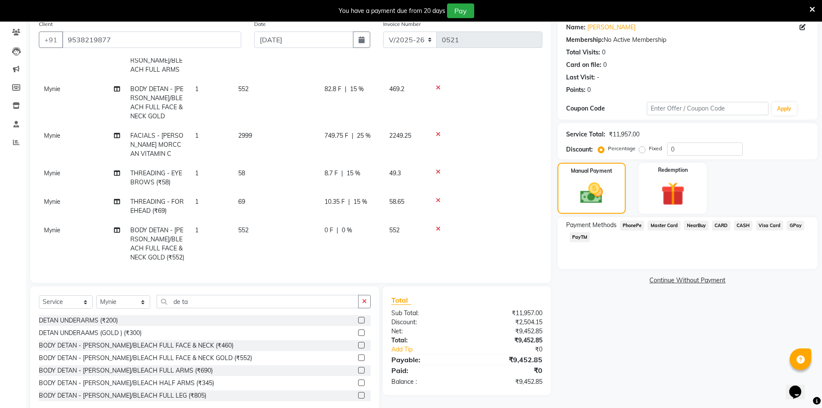
click at [346, 226] on span "0 %" at bounding box center [347, 230] width 10 height 9
select select "89738"
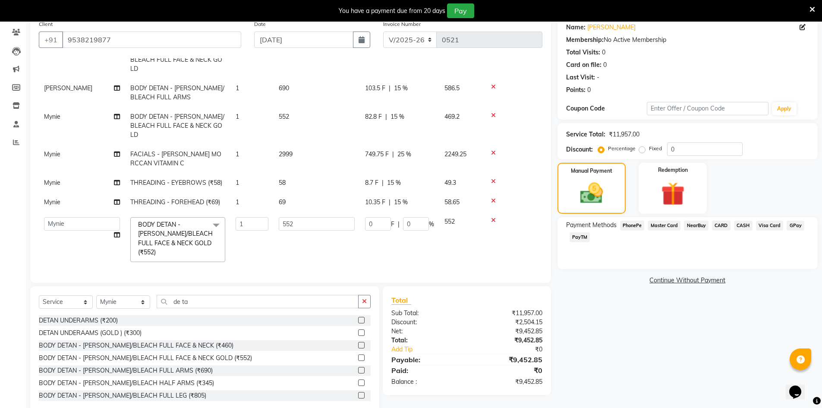
scroll to position [195, 0]
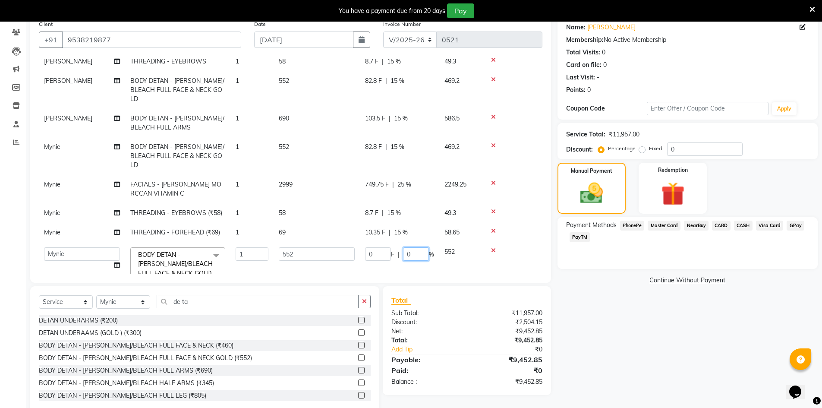
drag, startPoint x: 412, startPoint y: 227, endPoint x: 395, endPoint y: 227, distance: 16.8
click at [398, 247] on div "0 F | 0 %" at bounding box center [399, 253] width 69 height 13
type input "15"
click at [633, 340] on div "Name: Meghana Upadhya Membership: No Active Membership Total Visits: 0 Card on …" at bounding box center [690, 214] width 267 height 397
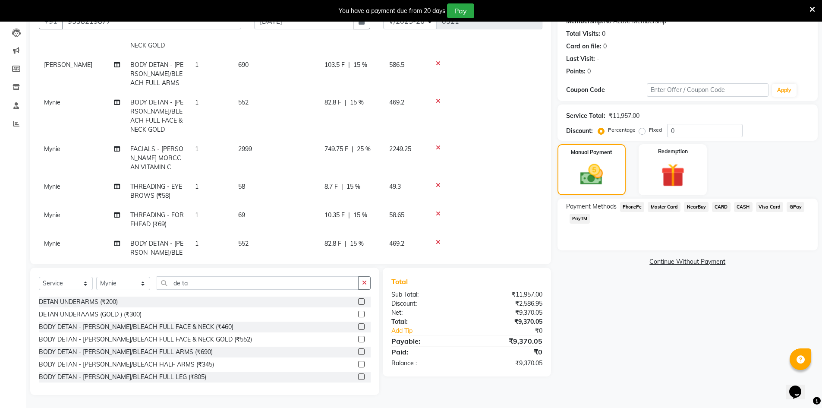
scroll to position [340, 0]
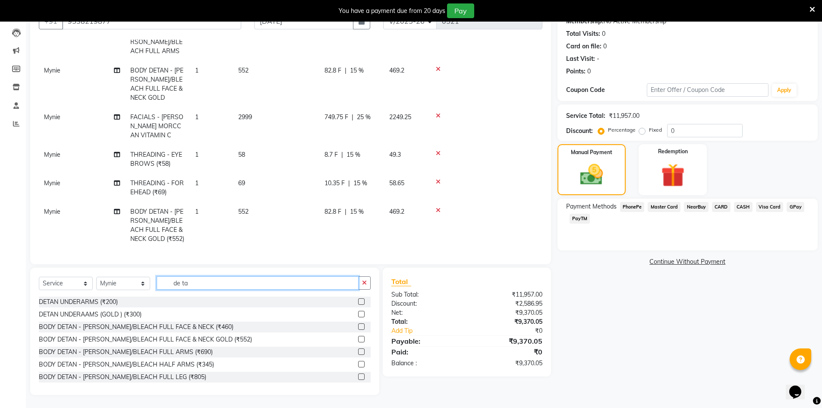
drag, startPoint x: 210, startPoint y: 283, endPoint x: 136, endPoint y: 262, distance: 76.7
click at [153, 275] on div "Select Service Product Membership Package Voucher Prepaid Gift Card Select Styl…" at bounding box center [204, 330] width 349 height 127
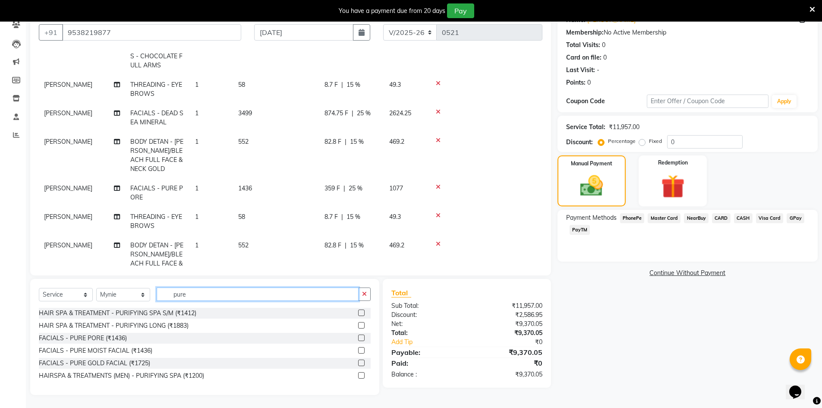
scroll to position [70, 0]
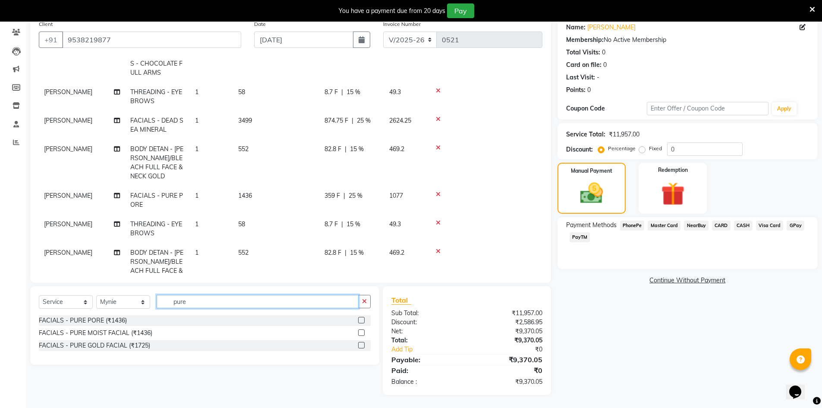
type input "pure"
click at [362, 319] on label at bounding box center [361, 320] width 6 height 6
click at [362, 319] on input "checkbox" at bounding box center [361, 321] width 6 height 6
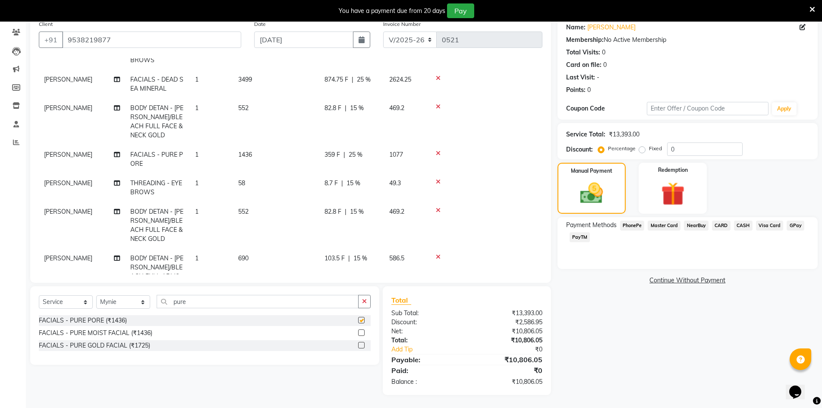
checkbox input "false"
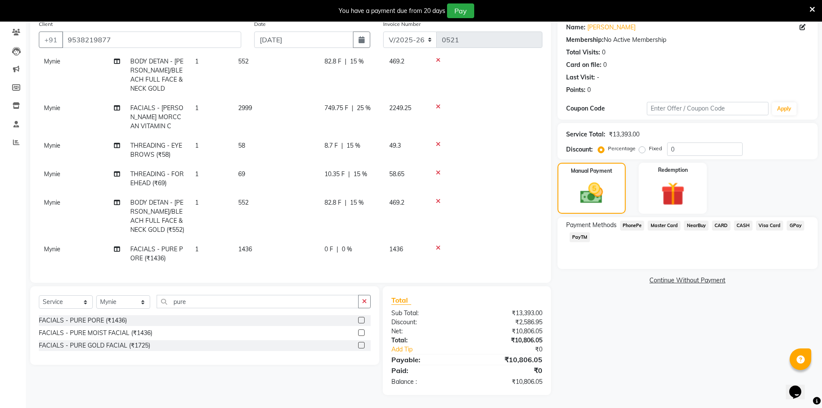
scroll to position [369, 0]
click at [345, 244] on span "0 %" at bounding box center [347, 248] width 10 height 9
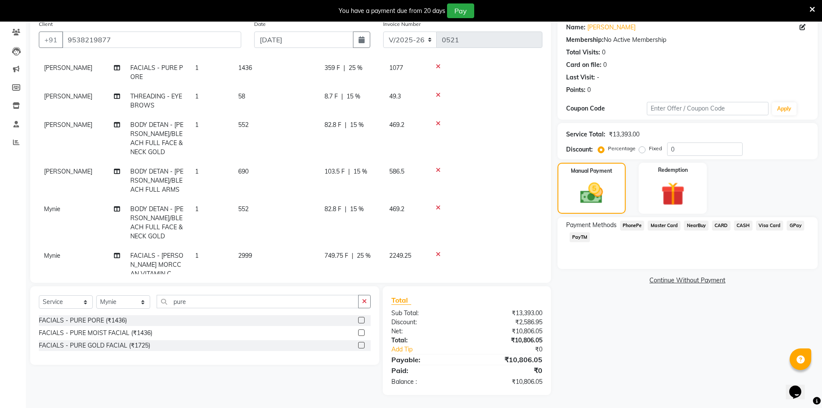
select select "89738"
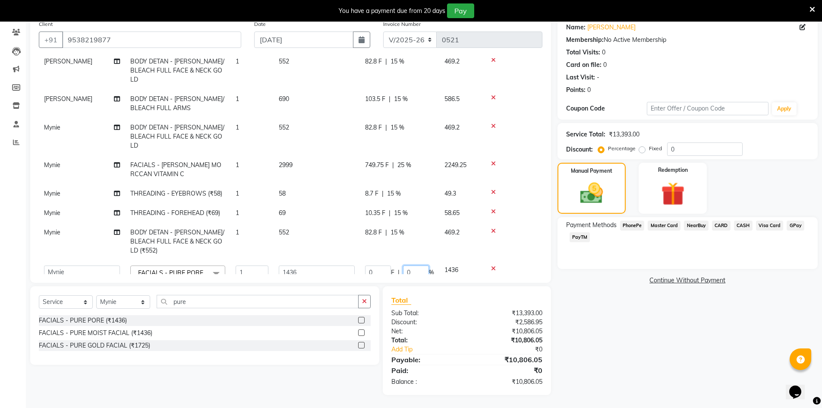
drag, startPoint x: 412, startPoint y: 234, endPoint x: 397, endPoint y: 236, distance: 14.8
click at [397, 265] on div "0 F | 0 %" at bounding box center [399, 271] width 69 height 13
type input "25"
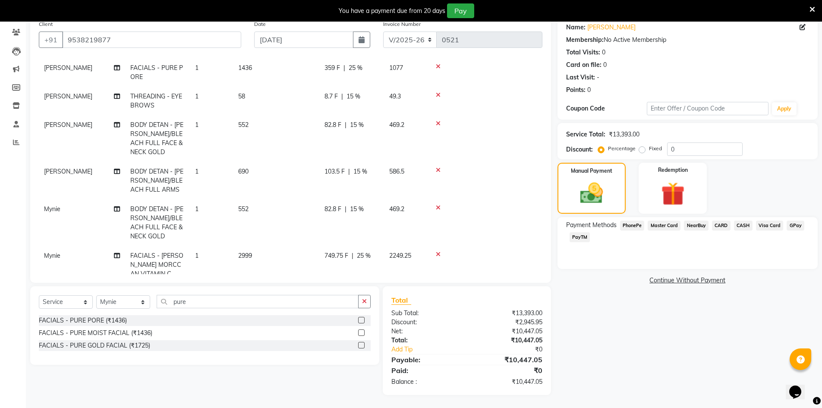
click at [346, 252] on tbody "Anjali Tamang WAXING SERVICES - CHOCOLATE FULL BACK 1 483 72.45 F | 15 % 410.55…" at bounding box center [290, 148] width 503 height 536
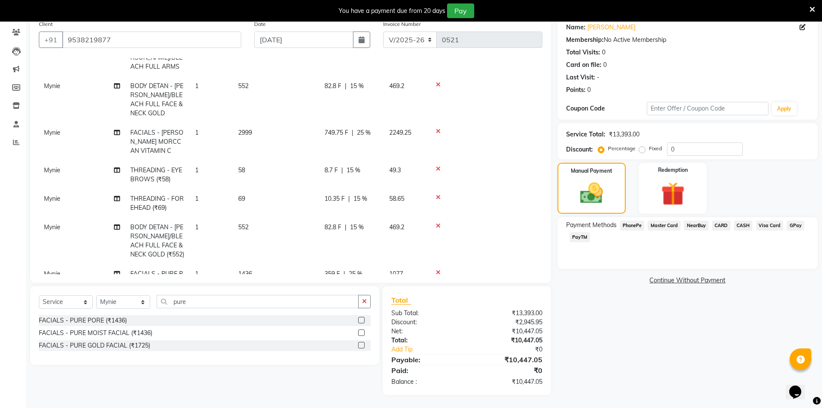
scroll to position [369, 0]
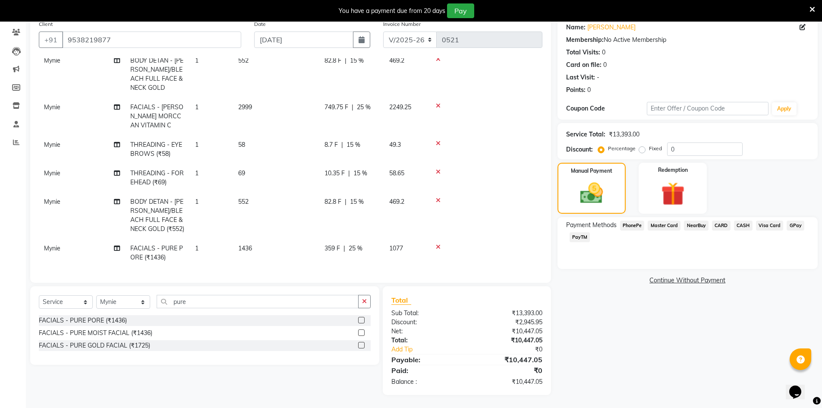
click at [438, 197] on icon at bounding box center [438, 200] width 5 height 6
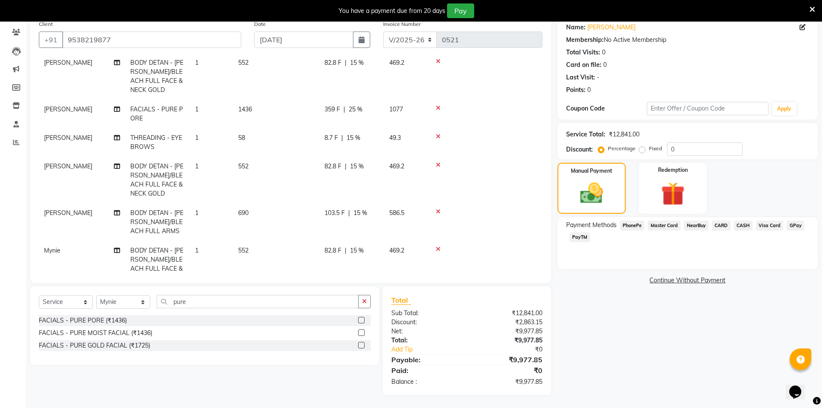
scroll to position [216, 0]
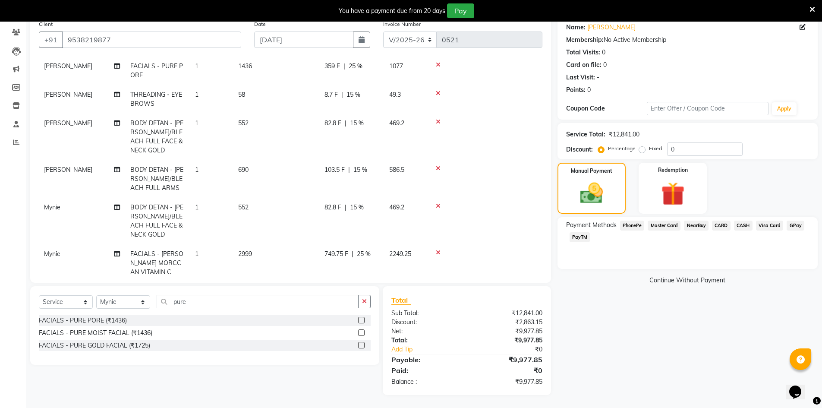
click at [620, 227] on span "PhonePe" at bounding box center [632, 225] width 25 height 10
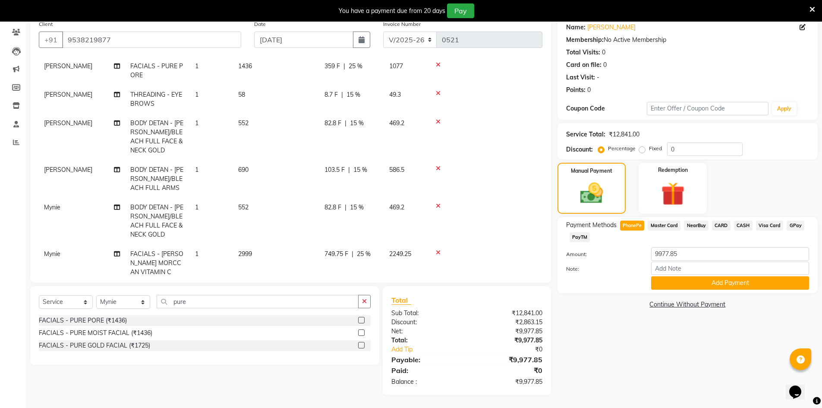
click at [664, 224] on span "Master Card" at bounding box center [664, 225] width 33 height 10
click at [636, 228] on span "PhonePe" at bounding box center [632, 225] width 25 height 10
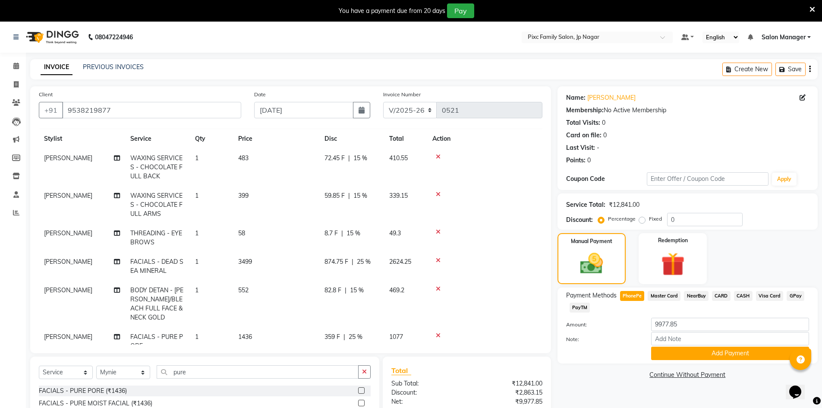
scroll to position [0, 0]
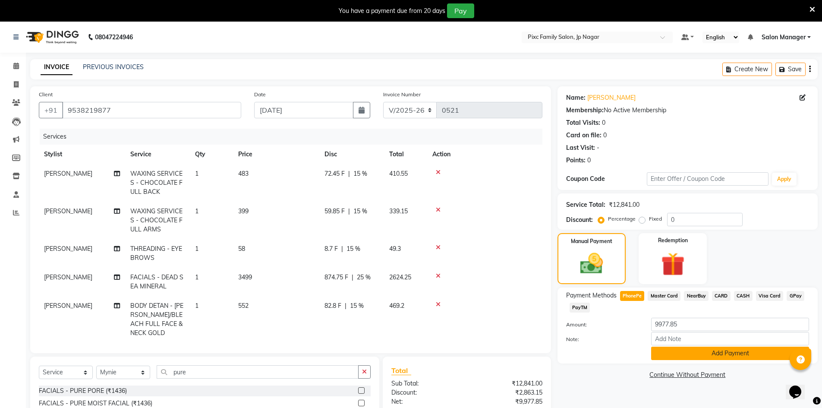
click at [718, 353] on button "Add Payment" at bounding box center [730, 352] width 158 height 13
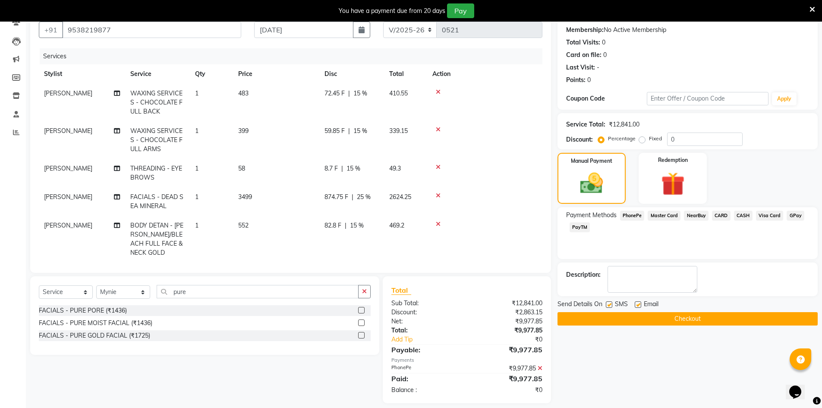
scroll to position [88, 0]
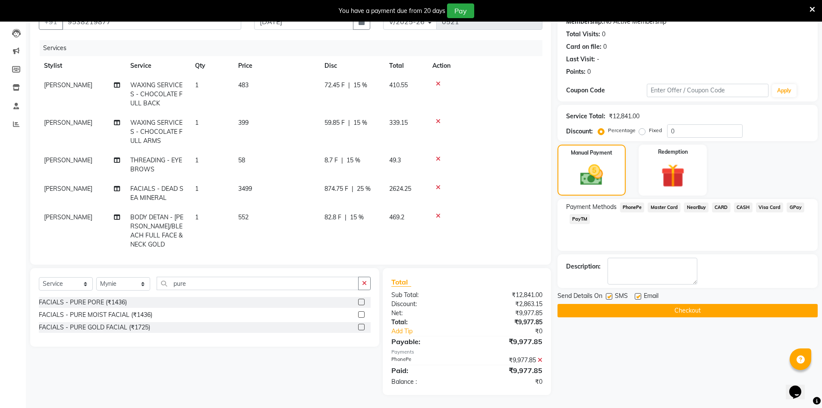
click at [676, 311] on button "Checkout" at bounding box center [687, 310] width 260 height 13
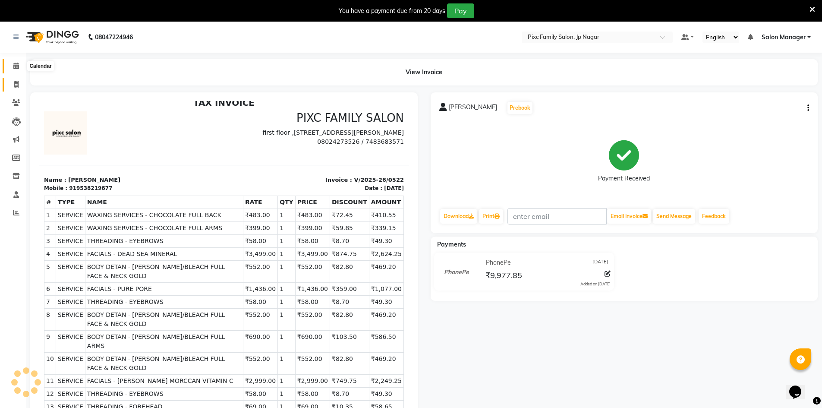
drag, startPoint x: 14, startPoint y: 68, endPoint x: 19, endPoint y: 80, distance: 12.6
click at [15, 68] on icon at bounding box center [16, 66] width 6 height 6
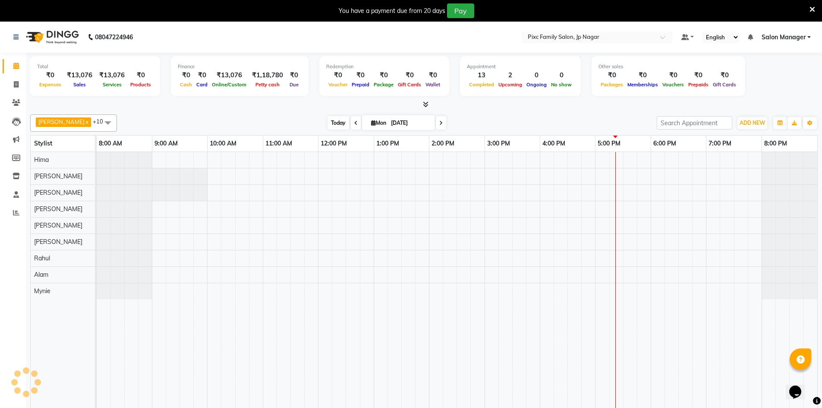
click at [328, 123] on span "Today" at bounding box center [338, 122] width 22 height 13
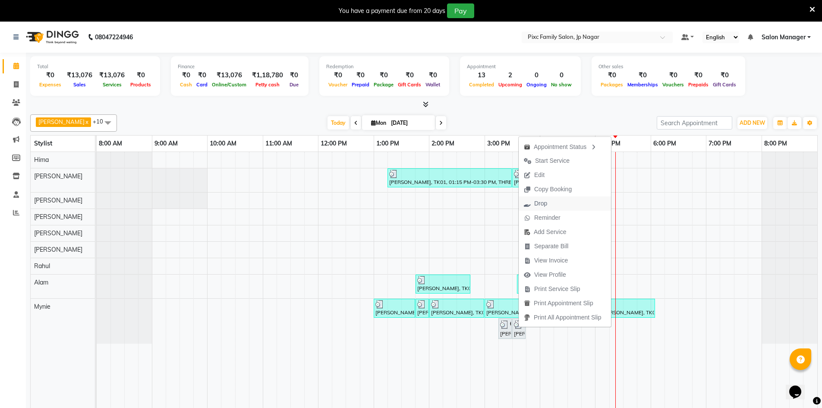
click at [557, 205] on button "Drop" at bounding box center [565, 203] width 92 height 14
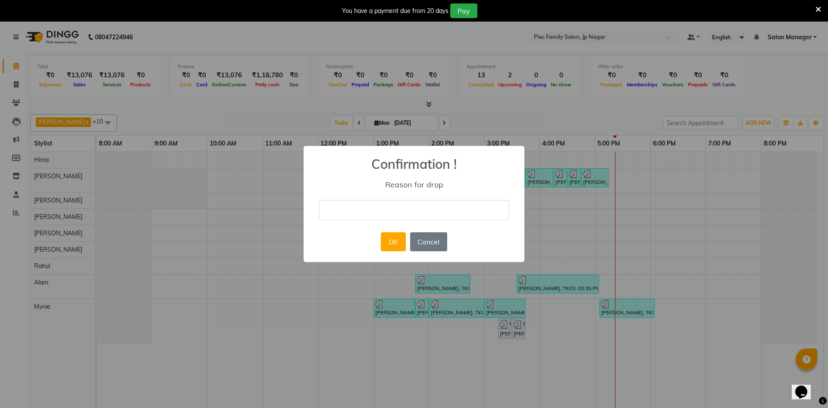
click at [370, 201] on input "text" at bounding box center [414, 210] width 190 height 20
type input "no"
click at [399, 247] on button "OK" at bounding box center [393, 241] width 25 height 19
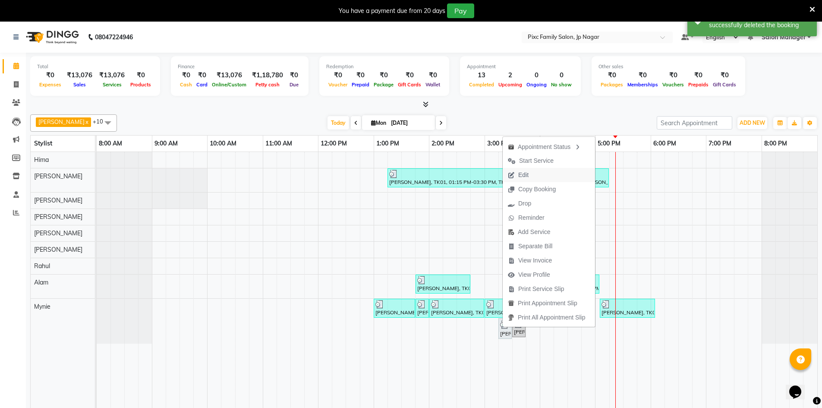
click at [530, 172] on span "Edit" at bounding box center [518, 175] width 31 height 14
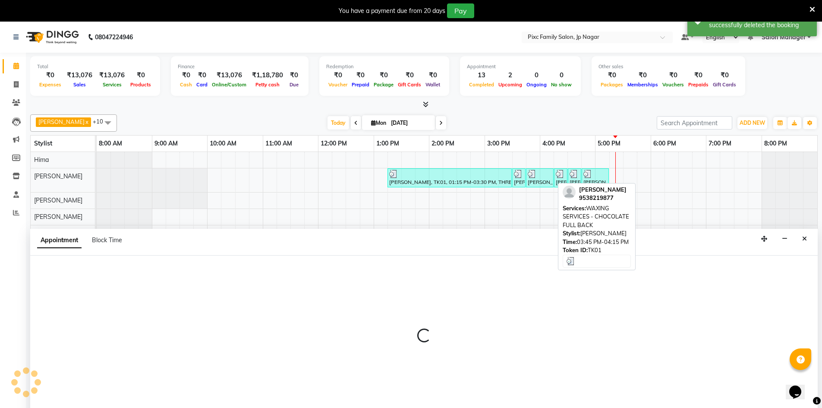
scroll to position [22, 0]
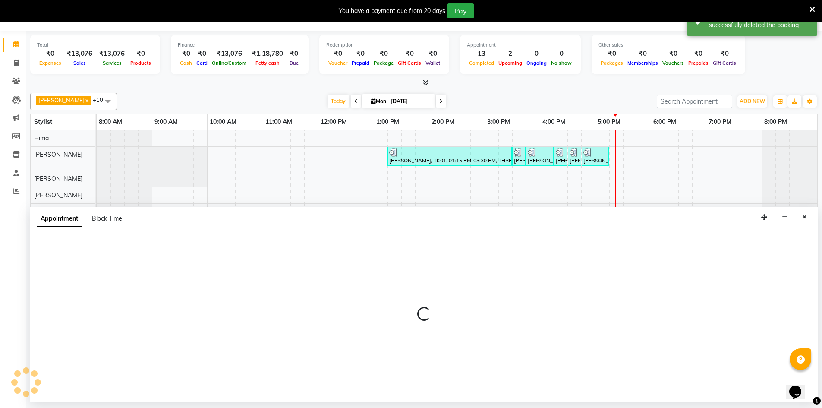
select select "tentative"
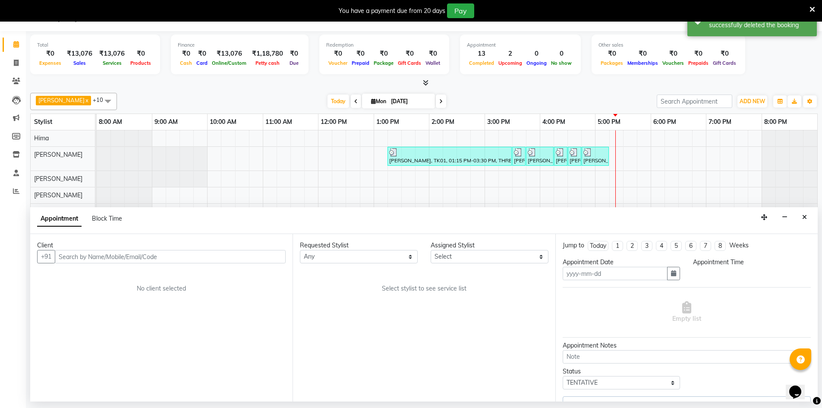
type input "[DATE]"
select select
select select "780"
select select "82406"
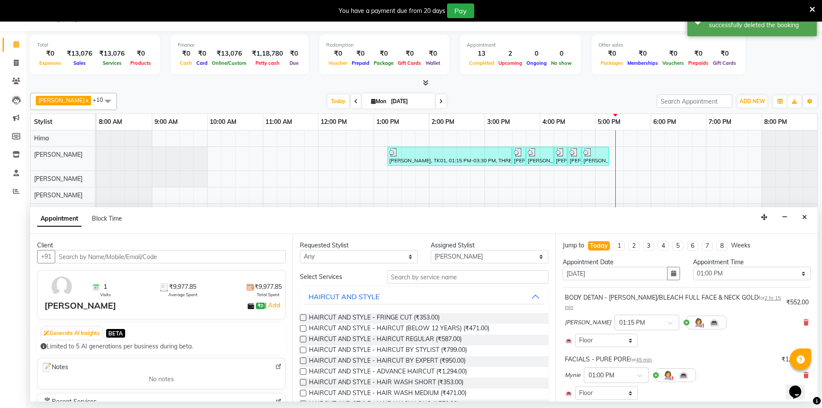
click at [805, 217] on icon "Close" at bounding box center [804, 217] width 5 height 6
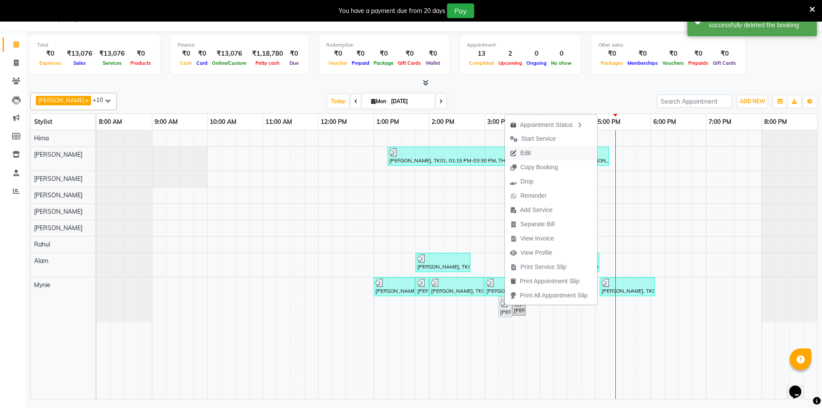
click at [532, 151] on span "Edit" at bounding box center [520, 153] width 31 height 14
select select "tentative"
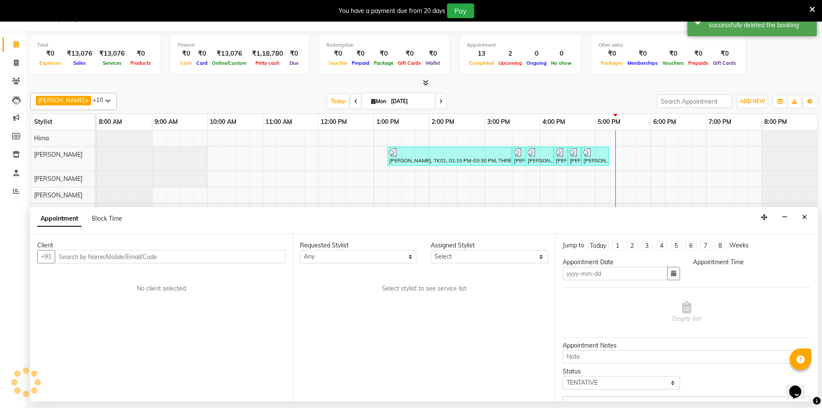
type input "[DATE]"
select select
select select "780"
select select "82406"
select select "4220"
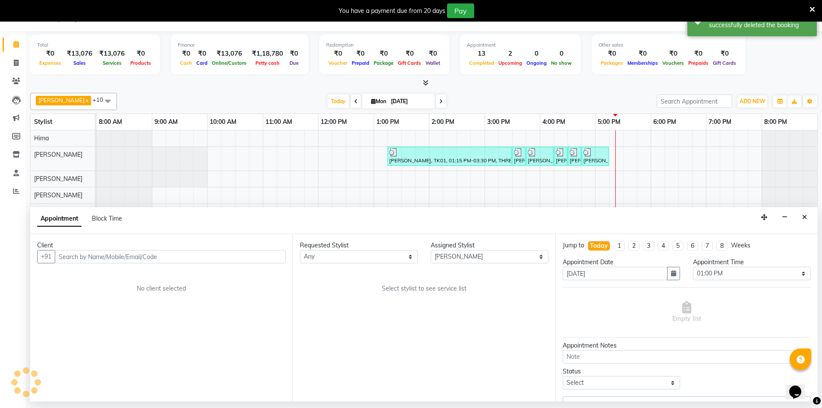
select select "4220"
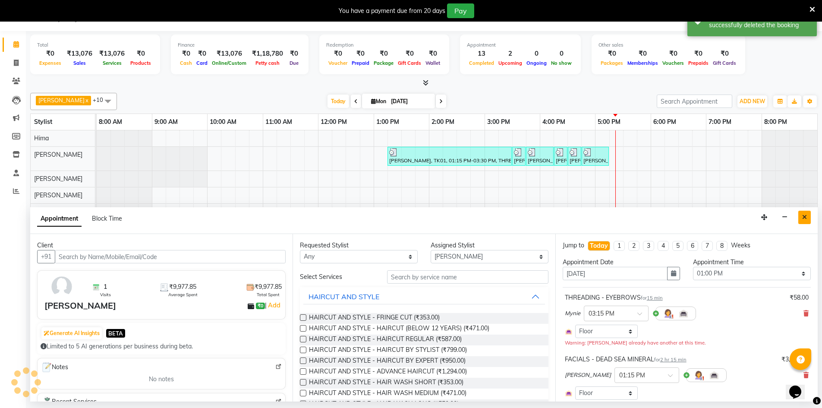
drag, startPoint x: 804, startPoint y: 216, endPoint x: 578, endPoint y: 286, distance: 236.6
click at [804, 217] on icon "Close" at bounding box center [804, 217] width 5 height 6
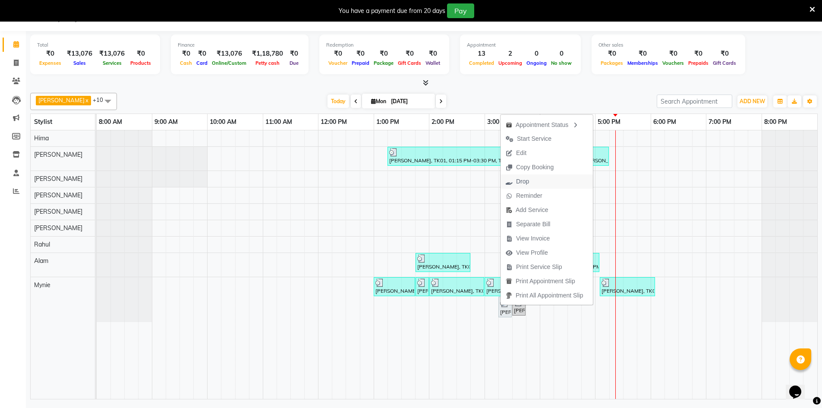
click at [522, 183] on span "Drop" at bounding box center [522, 181] width 13 height 9
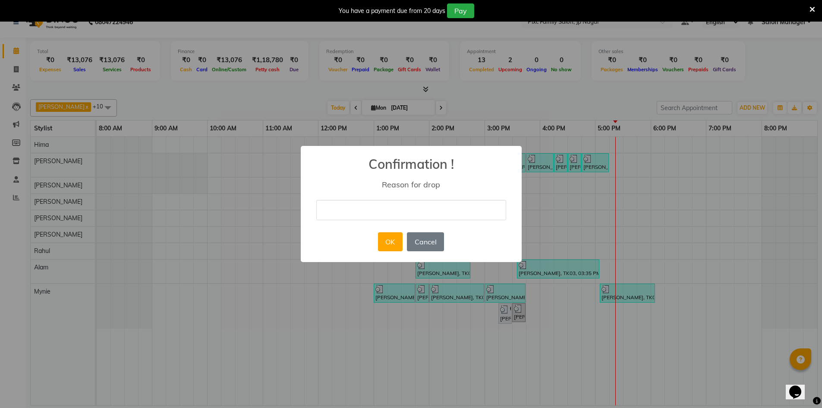
scroll to position [15, 0]
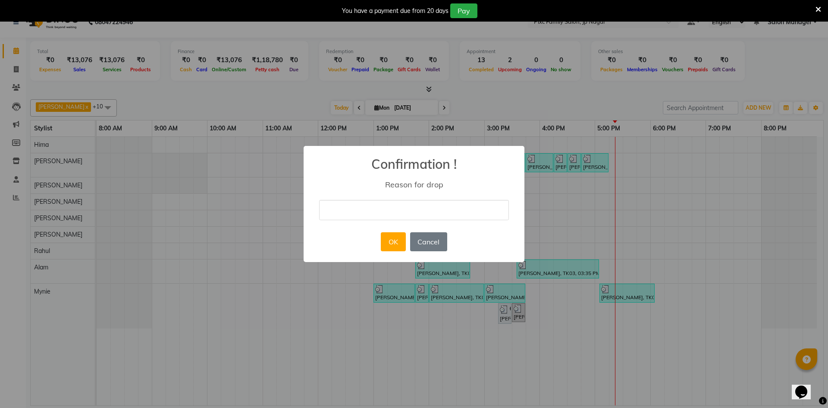
click at [382, 206] on input "text" at bounding box center [414, 210] width 190 height 20
type input "no"
drag, startPoint x: 402, startPoint y: 246, endPoint x: 401, endPoint y: 252, distance: 5.7
click at [403, 246] on button "OK" at bounding box center [393, 241] width 25 height 19
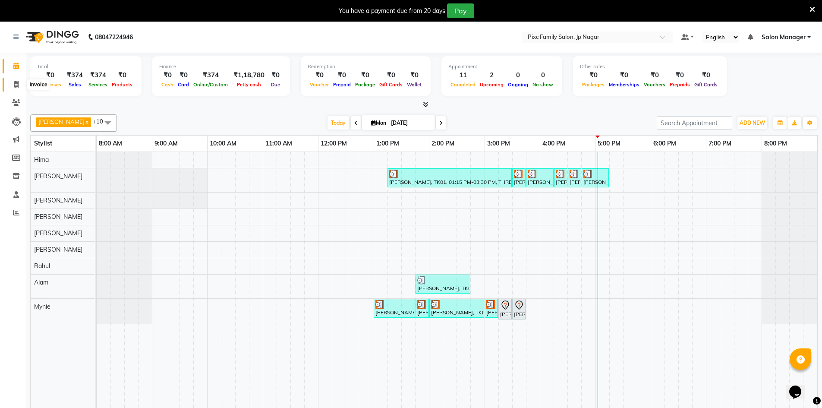
click at [17, 83] on icon at bounding box center [16, 84] width 5 height 6
select select "service"
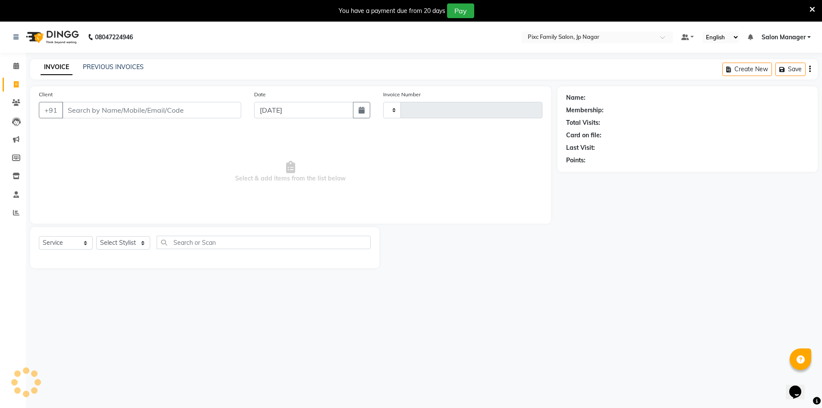
type input "0521"
select select "8432"
click at [131, 243] on select "Select Stylist [PERSON_NAME] BISWAKARAM [PERSON_NAME] [PERSON_NAME] [PERSON_NAM…" at bounding box center [123, 242] width 54 height 13
select select "89737"
click at [96, 236] on select "Select Stylist Alam ANISH BISWAKARAM Anjali Tamang BHUVANA Elisha Rai Hima Maru…" at bounding box center [123, 242] width 54 height 13
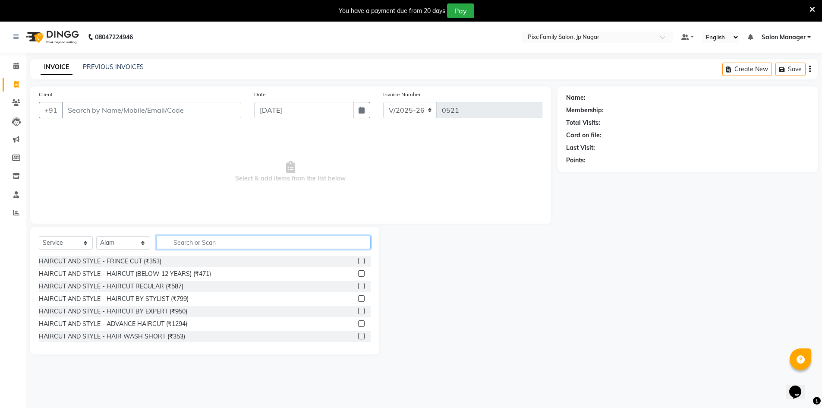
click at [249, 239] on input "text" at bounding box center [264, 242] width 214 height 13
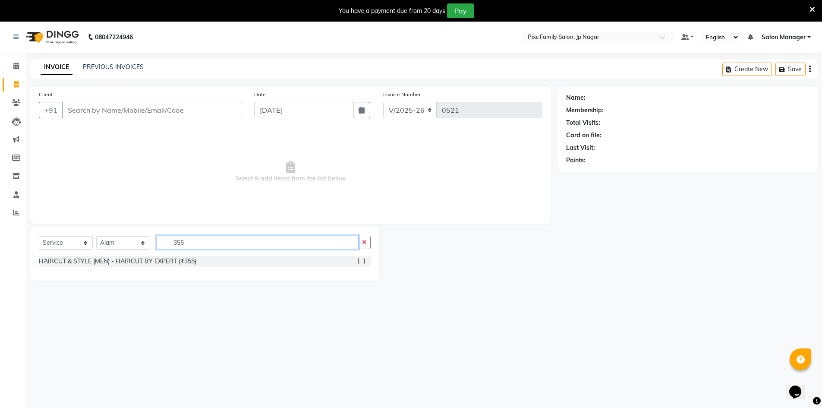
type input "355"
drag, startPoint x: 364, startPoint y: 259, endPoint x: 349, endPoint y: 266, distance: 15.8
click at [363, 259] on label at bounding box center [361, 261] width 6 height 6
click at [363, 259] on input "checkbox" at bounding box center [361, 261] width 6 height 6
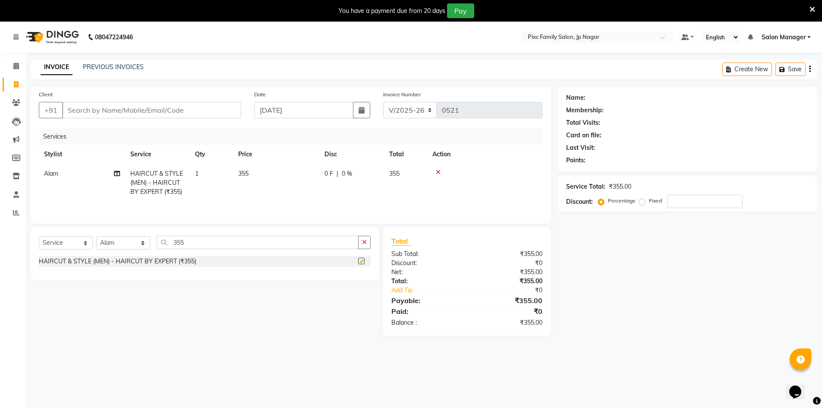
checkbox input "false"
drag, startPoint x: 222, startPoint y: 240, endPoint x: 72, endPoint y: 225, distance: 150.9
click at [72, 225] on div "Client +91 Date 01-09-2025 Invoice Number V/2025 V/2025-26 0521 Services Stylis…" at bounding box center [291, 210] width 534 height 249
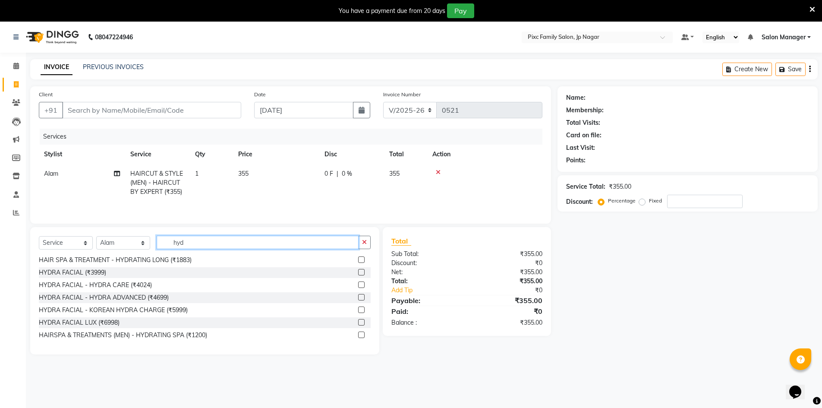
scroll to position [22, 0]
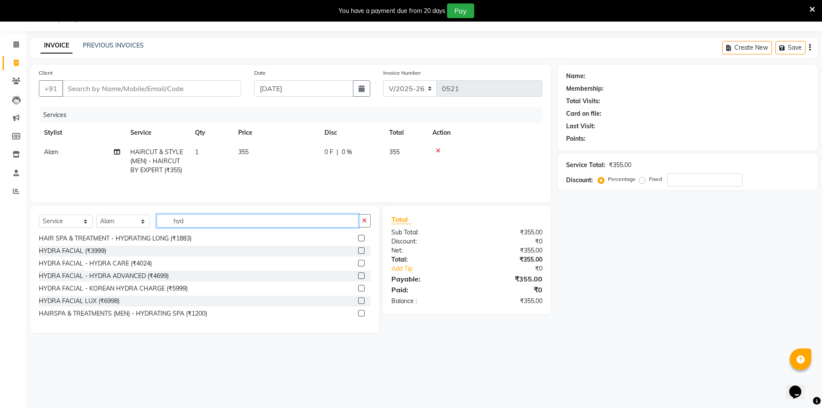
type input "hyd"
click at [358, 312] on label at bounding box center [361, 313] width 6 height 6
click at [358, 312] on input "checkbox" at bounding box center [361, 314] width 6 height 6
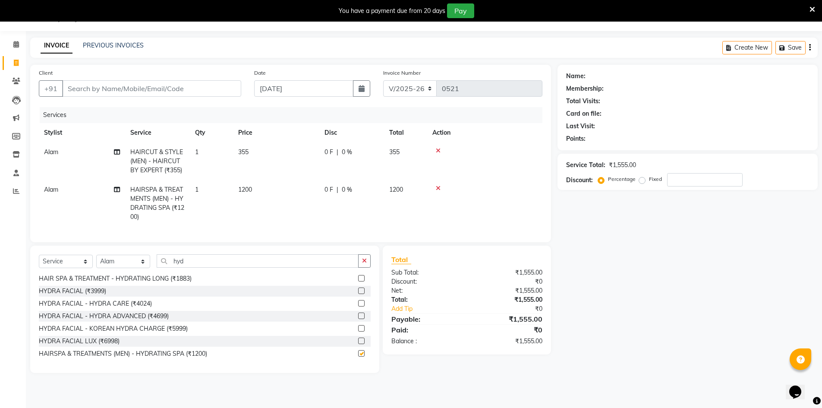
checkbox input "false"
click at [109, 268] on select "Select Stylist Alam ANISH BISWAKARAM Anjali Tamang BHUVANA Elisha Rai Hima Maru…" at bounding box center [123, 261] width 54 height 13
select select "89738"
click at [96, 261] on select "Select Stylist Alam ANISH BISWAKARAM Anjali Tamang BHUVANA Elisha Rai Hima Maru…" at bounding box center [123, 261] width 54 height 13
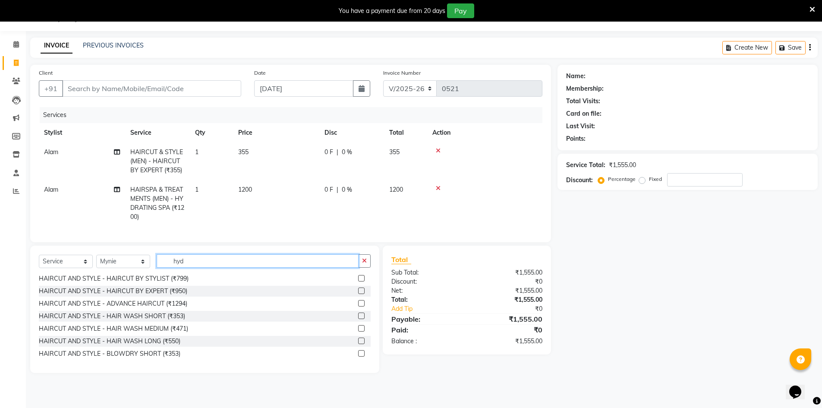
drag, startPoint x: 181, startPoint y: 268, endPoint x: 151, endPoint y: 258, distance: 31.4
click at [151, 258] on div "Select Service Product Membership Package Voucher Prepaid Gift Card Select Styl…" at bounding box center [204, 308] width 349 height 127
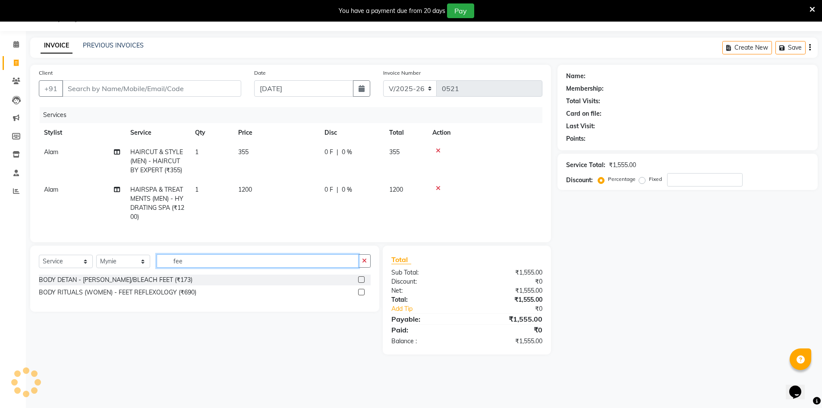
type input "fee"
click at [362, 295] on label at bounding box center [361, 292] width 6 height 6
click at [362, 295] on input "checkbox" at bounding box center [361, 293] width 6 height 6
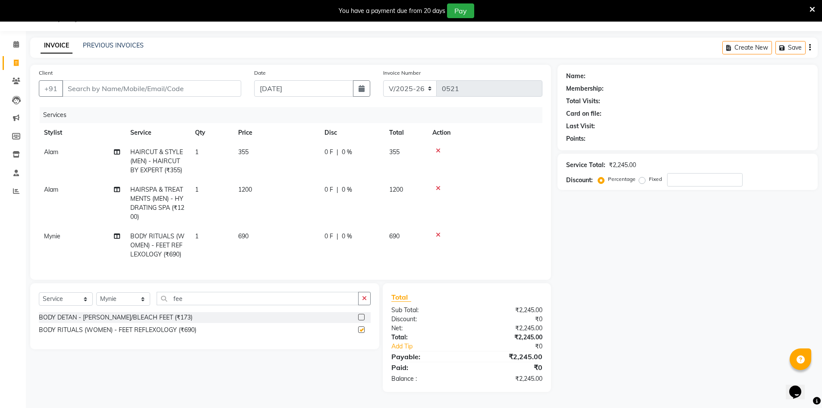
checkbox input "false"
drag, startPoint x: 195, startPoint y: 305, endPoint x: 93, endPoint y: 296, distance: 102.2
click at [93, 296] on div "Select Service Product Membership Package Voucher Prepaid Gift Card Select Styl…" at bounding box center [204, 316] width 349 height 66
type input "hand"
click at [362, 320] on label at bounding box center [361, 317] width 6 height 6
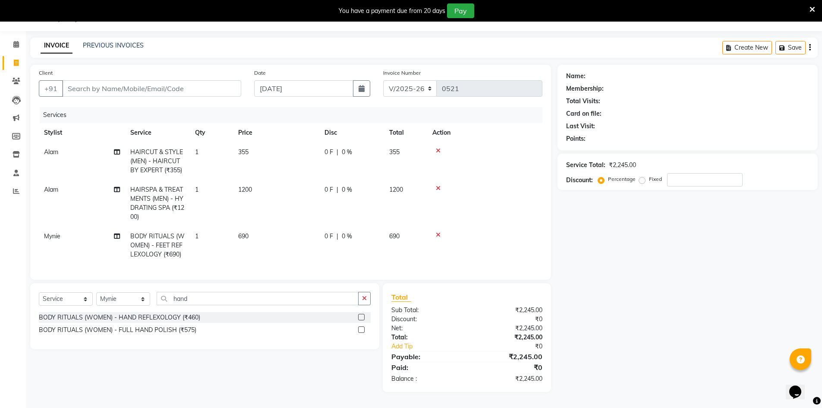
click at [362, 320] on input "checkbox" at bounding box center [361, 318] width 6 height 6
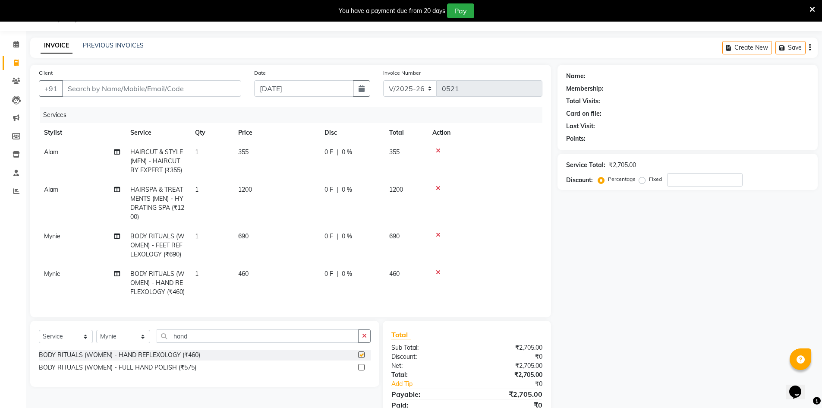
checkbox input "false"
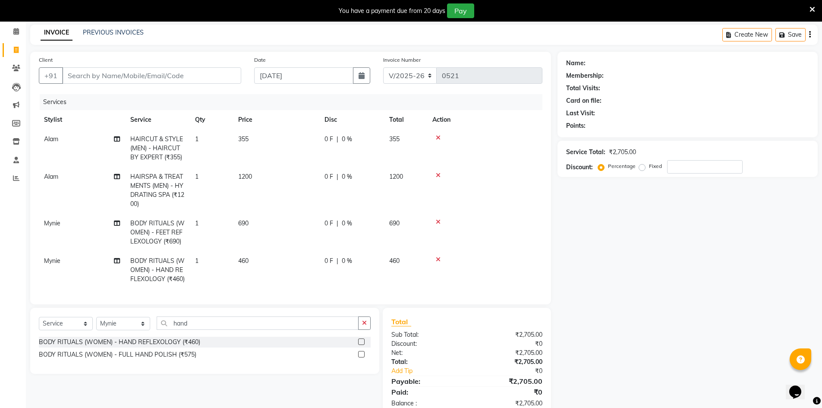
scroll to position [19, 0]
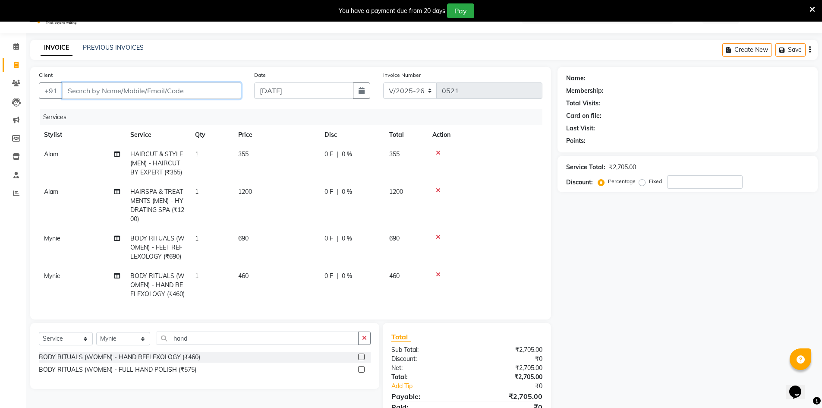
click at [89, 82] on input "Client" at bounding box center [151, 90] width 179 height 16
type input "9"
type input "0"
type input "9400821260"
click at [210, 92] on span "Add Client" at bounding box center [219, 90] width 34 height 9
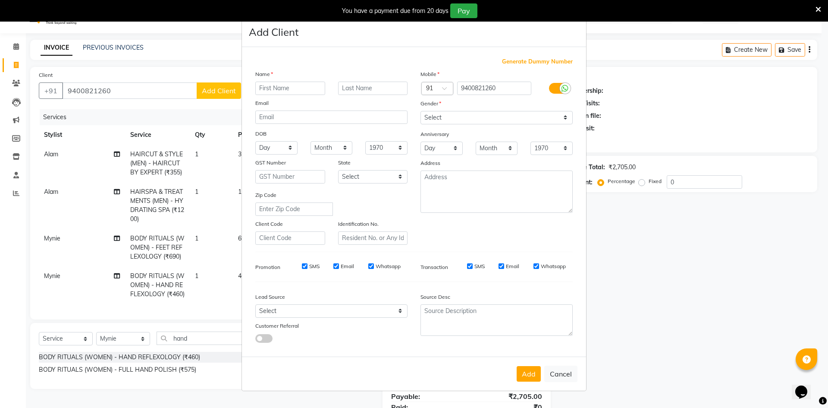
click at [293, 87] on input "text" at bounding box center [290, 88] width 70 height 13
type input "Vijiya"
click at [449, 118] on select "Select [DEMOGRAPHIC_DATA] [DEMOGRAPHIC_DATA] Other Prefer Not To Say" at bounding box center [497, 117] width 152 height 13
select select "[DEMOGRAPHIC_DATA]"
click at [421, 111] on select "Select [DEMOGRAPHIC_DATA] [DEMOGRAPHIC_DATA] Other Prefer Not To Say" at bounding box center [497, 117] width 152 height 13
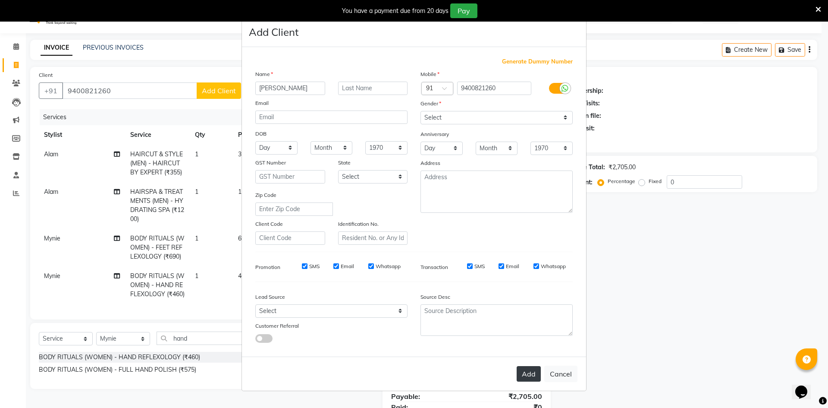
click at [529, 372] on button "Add" at bounding box center [529, 374] width 24 height 16
select select
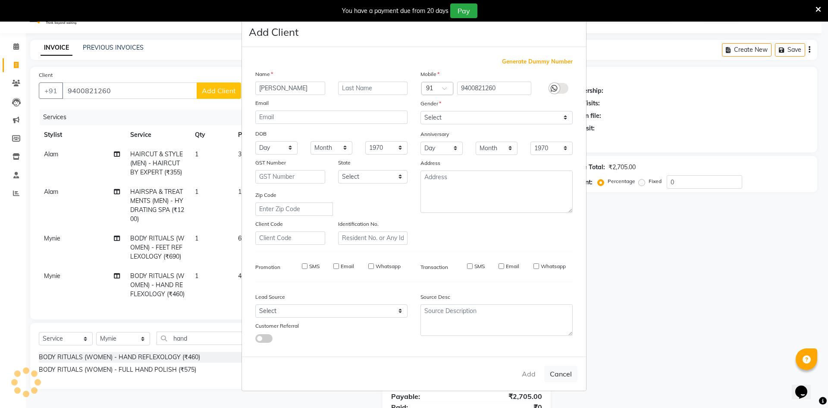
select select
checkbox input "false"
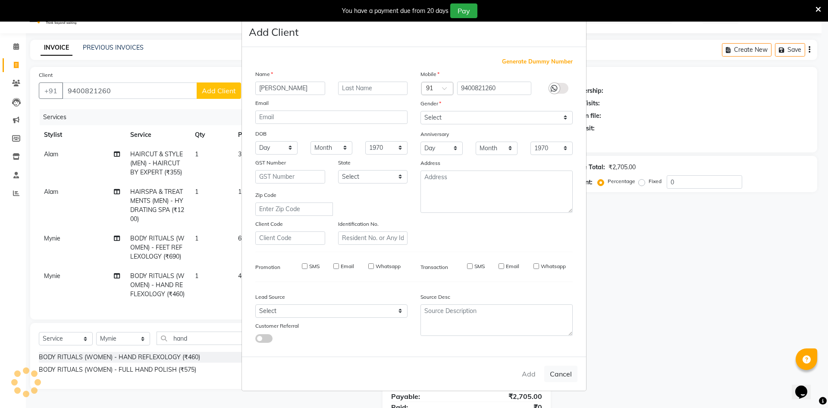
checkbox input "false"
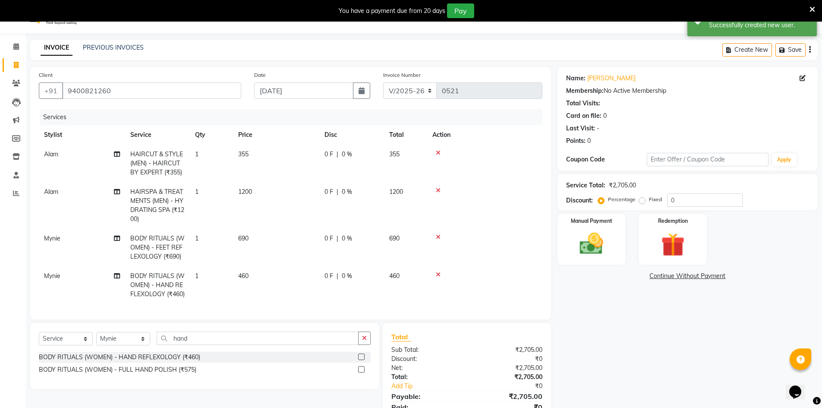
click at [332, 150] on span "0 F" at bounding box center [328, 154] width 9 height 9
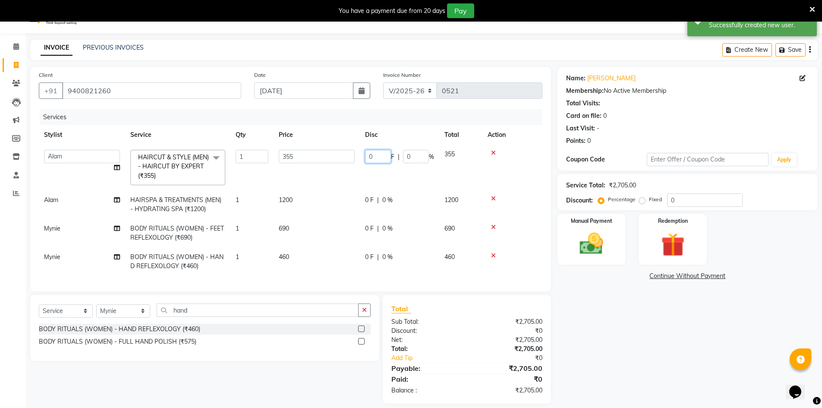
drag, startPoint x: 378, startPoint y: 157, endPoint x: 360, endPoint y: 158, distance: 17.7
click at [360, 158] on td "0 F | 0 %" at bounding box center [399, 168] width 79 height 46
type input "156"
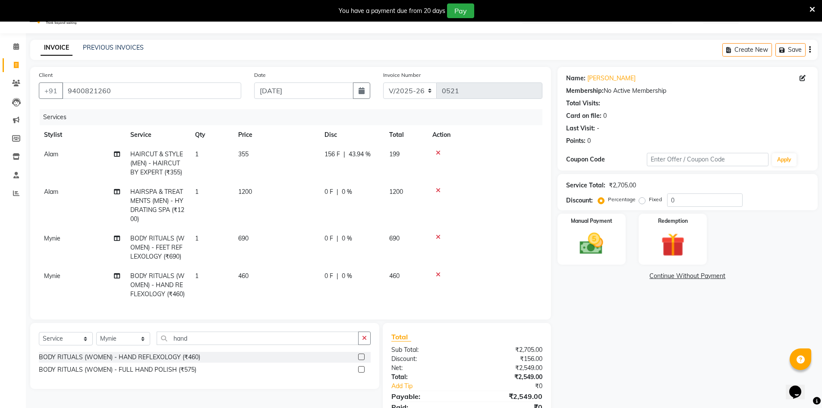
click at [513, 173] on td at bounding box center [484, 164] width 115 height 38
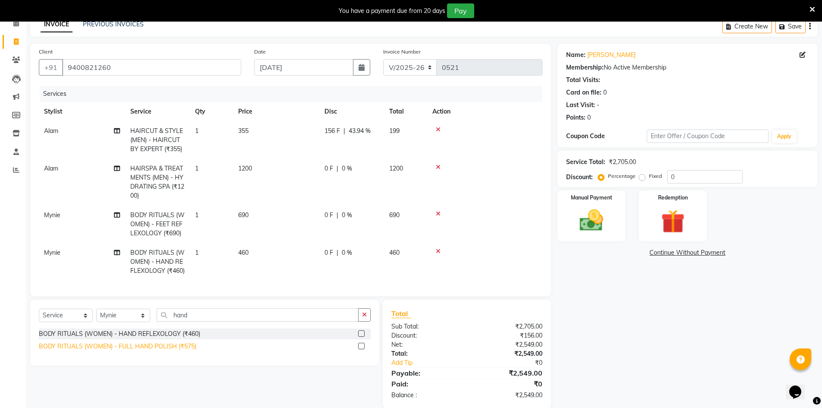
scroll to position [63, 0]
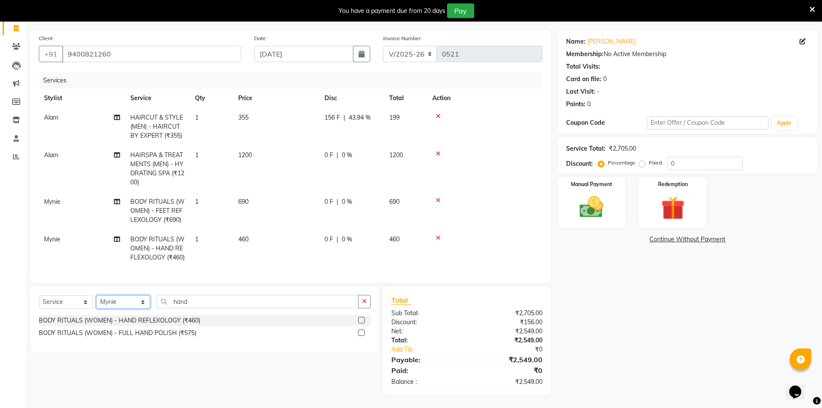
click at [127, 302] on select "Select Stylist [PERSON_NAME] BISWAKARAM [PERSON_NAME] [PERSON_NAME] [PERSON_NAM…" at bounding box center [123, 301] width 54 height 13
select select "89737"
click at [96, 295] on select "Select Stylist [PERSON_NAME] BISWAKARAM [PERSON_NAME] [PERSON_NAME] [PERSON_NAM…" at bounding box center [123, 301] width 54 height 13
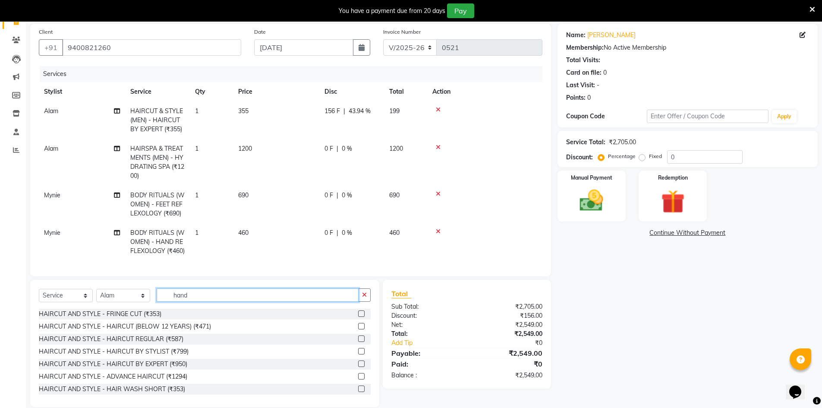
click at [107, 282] on div "Client +91 9400821260 Date 01-09-2025 Invoice Number V/2025 V/2025-26 0521 Serv…" at bounding box center [291, 215] width 534 height 383
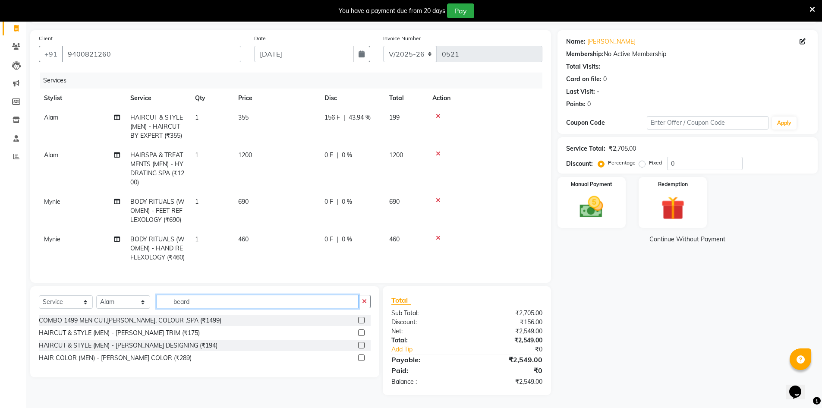
type input "beard"
click at [360, 332] on label at bounding box center [361, 332] width 6 height 6
click at [360, 332] on input "checkbox" at bounding box center [361, 333] width 6 height 6
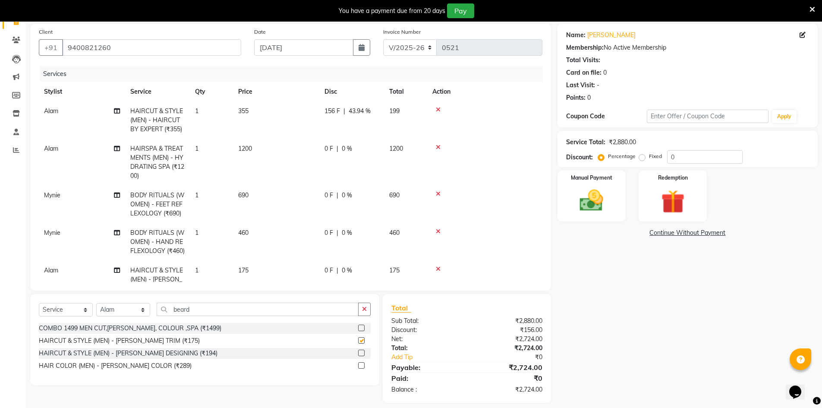
checkbox input "false"
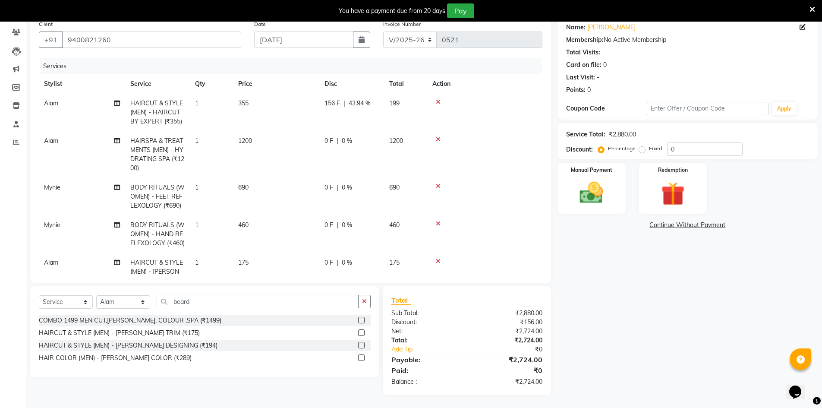
scroll to position [30, 0]
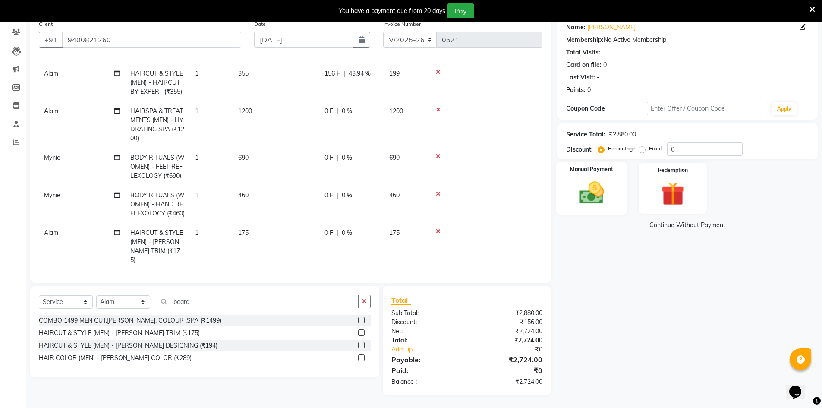
click at [600, 188] on img at bounding box center [592, 193] width 40 height 28
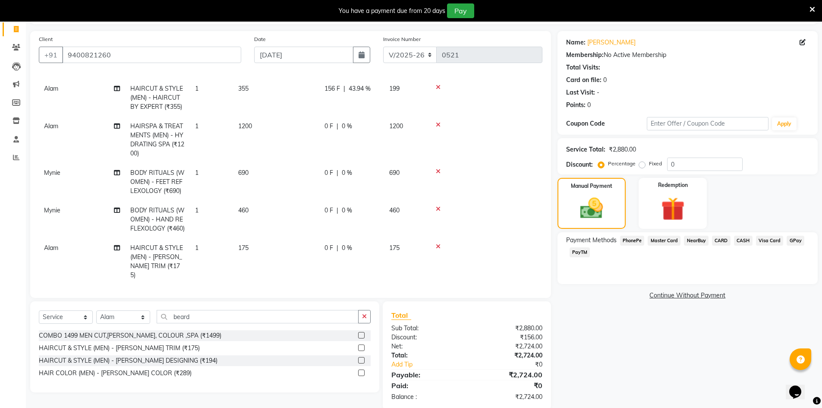
scroll to position [70, 0]
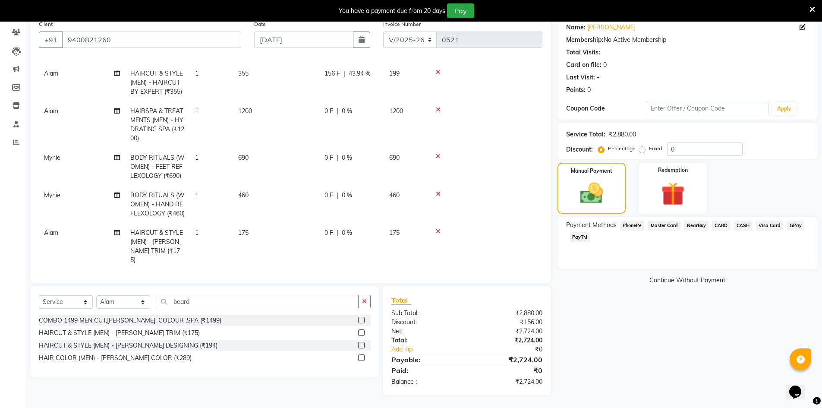
click at [626, 224] on span "PhonePe" at bounding box center [632, 225] width 25 height 10
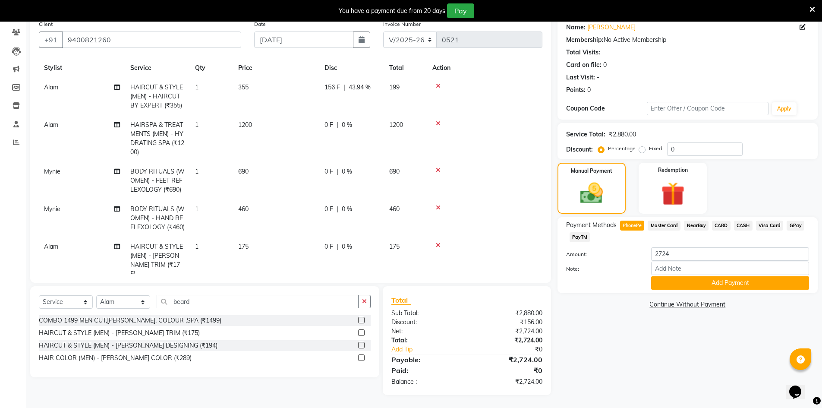
scroll to position [30, 0]
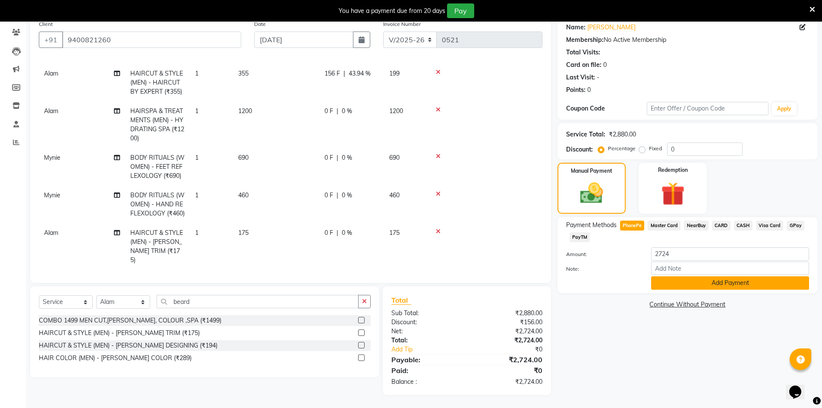
click at [729, 282] on button "Add Payment" at bounding box center [730, 282] width 158 height 13
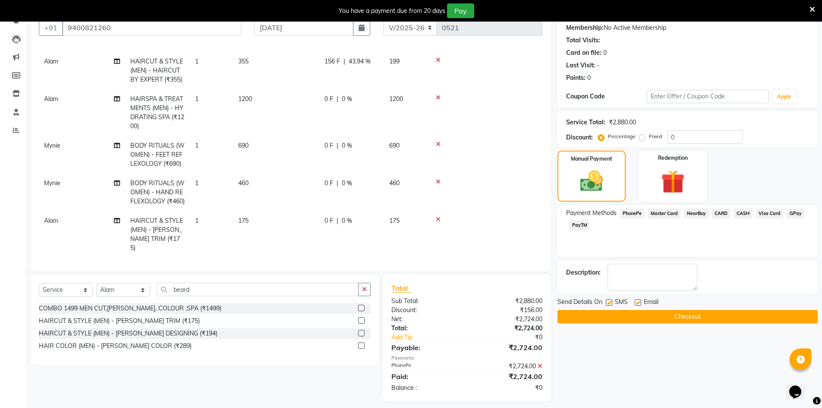
scroll to position [88, 0]
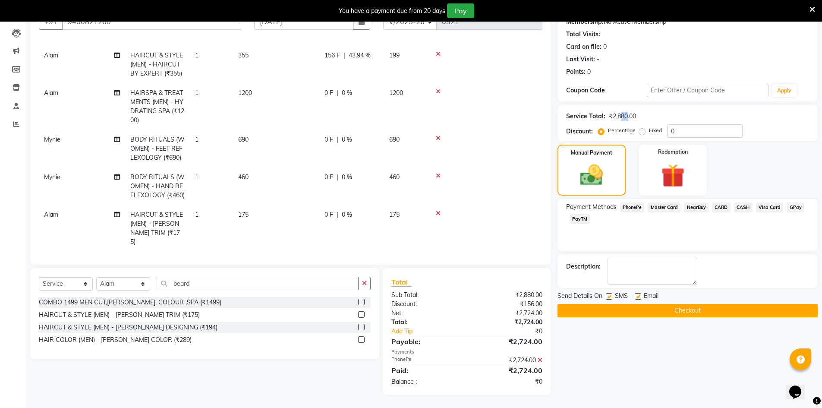
drag, startPoint x: 616, startPoint y: 118, endPoint x: 626, endPoint y: 116, distance: 9.7
click at [626, 116] on div "₹2,880.00" at bounding box center [622, 116] width 27 height 9
click at [688, 309] on button "Checkout" at bounding box center [687, 310] width 260 height 13
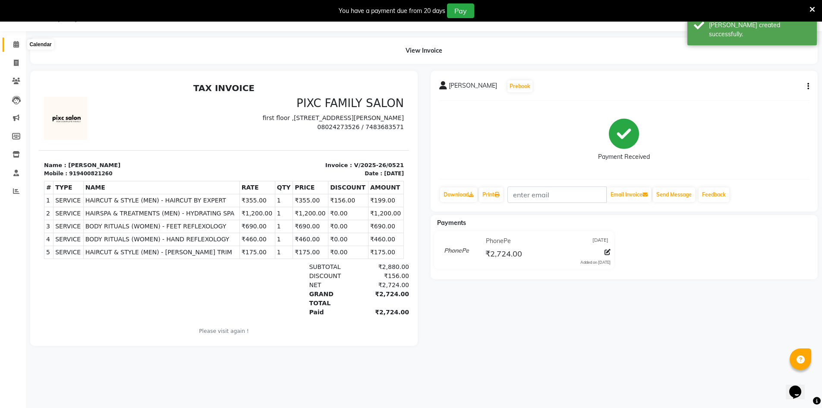
click at [16, 43] on icon at bounding box center [16, 44] width 6 height 6
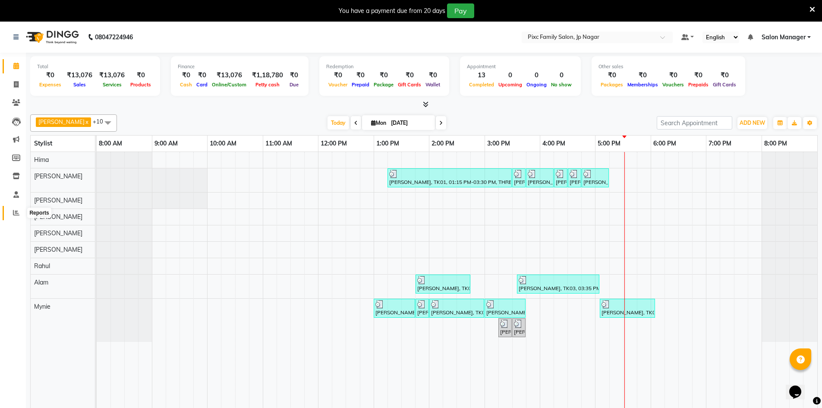
click at [13, 210] on icon at bounding box center [16, 212] width 6 height 6
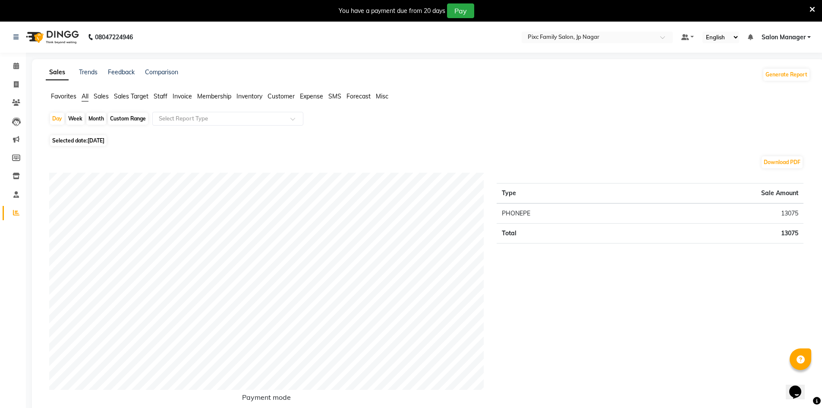
click at [103, 98] on span "Sales" at bounding box center [101, 96] width 15 height 8
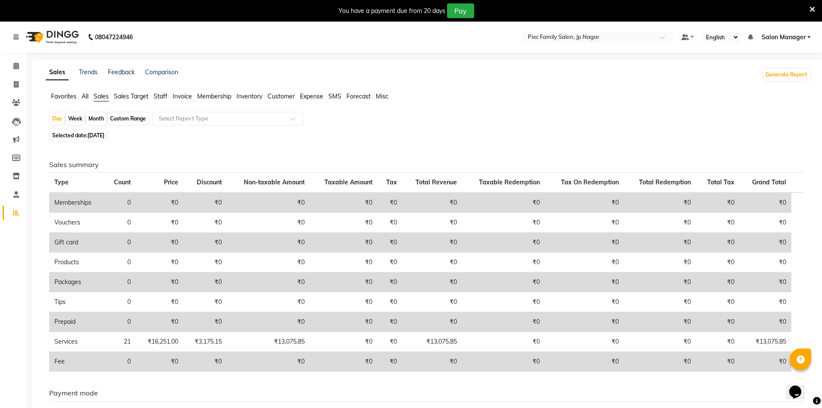
click at [94, 119] on div "Month" at bounding box center [96, 119] width 20 height 12
select select "9"
select select "2025"
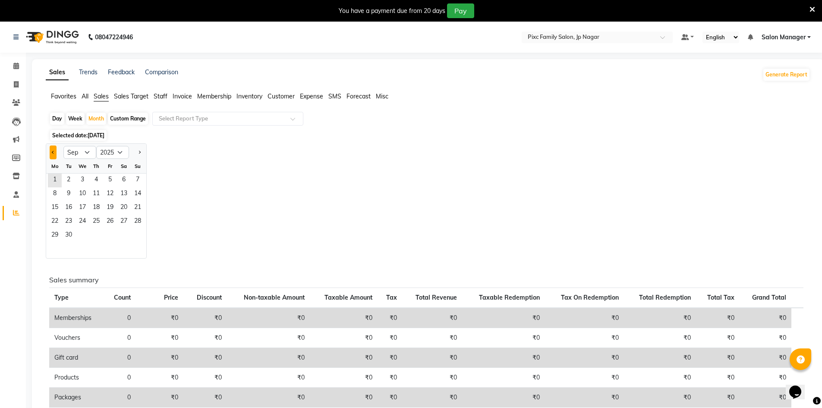
click at [55, 151] on button "Previous month" at bounding box center [53, 152] width 7 height 14
select select "8"
click at [113, 177] on span "1" at bounding box center [110, 180] width 14 height 14
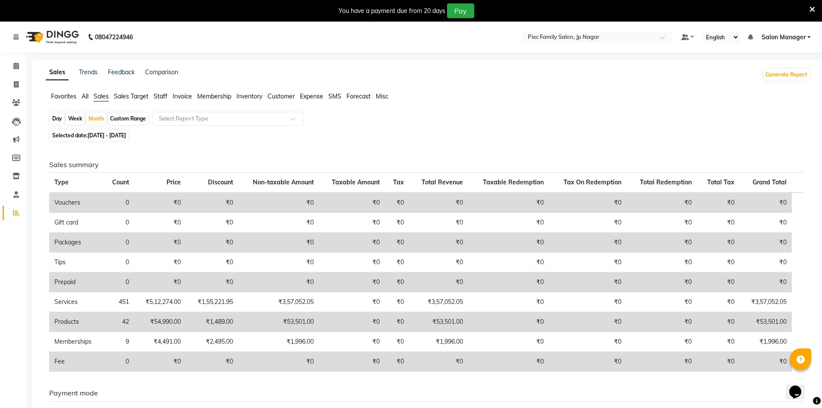
click at [162, 94] on span "Staff" at bounding box center [161, 96] width 14 height 8
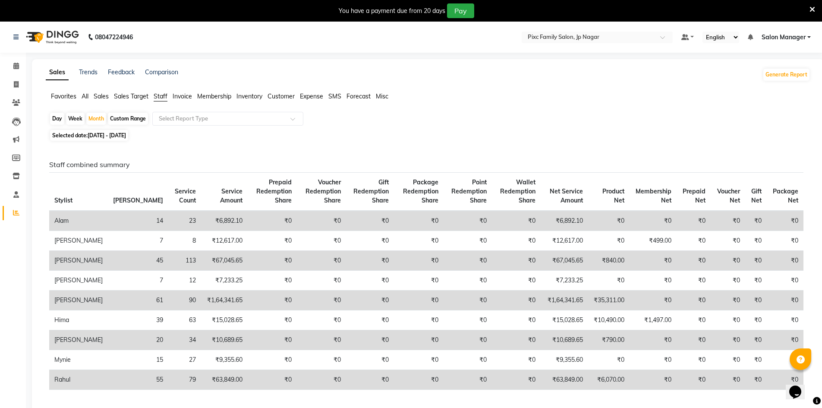
click at [83, 96] on span "All" at bounding box center [85, 96] width 7 height 8
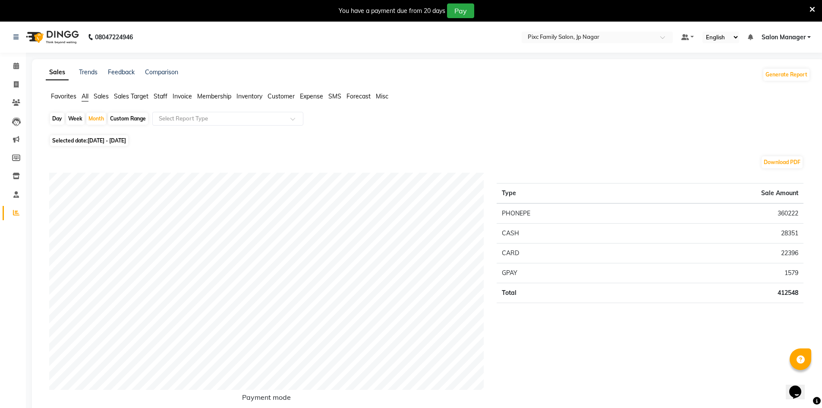
click at [101, 100] on li "Sales" at bounding box center [101, 96] width 15 height 9
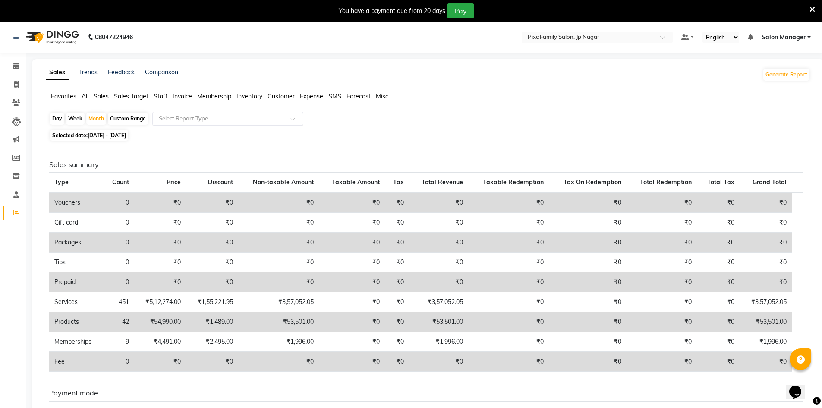
click at [175, 120] on input "text" at bounding box center [219, 118] width 124 height 9
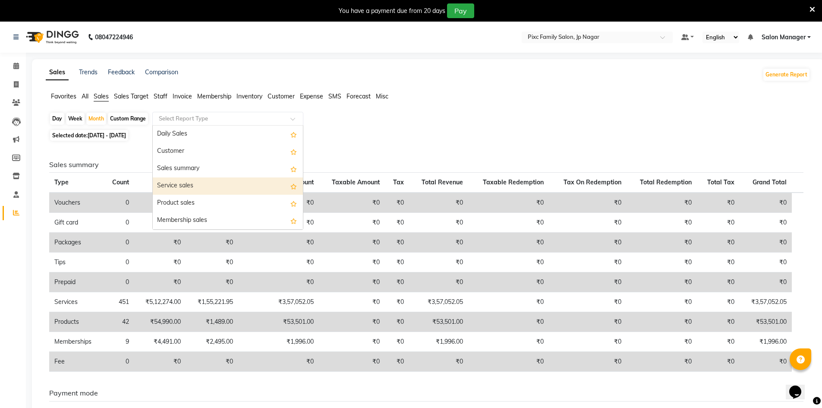
click at [179, 185] on div "Service sales" at bounding box center [228, 185] width 150 height 17
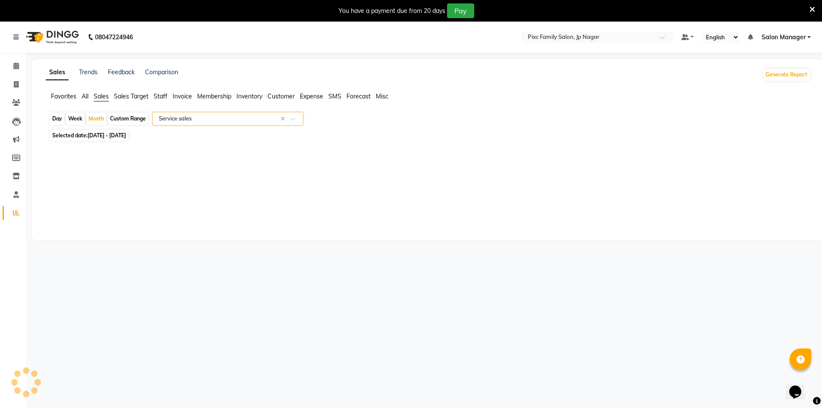
select select "full_report"
select select "csv"
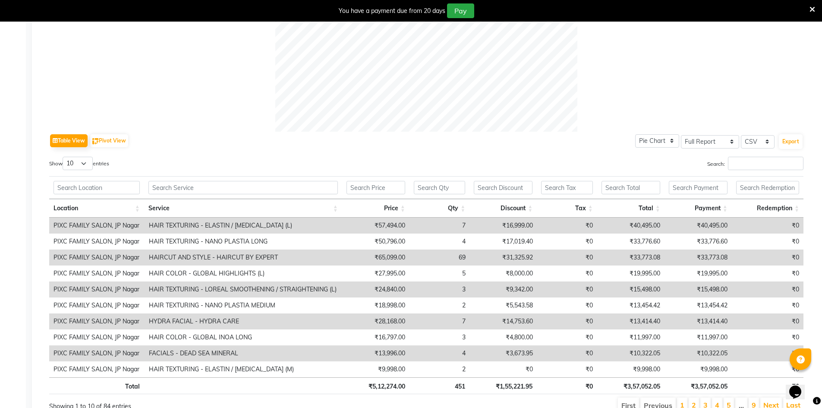
scroll to position [345, 0]
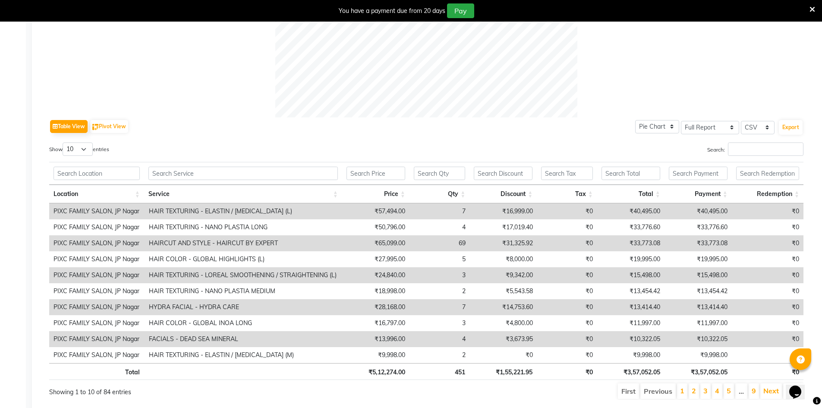
click at [167, 163] on th at bounding box center [243, 173] width 198 height 23
click at [167, 173] on input "text" at bounding box center [242, 173] width 189 height 13
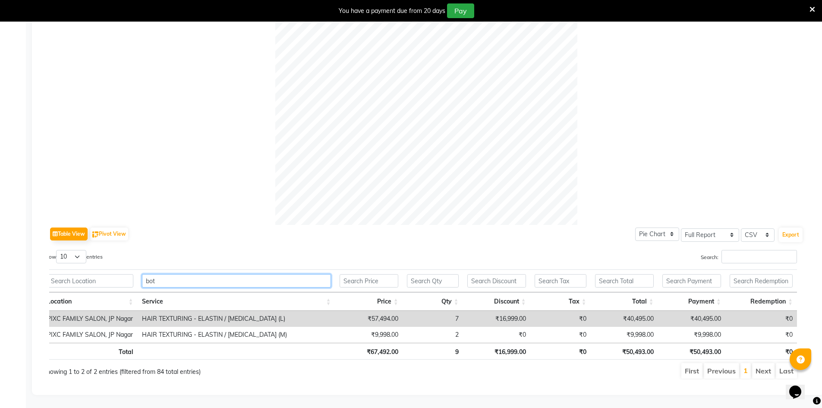
scroll to position [0, 0]
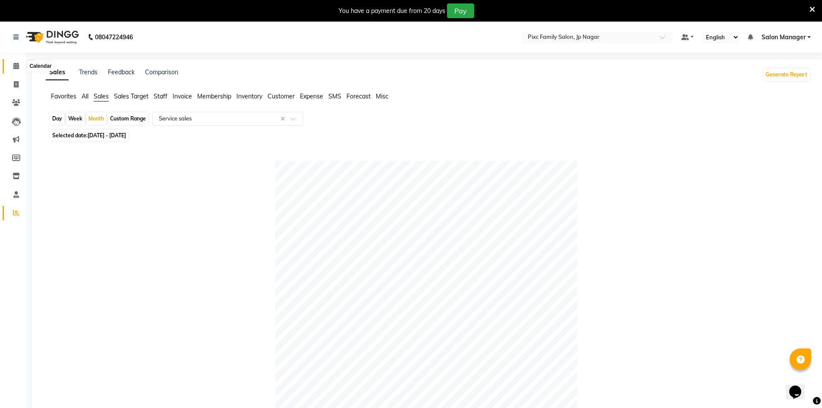
type input "bot"
drag, startPoint x: 103, startPoint y: 132, endPoint x: 98, endPoint y: 138, distance: 8.3
click at [103, 132] on span "Selected date: 01-08-2025 - 31-08-2025" at bounding box center [89, 135] width 78 height 11
select select "8"
select select "2025"
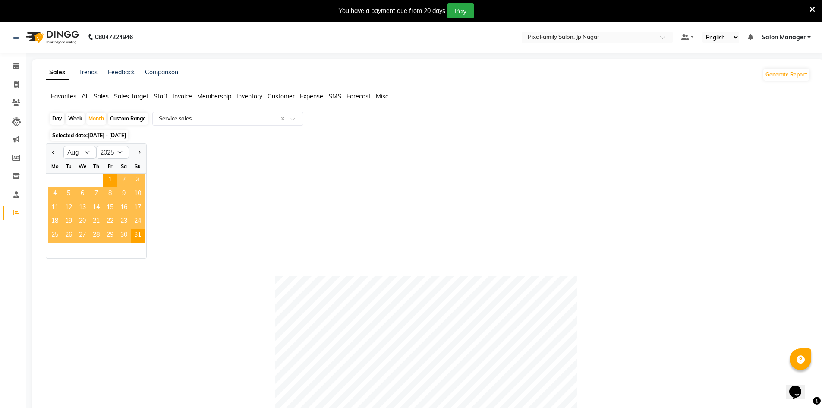
click at [138, 177] on span "3" at bounding box center [138, 180] width 14 height 14
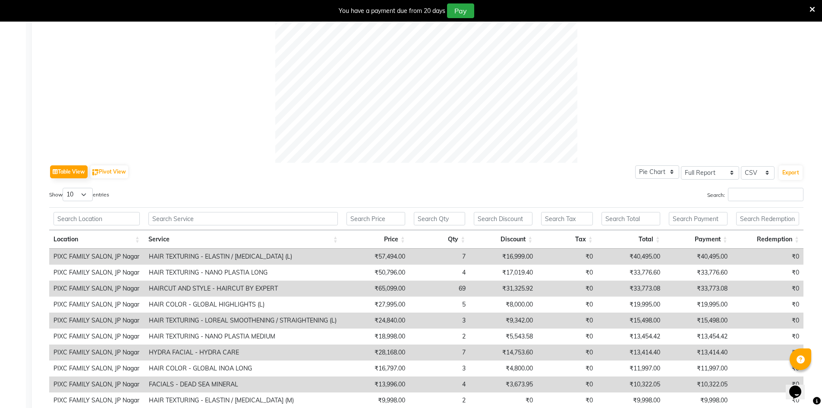
scroll to position [372, 0]
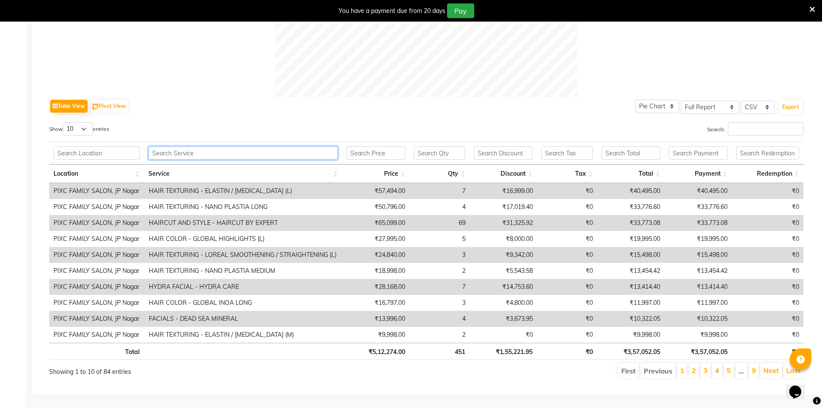
click at [182, 149] on input "text" at bounding box center [242, 152] width 189 height 13
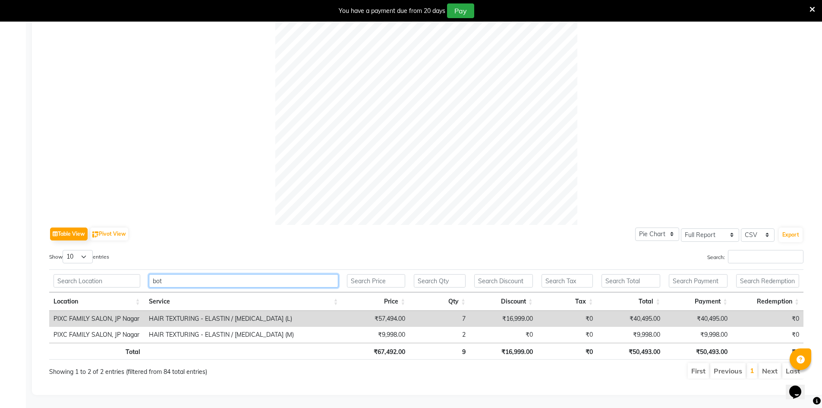
scroll to position [244, 0]
type input "boto"
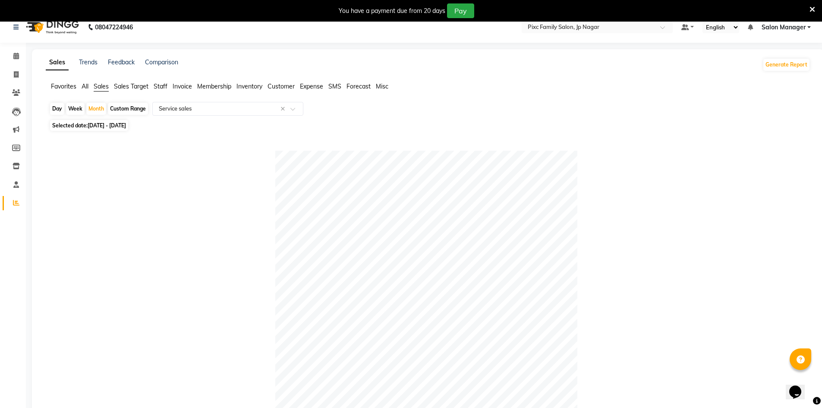
scroll to position [0, 0]
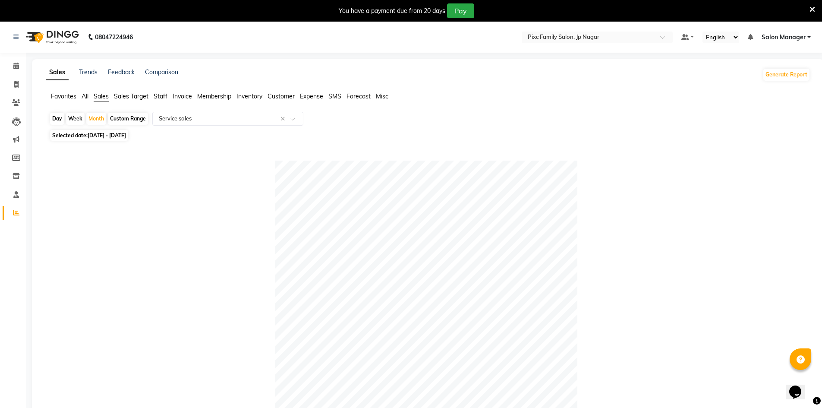
click at [126, 117] on div "Custom Range" at bounding box center [128, 119] width 40 height 12
select select "8"
select select "2025"
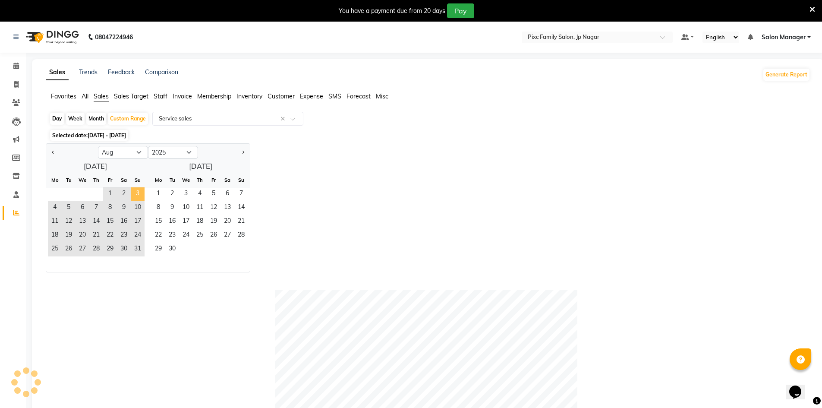
click at [134, 194] on span "3" at bounding box center [138, 194] width 14 height 14
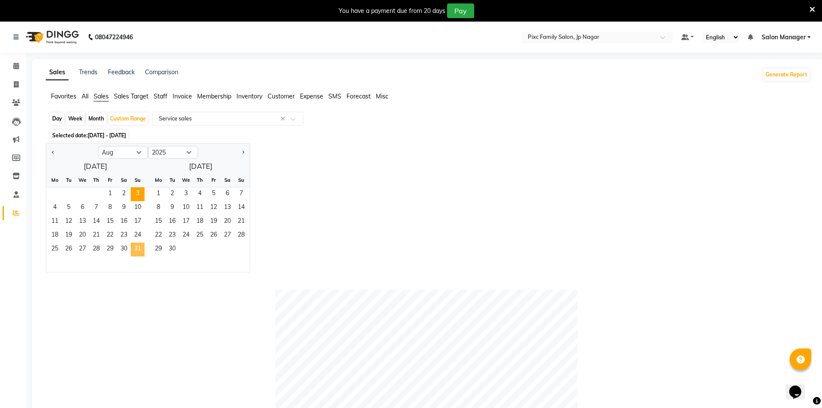
click at [136, 250] on span "31" at bounding box center [138, 249] width 14 height 14
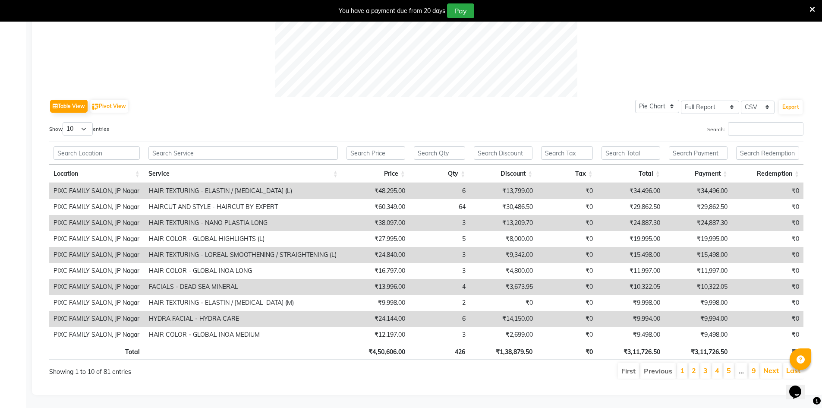
scroll to position [372, 0]
click at [211, 146] on input "text" at bounding box center [242, 152] width 189 height 13
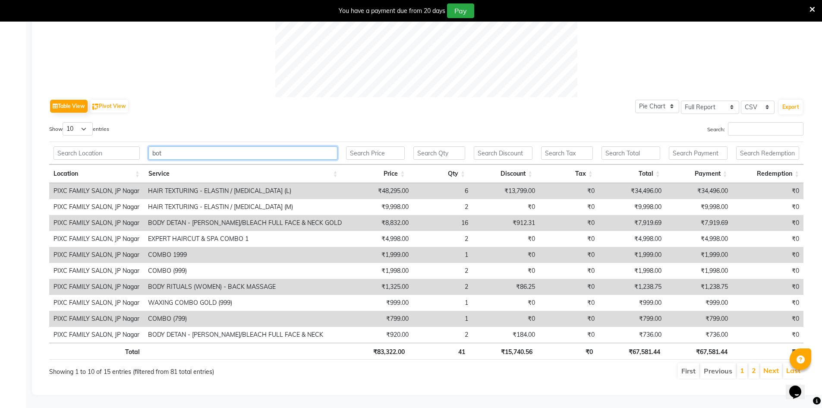
scroll to position [244, 0]
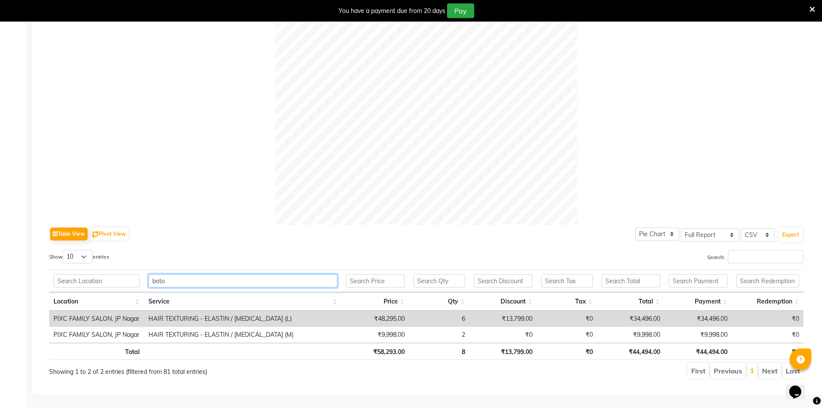
type input "boto"
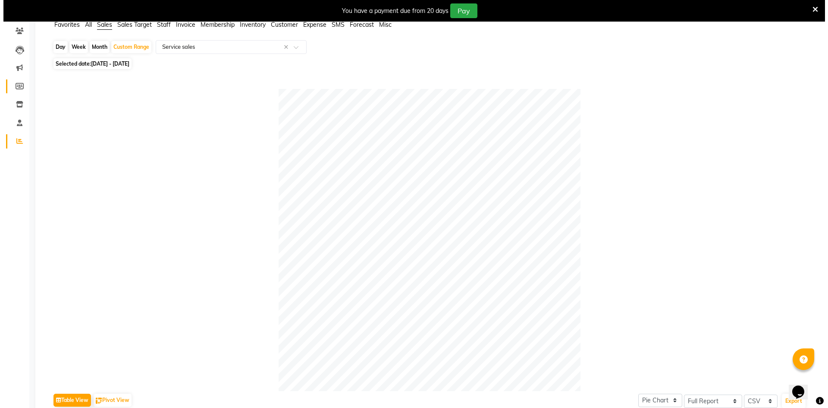
scroll to position [0, 0]
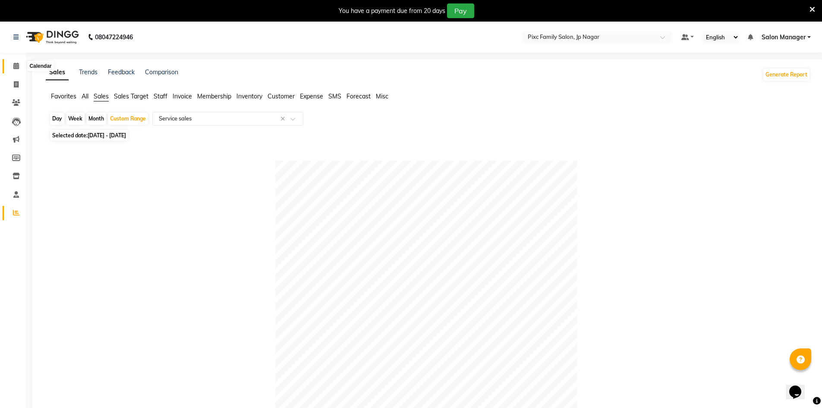
click at [16, 67] on icon at bounding box center [16, 66] width 6 height 6
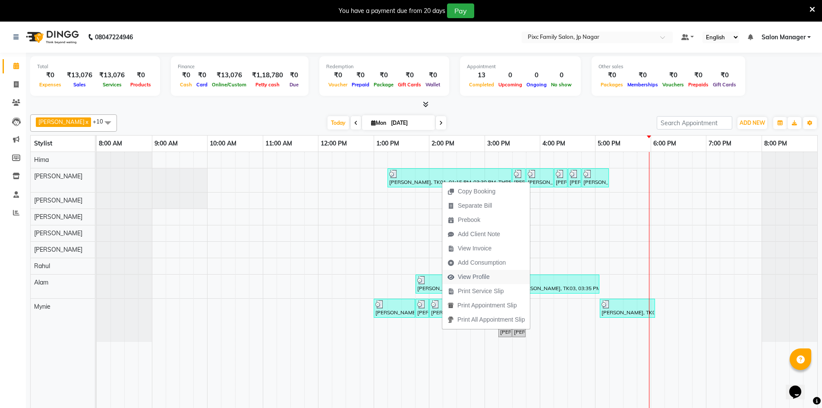
click at [475, 277] on span "View Profile" at bounding box center [474, 276] width 32 height 9
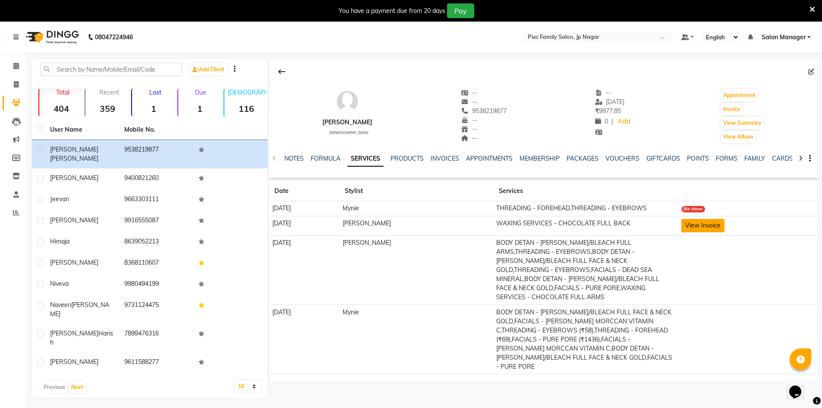
click at [715, 224] on button "View Invoice" at bounding box center [702, 225] width 43 height 13
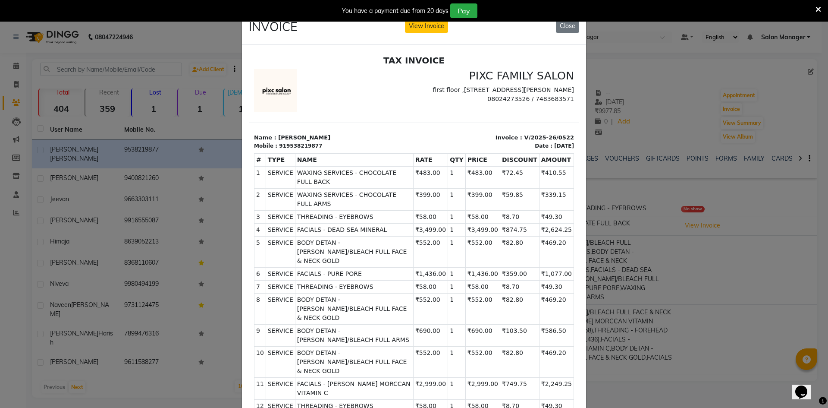
click at [133, 378] on ngb-modal-window "INVOICE View Invoice Close" at bounding box center [414, 204] width 828 height 408
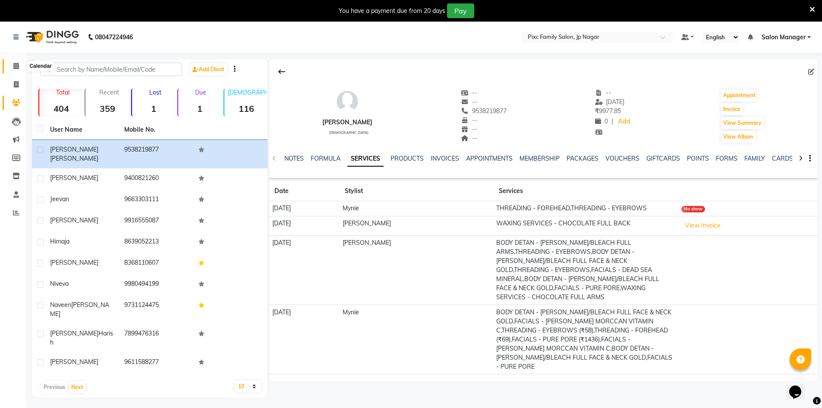
click at [16, 63] on icon at bounding box center [16, 66] width 6 height 6
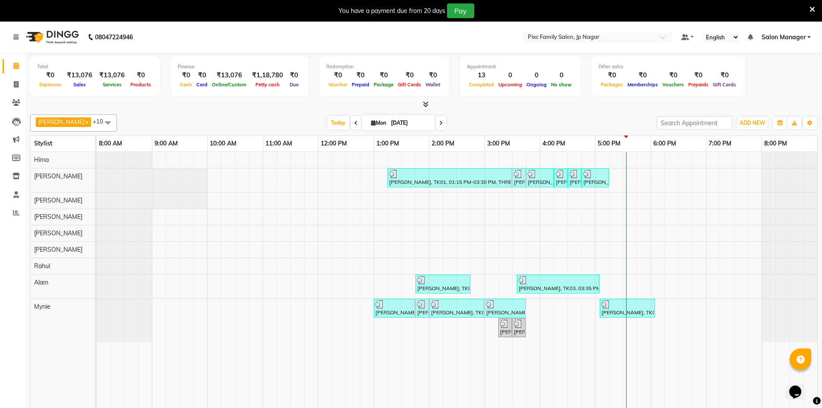
click at [371, 117] on span "[DATE]" at bounding box center [398, 122] width 73 height 15
click at [369, 120] on span "Mon" at bounding box center [378, 123] width 19 height 6
select select "9"
select select "2025"
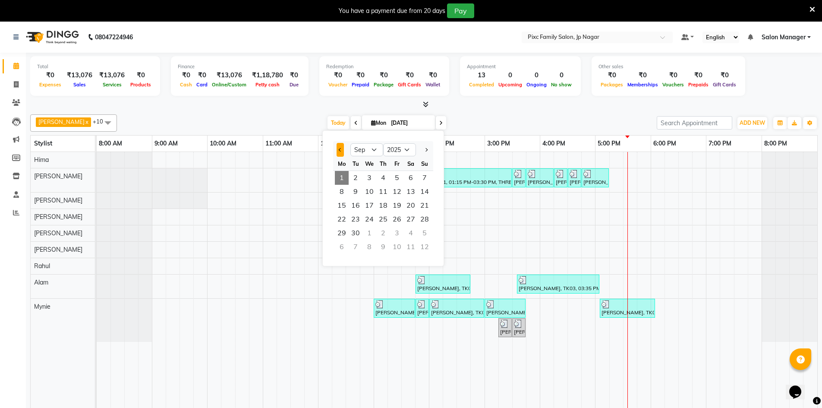
click at [339, 148] on span "Previous month" at bounding box center [340, 149] width 3 height 3
select select "8"
click at [395, 176] on span "1" at bounding box center [397, 178] width 14 height 14
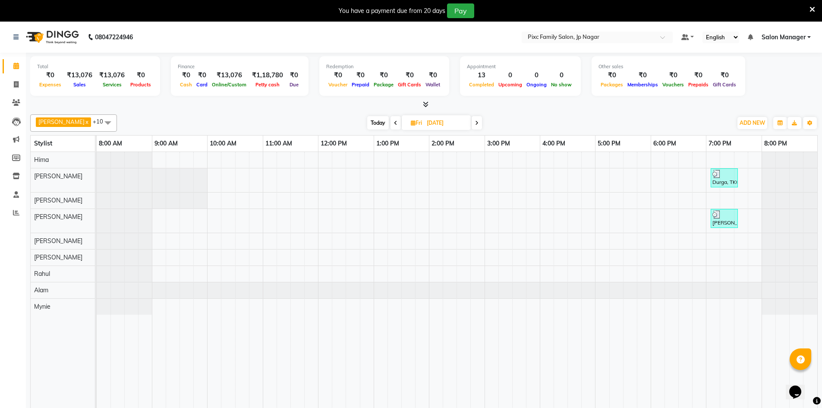
click at [475, 121] on icon at bounding box center [476, 122] width 3 height 5
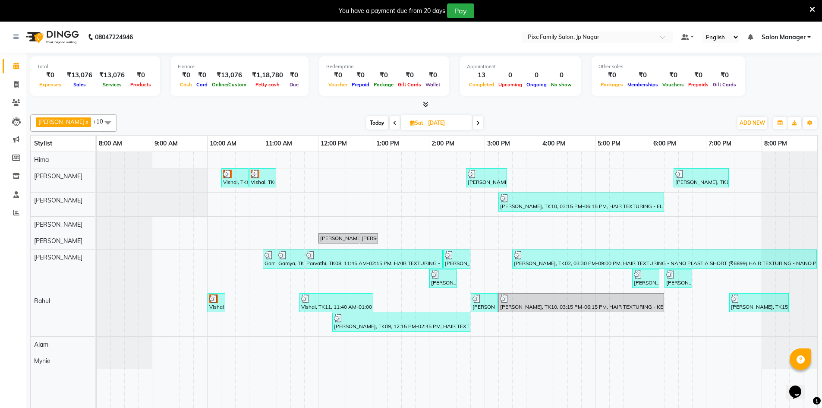
click at [476, 124] on icon at bounding box center [477, 122] width 3 height 5
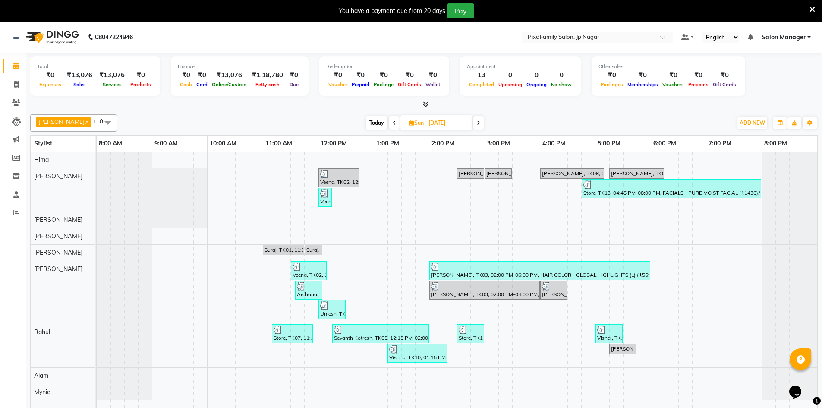
click at [477, 120] on icon at bounding box center [478, 122] width 3 height 5
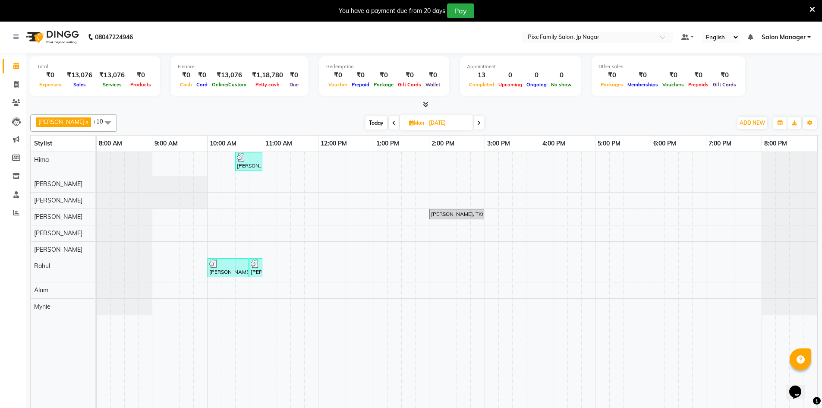
click at [474, 127] on span at bounding box center [479, 122] width 10 height 13
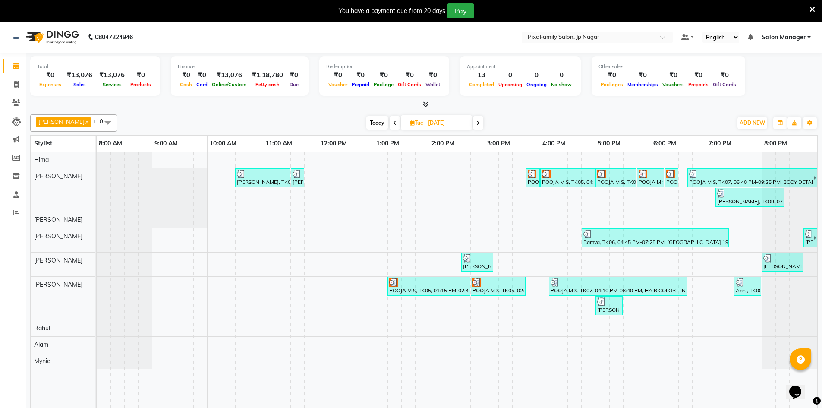
click at [473, 127] on span at bounding box center [478, 122] width 10 height 13
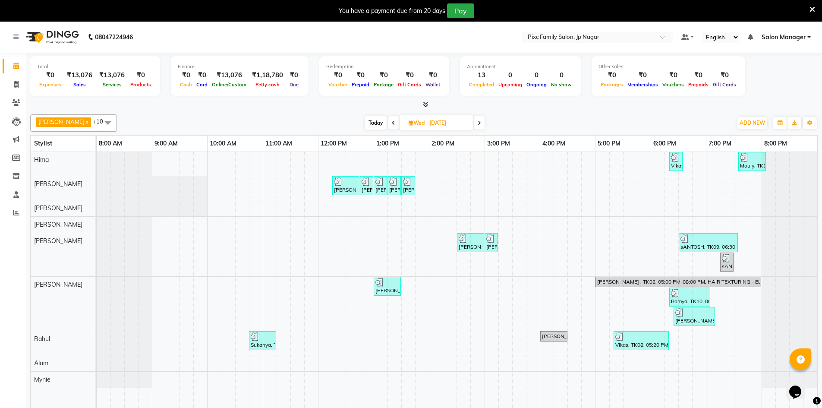
click at [474, 127] on span at bounding box center [479, 122] width 10 height 13
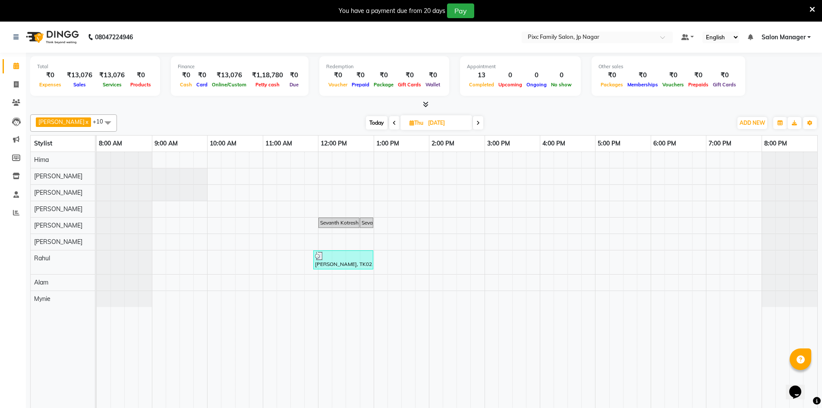
click at [473, 127] on span at bounding box center [478, 122] width 10 height 13
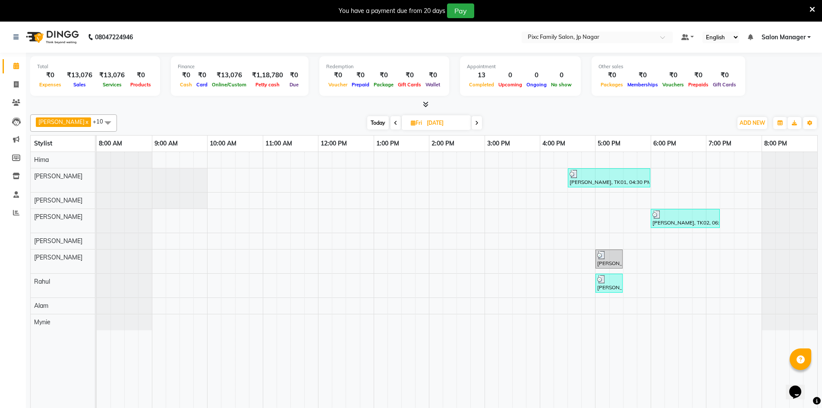
click at [472, 127] on span at bounding box center [477, 122] width 10 height 13
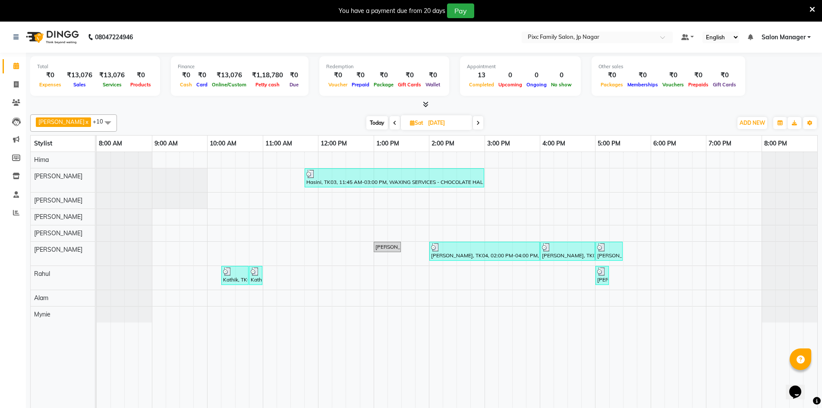
click at [476, 122] on icon at bounding box center [477, 122] width 3 height 5
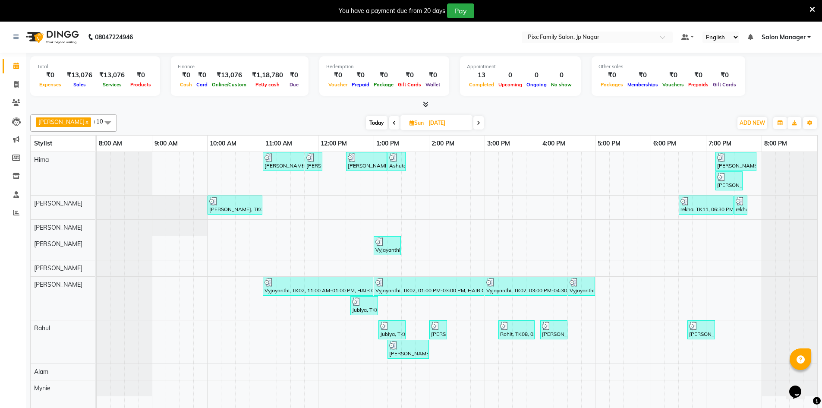
click at [477, 123] on icon at bounding box center [478, 122] width 3 height 5
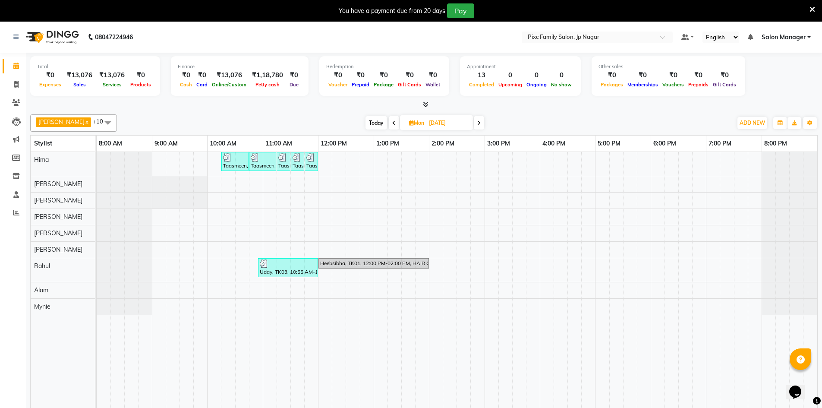
click at [477, 122] on icon at bounding box center [478, 122] width 3 height 5
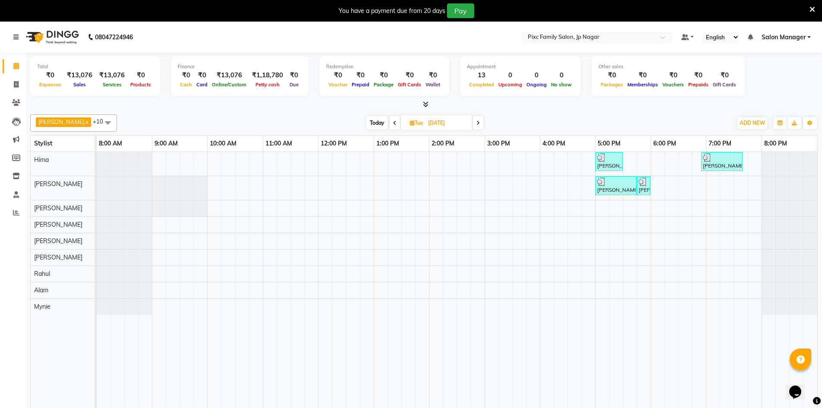
click at [476, 122] on icon at bounding box center [477, 122] width 3 height 5
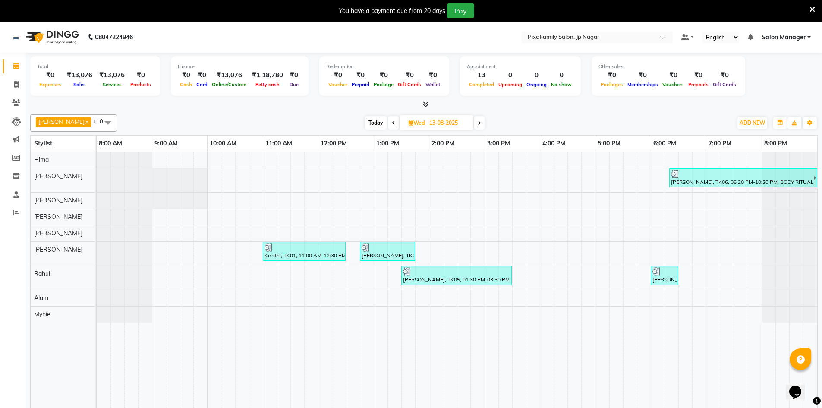
click at [474, 124] on span at bounding box center [479, 122] width 10 height 13
type input "[DATE]"
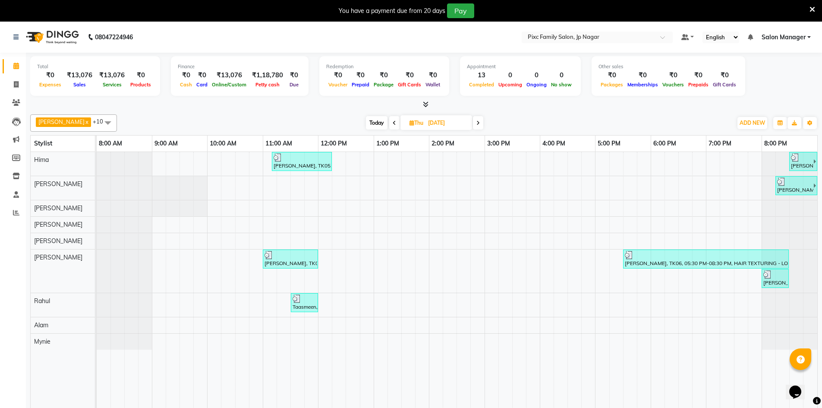
click at [409, 124] on icon at bounding box center [411, 123] width 5 height 6
select select "8"
select select "2025"
click at [459, 178] on span "3" at bounding box center [463, 178] width 14 height 14
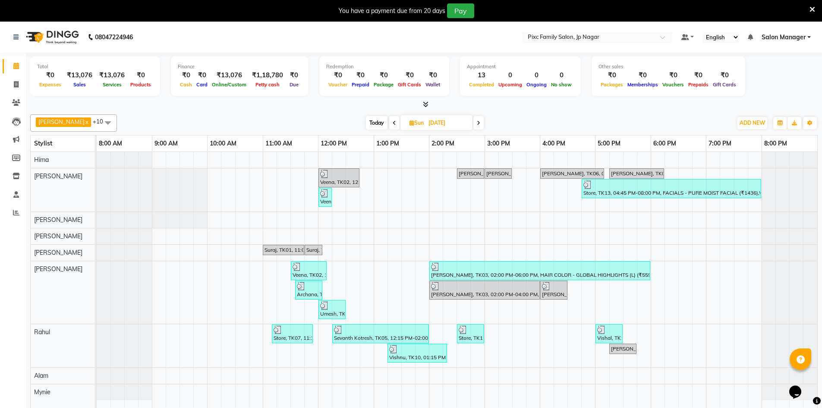
click at [393, 123] on icon at bounding box center [394, 122] width 3 height 5
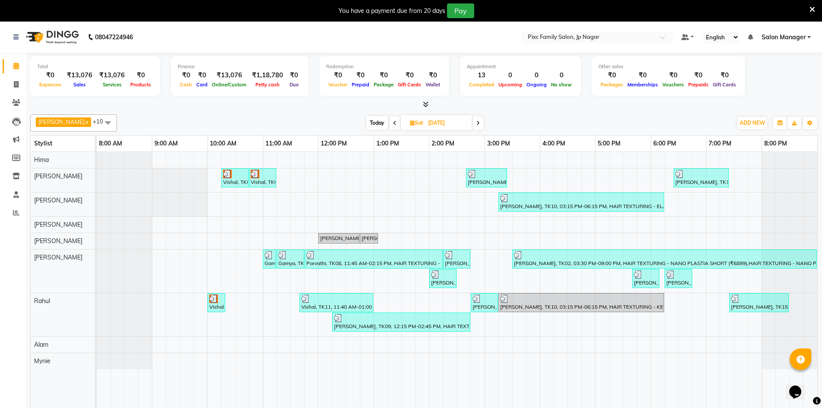
click at [393, 123] on icon at bounding box center [394, 122] width 3 height 5
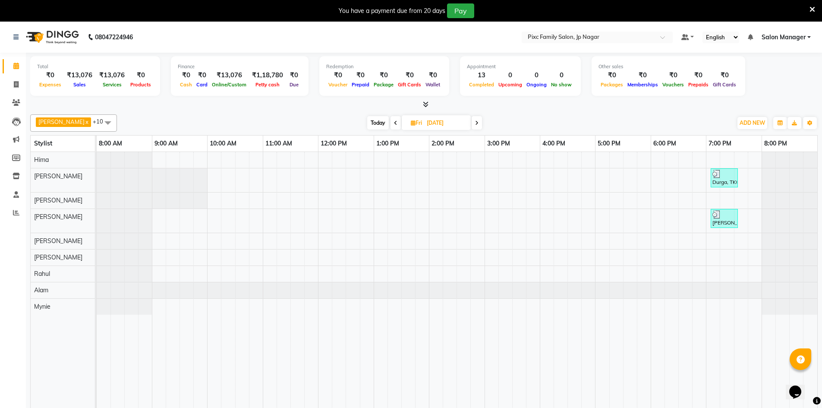
click at [475, 124] on icon at bounding box center [476, 122] width 3 height 5
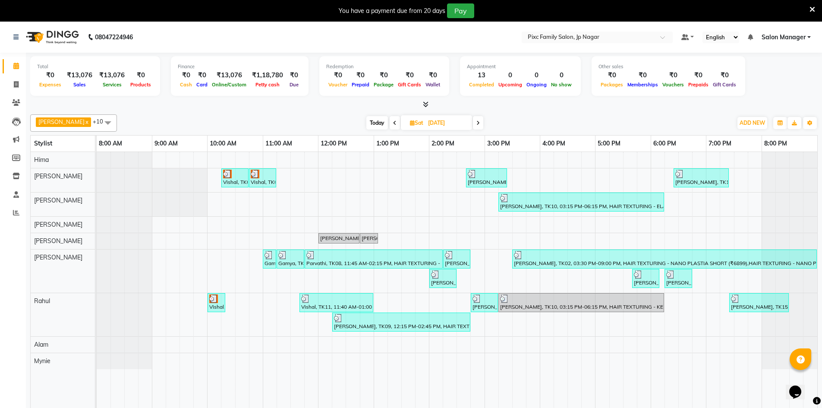
click at [370, 120] on span "Today" at bounding box center [377, 122] width 22 height 13
type input "[DATE]"
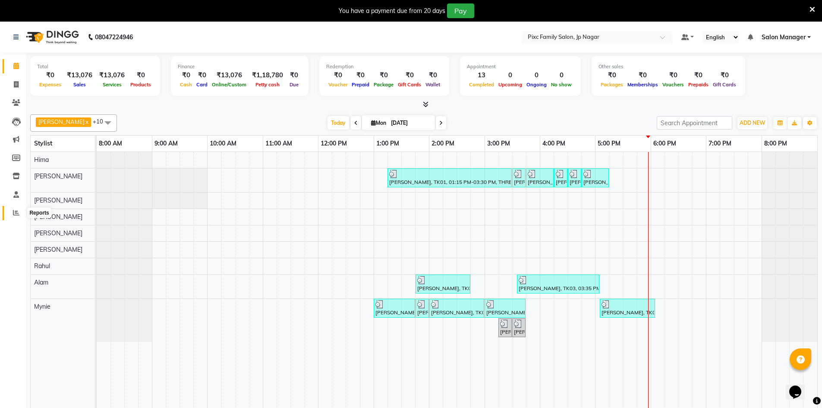
click at [16, 211] on icon at bounding box center [16, 212] width 6 height 6
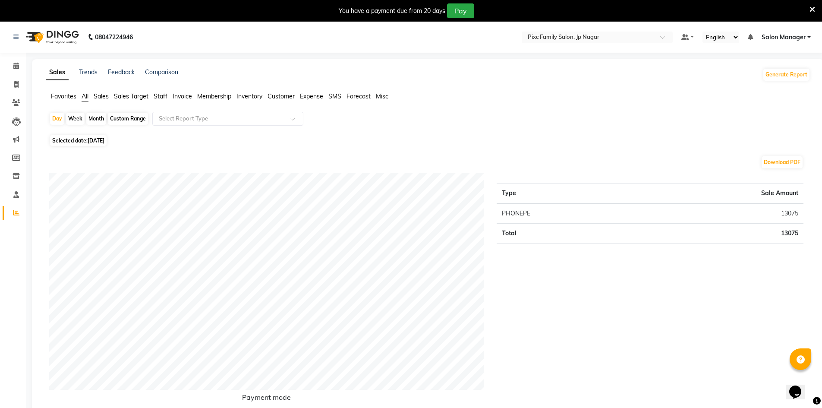
click at [107, 96] on span "Sales" at bounding box center [101, 96] width 15 height 8
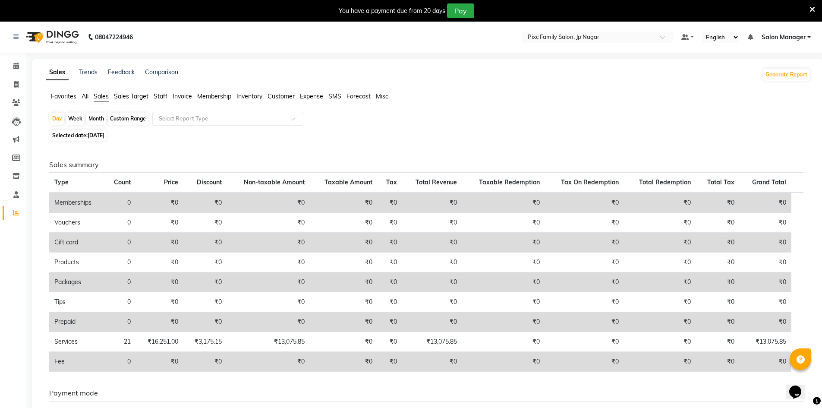
click at [161, 97] on span "Staff" at bounding box center [161, 96] width 14 height 8
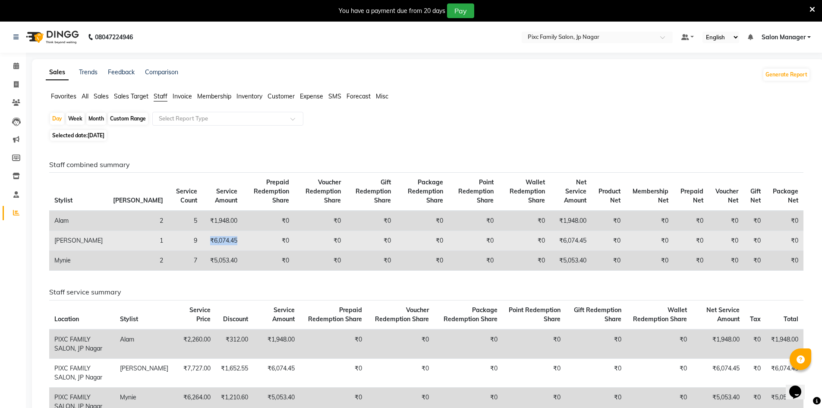
drag, startPoint x: 165, startPoint y: 241, endPoint x: 196, endPoint y: 237, distance: 30.9
click at [202, 237] on td "₹6,074.45" at bounding box center [222, 241] width 40 height 20
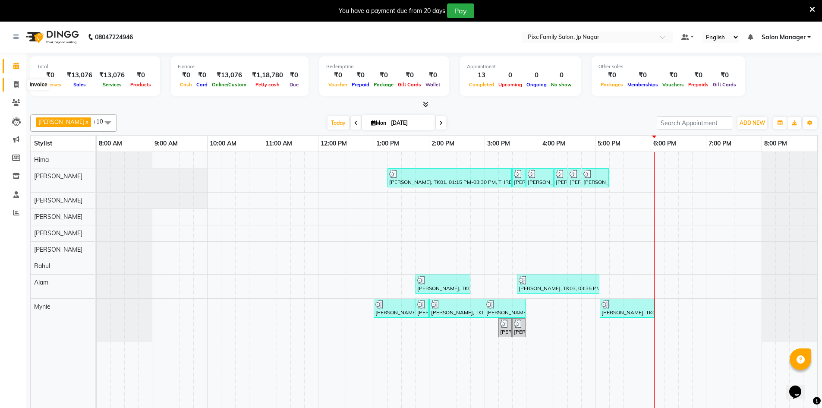
click at [13, 85] on span at bounding box center [16, 85] width 15 height 10
select select "service"
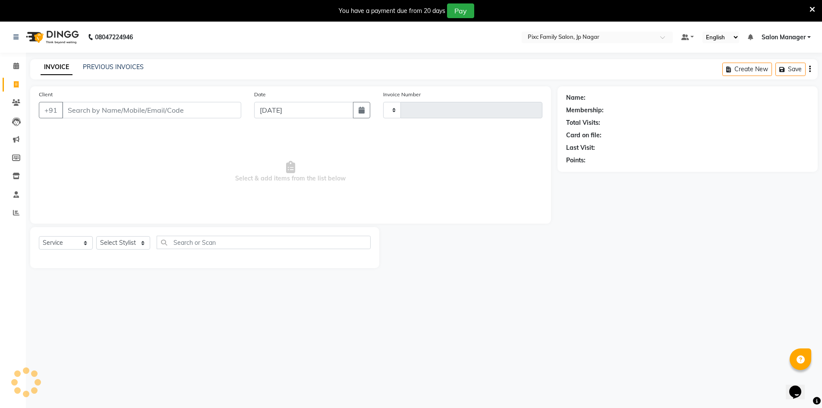
type input "0523"
select select "8432"
click at [136, 244] on select "Select Stylist" at bounding box center [123, 242] width 54 height 13
select select "83813"
click at [96, 236] on select "Select Stylist [PERSON_NAME] BISWAKARAM [PERSON_NAME] [PERSON_NAME] [PERSON_NAM…" at bounding box center [123, 242] width 54 height 13
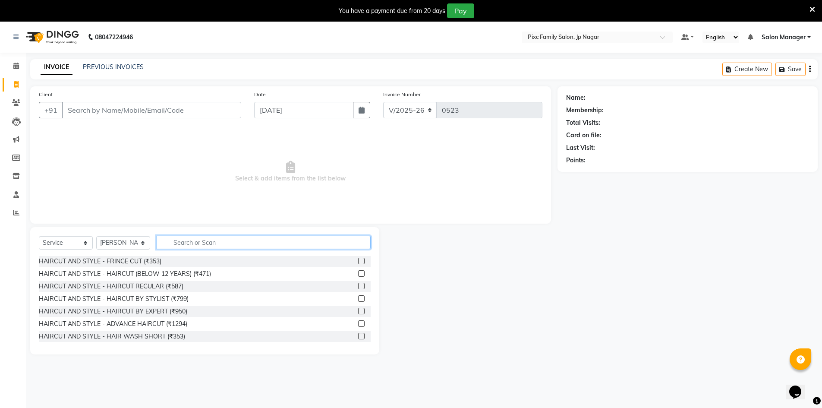
click at [199, 238] on input "text" at bounding box center [264, 242] width 214 height 13
type input "globa"
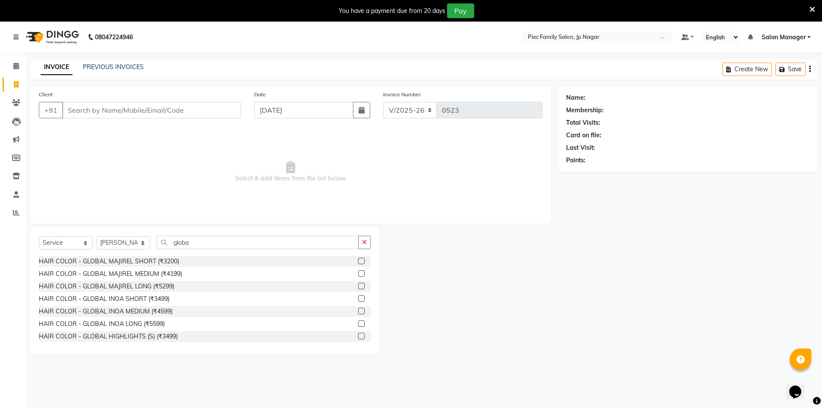
click at [358, 311] on label at bounding box center [361, 311] width 6 height 6
click at [358, 311] on input "checkbox" at bounding box center [361, 311] width 6 height 6
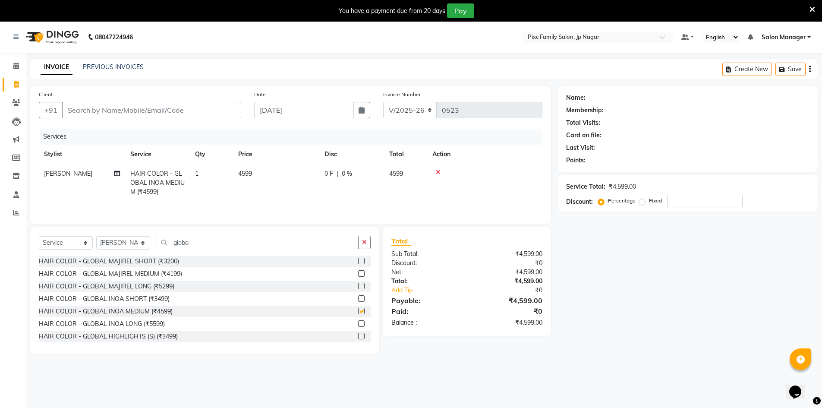
checkbox input "false"
click at [436, 171] on icon at bounding box center [438, 172] width 5 height 6
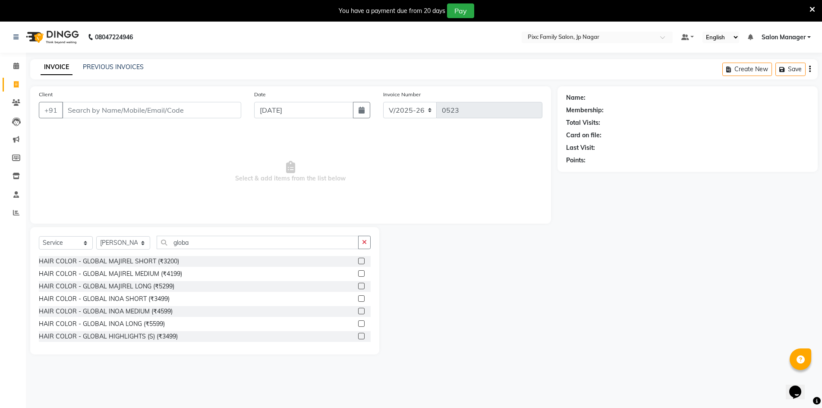
click at [358, 323] on label at bounding box center [361, 323] width 6 height 6
click at [358, 323] on input "checkbox" at bounding box center [361, 324] width 6 height 6
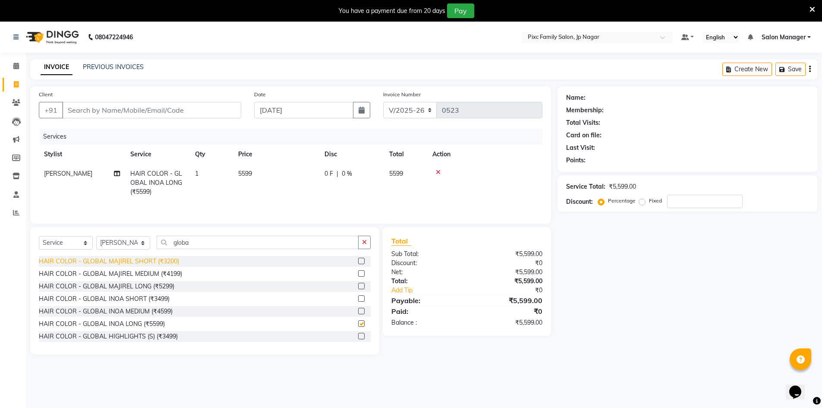
checkbox input "false"
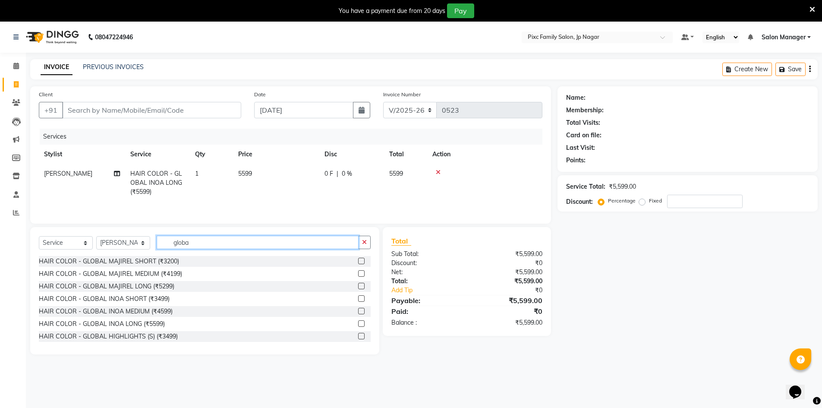
drag, startPoint x: 209, startPoint y: 241, endPoint x: 162, endPoint y: 250, distance: 47.9
click at [166, 246] on input "globa" at bounding box center [258, 242] width 202 height 13
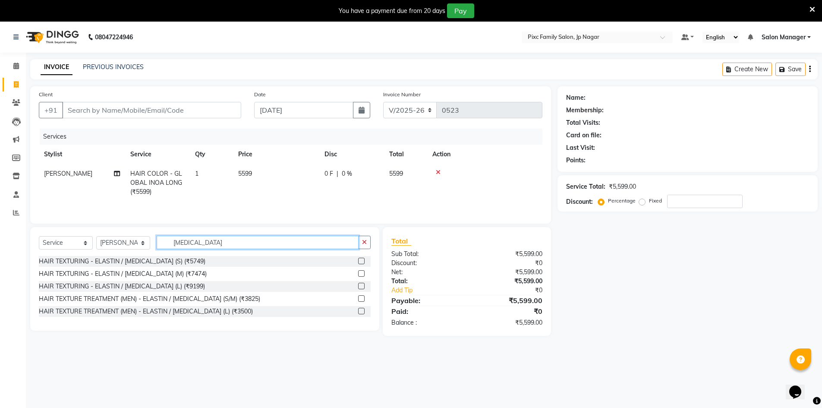
type input "[MEDICAL_DATA]"
click at [363, 286] on label at bounding box center [361, 286] width 6 height 6
click at [363, 286] on input "checkbox" at bounding box center [361, 286] width 6 height 6
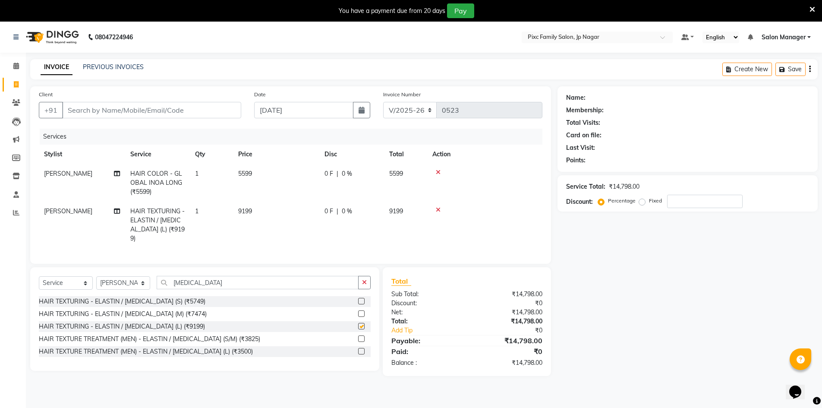
checkbox input "false"
click at [160, 109] on input "Client" at bounding box center [151, 110] width 179 height 16
type input "8"
type input "0"
type input "8277779066"
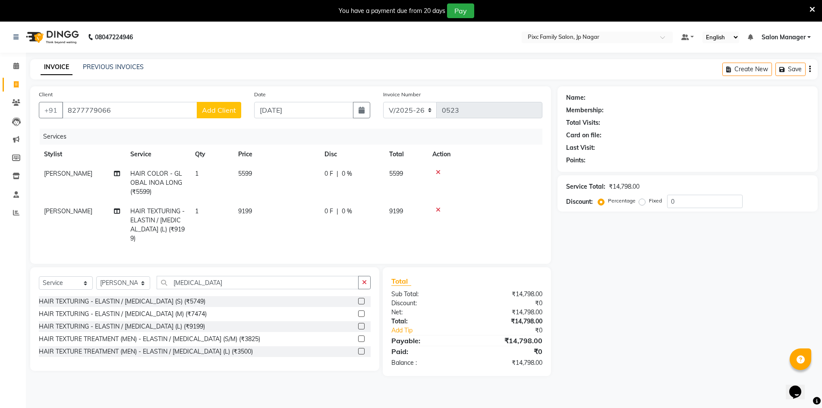
click at [224, 108] on span "Add Client" at bounding box center [219, 110] width 34 height 9
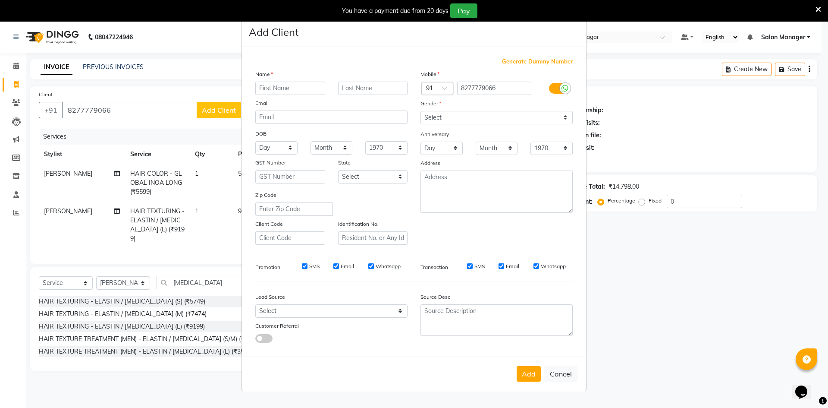
click at [280, 90] on input "text" at bounding box center [290, 88] width 70 height 13
type input "[PERSON_NAME]"
click at [352, 89] on input "text" at bounding box center [373, 88] width 70 height 13
type input "Podachar"
click at [439, 117] on select "Select [DEMOGRAPHIC_DATA] [DEMOGRAPHIC_DATA] Other Prefer Not To Say" at bounding box center [497, 117] width 152 height 13
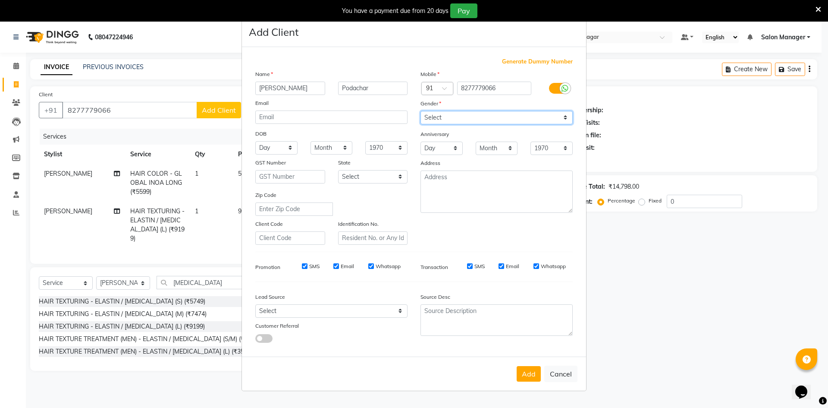
select select "[DEMOGRAPHIC_DATA]"
click at [421, 111] on select "Select [DEMOGRAPHIC_DATA] [DEMOGRAPHIC_DATA] Other Prefer Not To Say" at bounding box center [497, 117] width 152 height 13
click at [525, 373] on button "Add" at bounding box center [529, 374] width 24 height 16
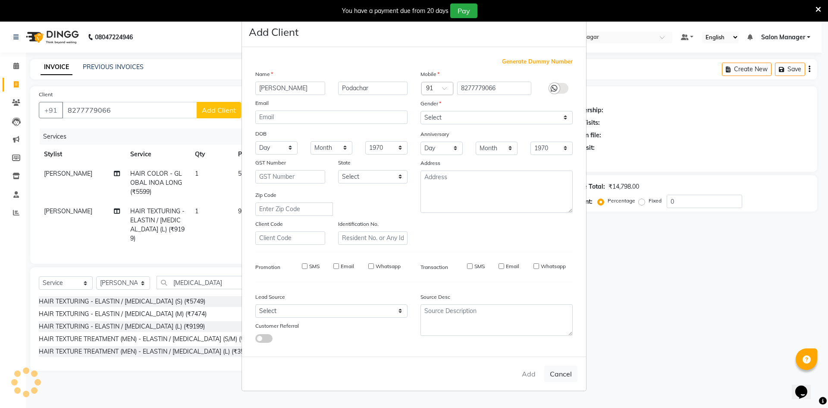
select select
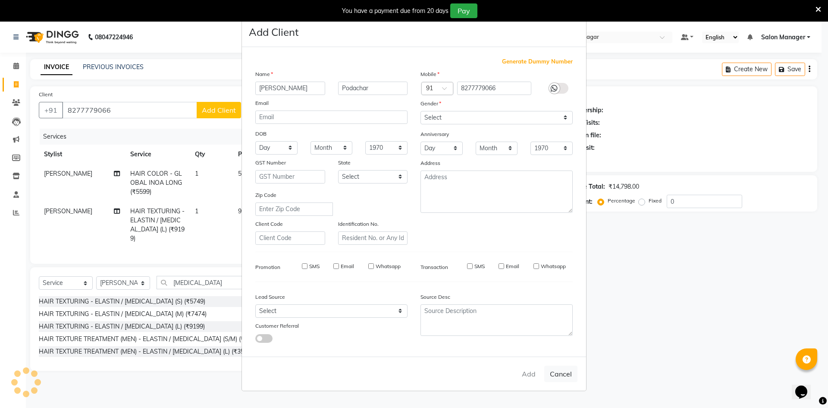
select select
checkbox input "false"
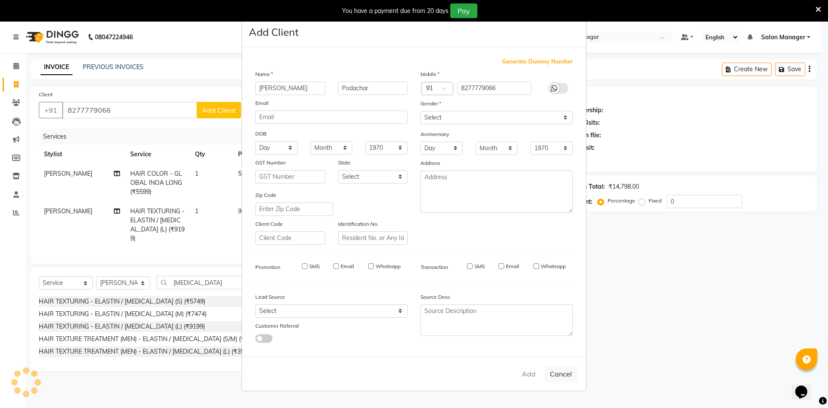
checkbox input "false"
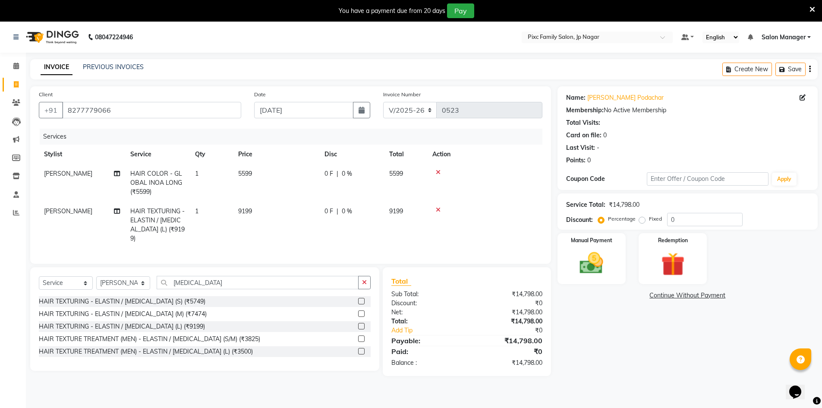
click at [327, 175] on span "0 F" at bounding box center [328, 173] width 9 height 9
select select "83813"
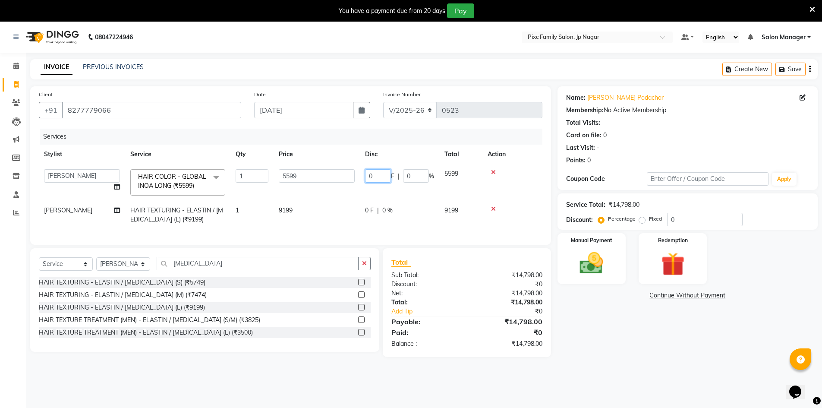
drag, startPoint x: 375, startPoint y: 176, endPoint x: 347, endPoint y: 168, distance: 29.3
click at [349, 168] on tr "[PERSON_NAME] [PERSON_NAME] [PERSON_NAME] [PERSON_NAME] [PERSON_NAME] Salon Man…" at bounding box center [290, 182] width 503 height 37
type input "2098"
click at [318, 221] on td "9199" at bounding box center [317, 215] width 86 height 28
select select "83813"
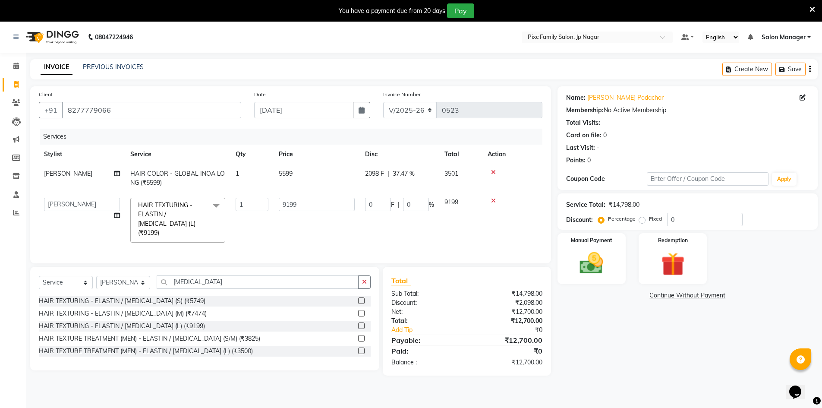
click at [367, 173] on span "2098 F" at bounding box center [374, 173] width 19 height 9
select select "83813"
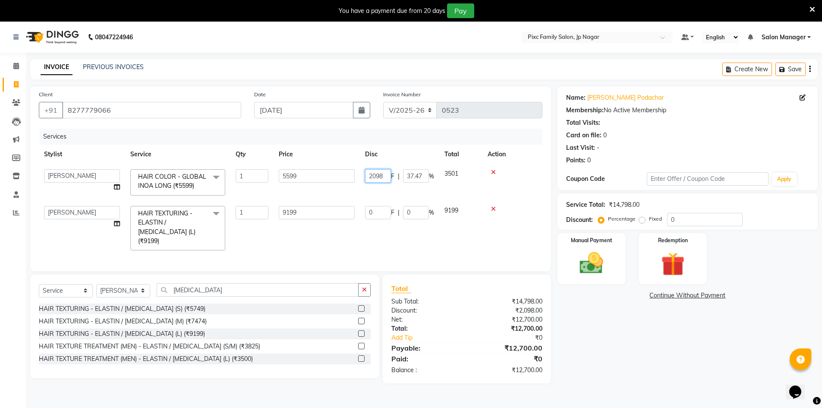
drag, startPoint x: 382, startPoint y: 175, endPoint x: 353, endPoint y: 175, distance: 28.5
click at [353, 175] on tr "[PERSON_NAME] [PERSON_NAME] [PERSON_NAME] [PERSON_NAME] [PERSON_NAME] Salon Man…" at bounding box center [290, 182] width 503 height 37
type input "3099"
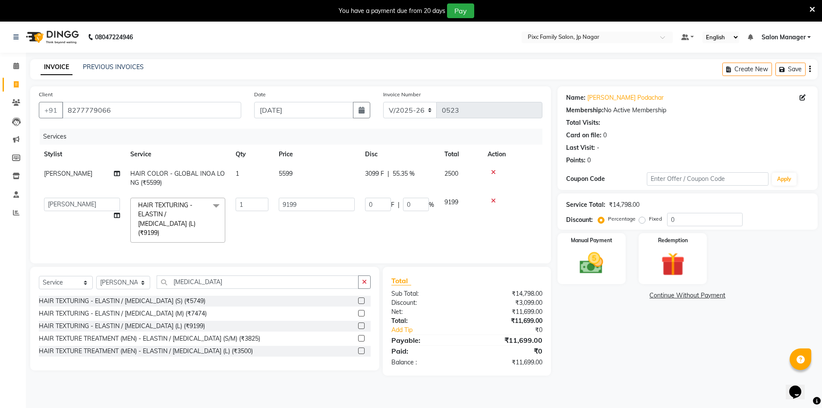
click at [470, 225] on td "9199" at bounding box center [460, 219] width 43 height 55
drag, startPoint x: 379, startPoint y: 201, endPoint x: 354, endPoint y: 208, distance: 26.3
click at [359, 208] on tr "[PERSON_NAME] [PERSON_NAME] [PERSON_NAME] [PERSON_NAME] [PERSON_NAME] Salon Man…" at bounding box center [290, 219] width 503 height 55
type input "4199"
click at [357, 230] on tr "[PERSON_NAME] [PERSON_NAME] [PERSON_NAME] [PERSON_NAME] [PERSON_NAME] Salon Man…" at bounding box center [290, 219] width 503 height 55
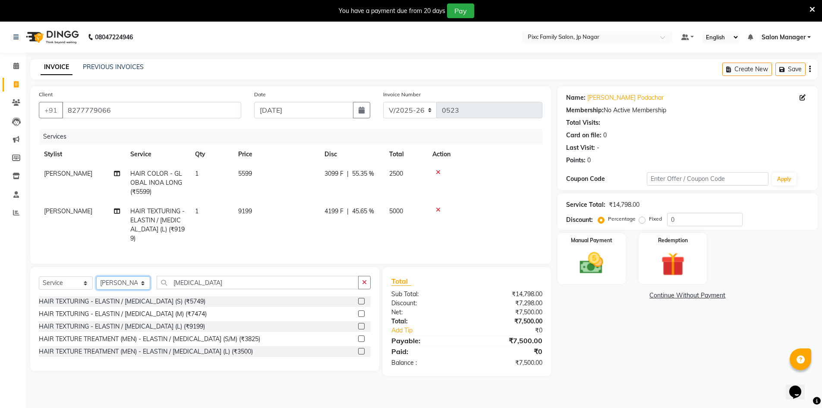
click at [118, 280] on select "Select Stylist [PERSON_NAME] BISWAKARAM [PERSON_NAME] [PERSON_NAME] [PERSON_NAM…" at bounding box center [123, 282] width 54 height 13
select select "83063"
click at [96, 276] on select "Select Stylist [PERSON_NAME] BISWAKARAM [PERSON_NAME] [PERSON_NAME] [PERSON_NAM…" at bounding box center [123, 282] width 54 height 13
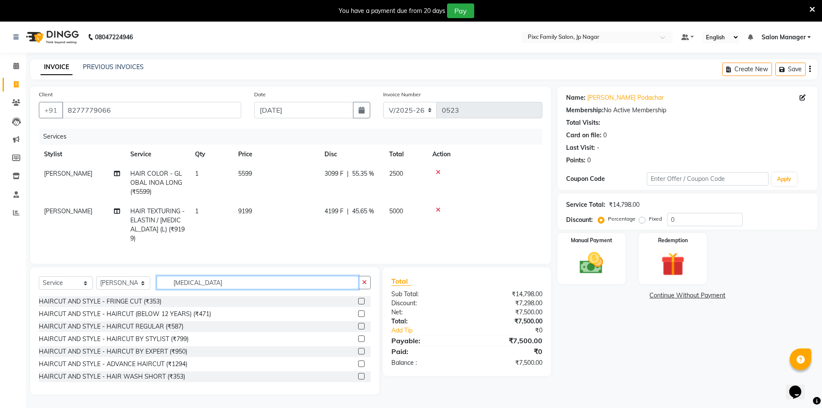
drag, startPoint x: 196, startPoint y: 280, endPoint x: 163, endPoint y: 277, distance: 33.0
click at [163, 278] on input "[MEDICAL_DATA]" at bounding box center [258, 282] width 202 height 13
type input "glob"
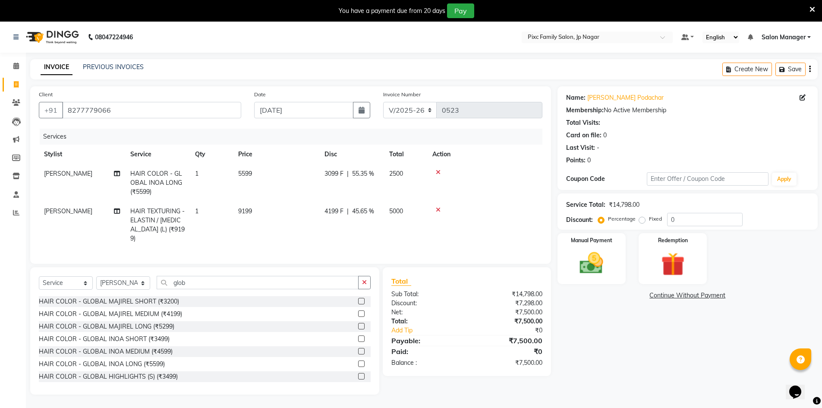
click at [358, 360] on label at bounding box center [361, 363] width 6 height 6
click at [358, 361] on input "checkbox" at bounding box center [361, 364] width 6 height 6
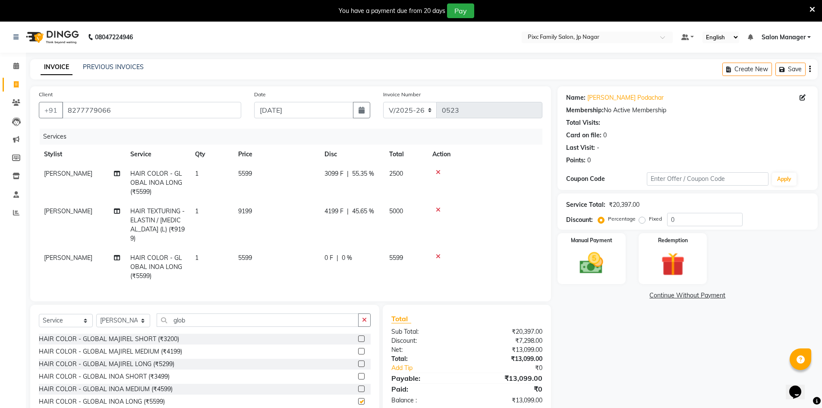
checkbox input "false"
click at [327, 253] on span "0 F" at bounding box center [328, 257] width 9 height 9
select select "83063"
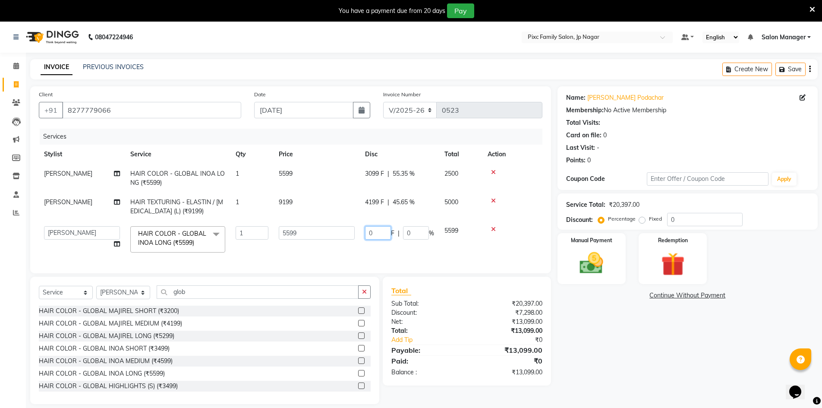
drag, startPoint x: 345, startPoint y: 221, endPoint x: 321, endPoint y: 211, distance: 26.5
click at [333, 217] on tbody "[PERSON_NAME] HAIR COLOR - GLOBAL INOA LONG (₹5599) 1 5599 3099 F | 55.35 % 250…" at bounding box center [290, 211] width 503 height 94
type input "3099"
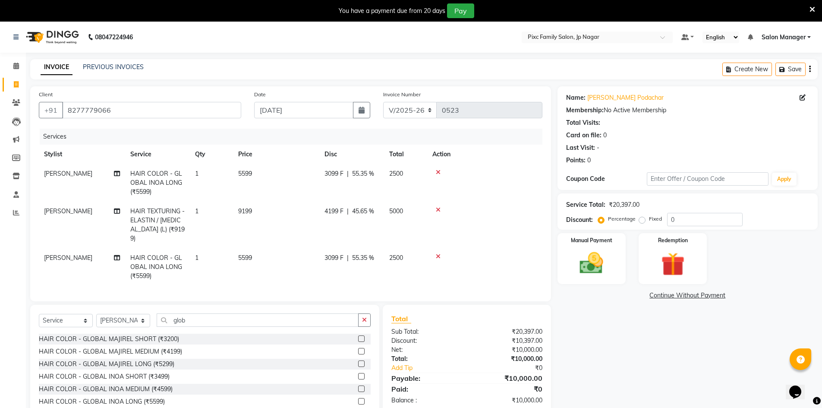
click at [522, 225] on tbody "[PERSON_NAME] HAIR COLOR - GLOBAL INOA LONG (₹5599) 1 5599 3099 F | 55.35 % 250…" at bounding box center [290, 225] width 503 height 122
click at [438, 171] on icon at bounding box center [438, 172] width 5 height 6
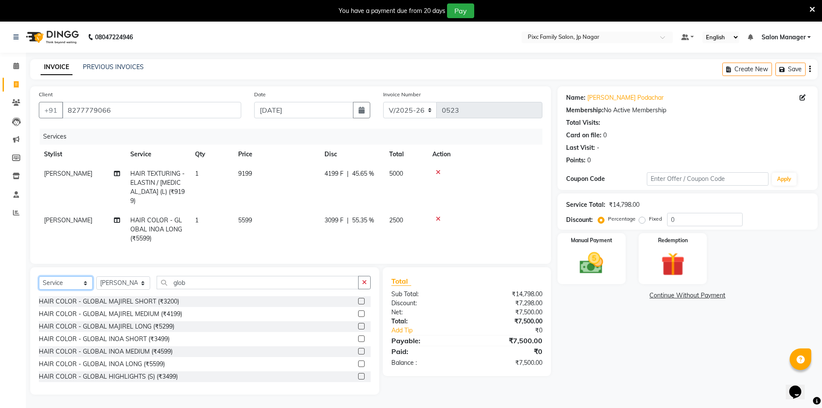
click at [59, 277] on select "Select Service Product Membership Package Voucher Prepaid Gift Card" at bounding box center [66, 282] width 54 height 13
select select "product"
click at [39, 276] on select "Select Service Product Membership Package Voucher Prepaid Gift Card" at bounding box center [66, 282] width 54 height 13
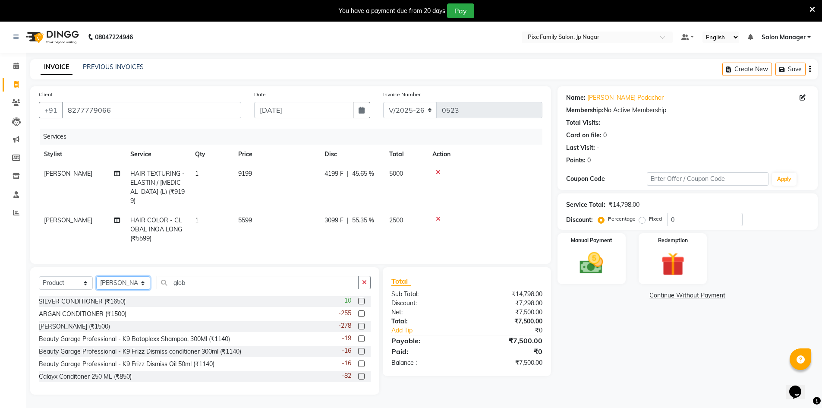
click at [123, 276] on select "Select Stylist [PERSON_NAME] BISWAKARAM [PERSON_NAME] [PERSON_NAME] [PERSON_NAM…" at bounding box center [123, 282] width 54 height 13
select select "82403"
click at [96, 276] on select "Select Stylist [PERSON_NAME] BISWAKARAM [PERSON_NAME] [PERSON_NAME] [PERSON_NAM…" at bounding box center [123, 282] width 54 height 13
drag, startPoint x: 167, startPoint y: 278, endPoint x: 137, endPoint y: 269, distance: 31.7
click at [146, 273] on div "Select Service Product Membership Package Voucher Prepaid Gift Card Select Styl…" at bounding box center [204, 330] width 349 height 127
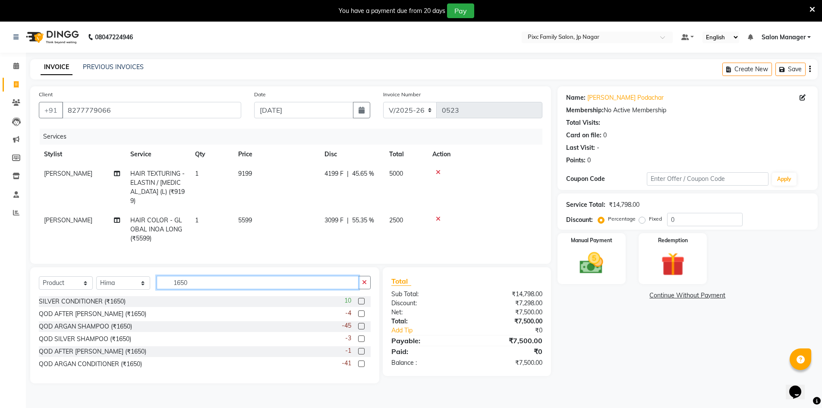
type input "1650"
click at [362, 360] on label at bounding box center [361, 363] width 6 height 6
click at [362, 361] on input "checkbox" at bounding box center [361, 364] width 6 height 6
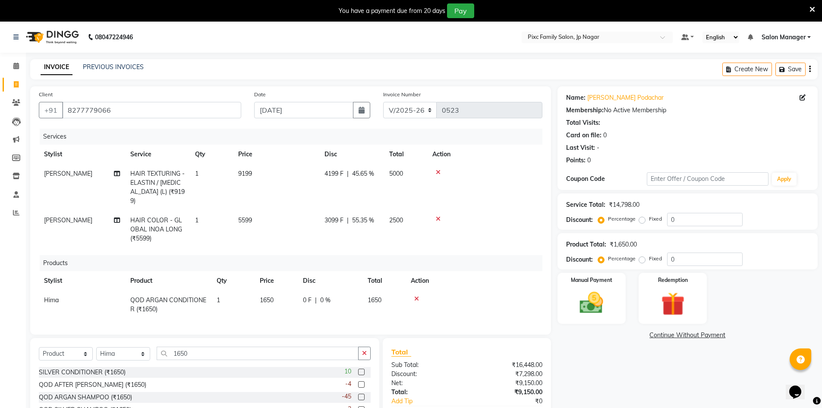
checkbox input "false"
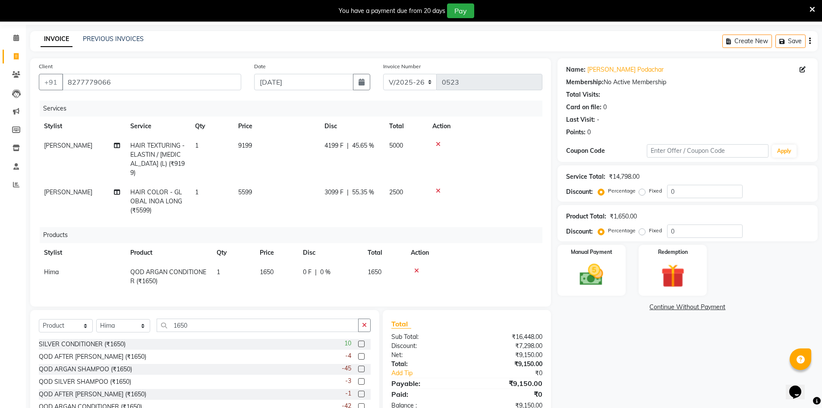
scroll to position [43, 0]
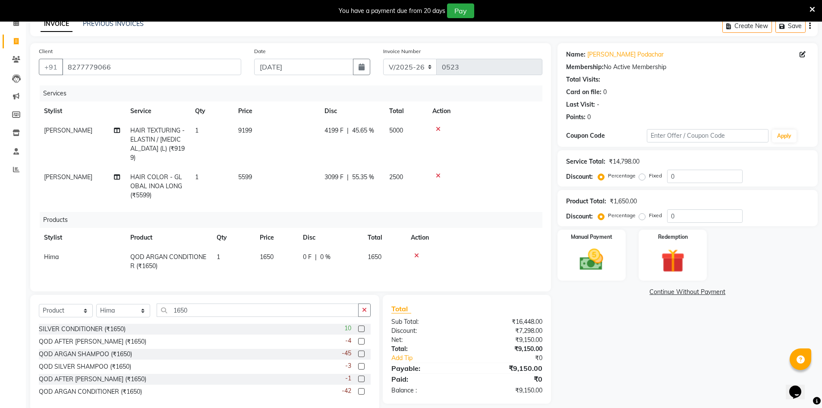
click at [362, 351] on label at bounding box center [361, 353] width 6 height 6
click at [362, 351] on input "checkbox" at bounding box center [361, 354] width 6 height 6
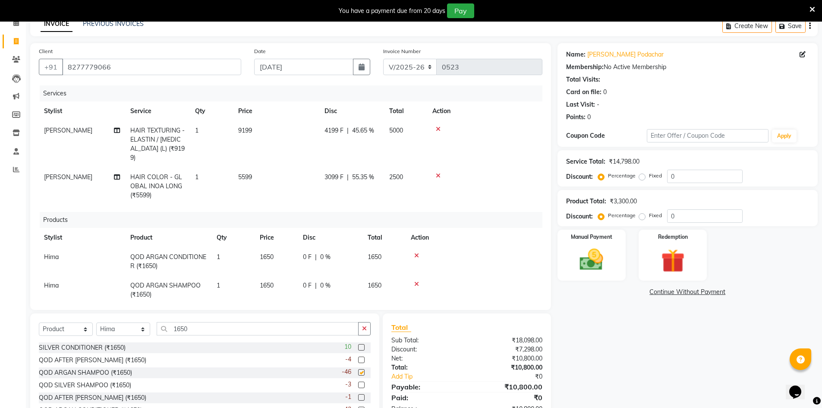
checkbox input "false"
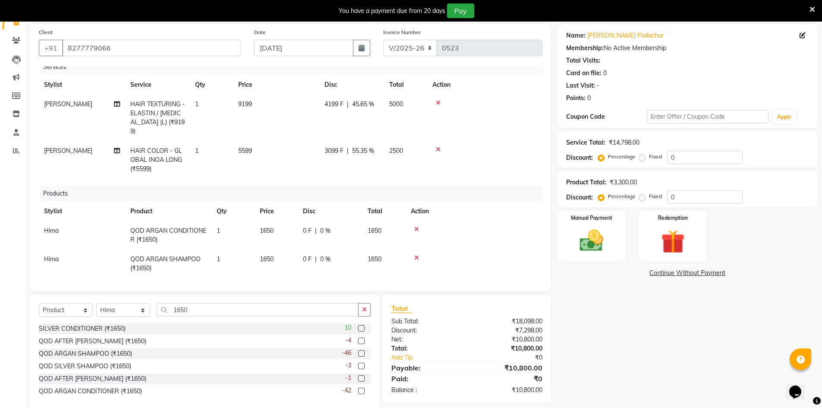
scroll to position [78, 0]
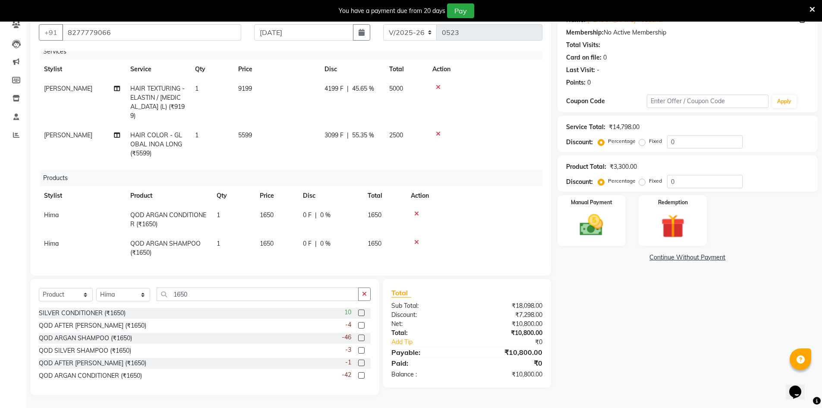
click at [418, 211] on icon at bounding box center [416, 214] width 5 height 6
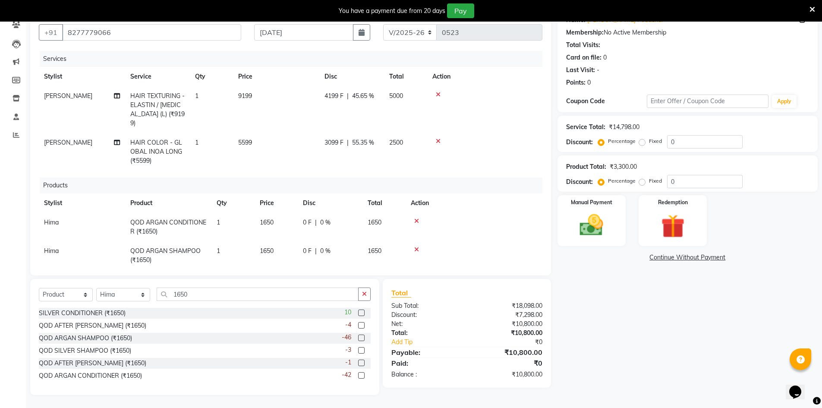
scroll to position [50, 0]
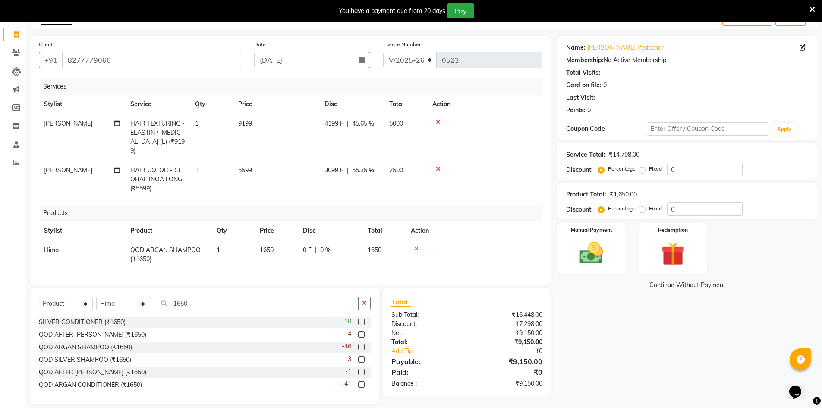
click at [416, 245] on icon at bounding box center [416, 248] width 5 height 6
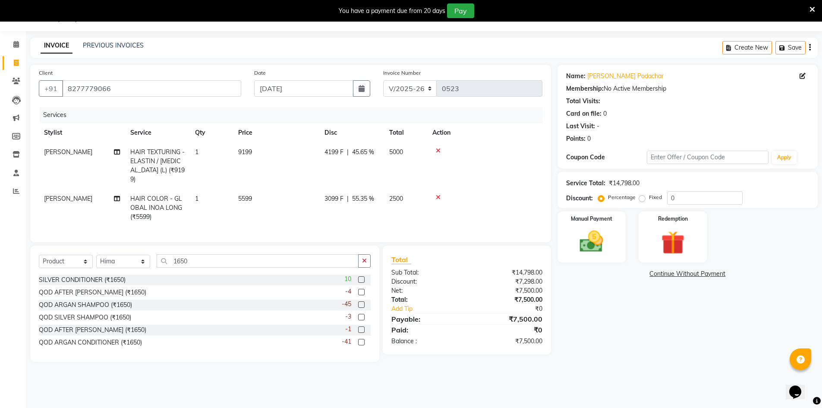
scroll to position [22, 0]
click at [134, 258] on select "Select Stylist [PERSON_NAME] BISWAKARAM [PERSON_NAME] [PERSON_NAME] [PERSON_NAM…" at bounding box center [123, 261] width 54 height 13
select select "83813"
click at [96, 255] on select "Select Stylist [PERSON_NAME] BISWAKARAM [PERSON_NAME] [PERSON_NAME] [PERSON_NAM…" at bounding box center [123, 261] width 54 height 13
click at [361, 301] on label at bounding box center [361, 304] width 6 height 6
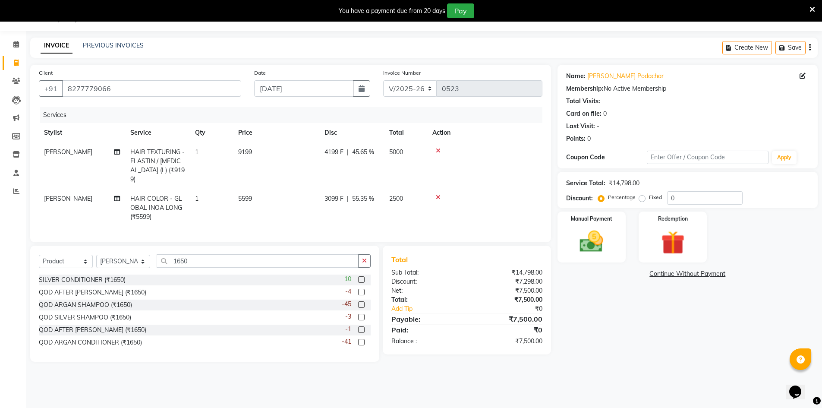
click at [361, 302] on input "checkbox" at bounding box center [361, 305] width 6 height 6
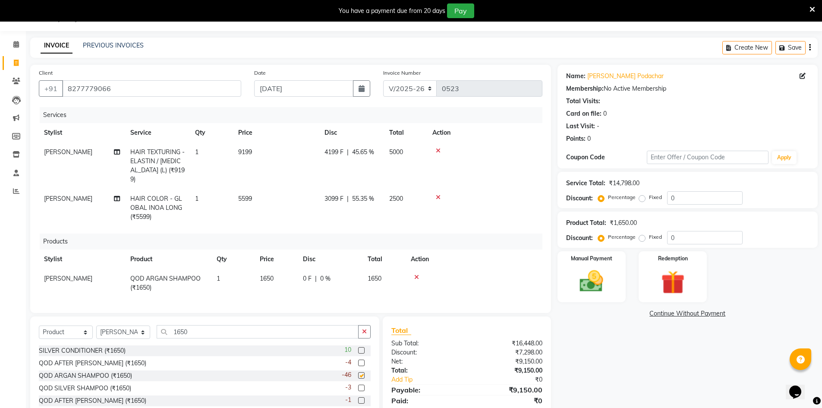
checkbox input "false"
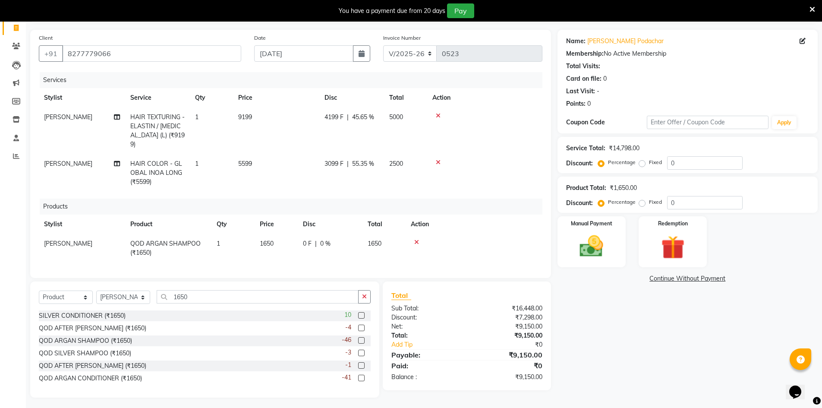
click at [363, 374] on label at bounding box center [361, 377] width 6 height 6
click at [363, 375] on input "checkbox" at bounding box center [361, 378] width 6 height 6
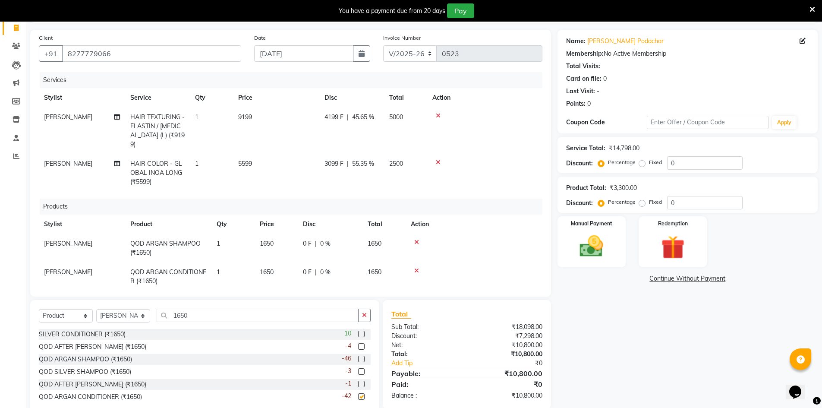
checkbox input "false"
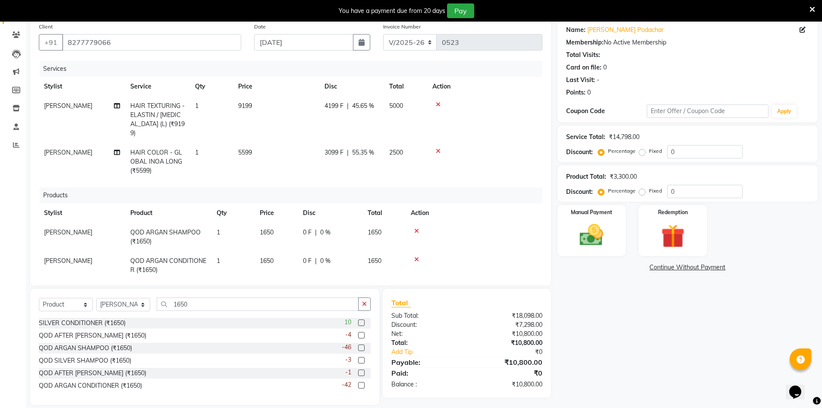
scroll to position [78, 0]
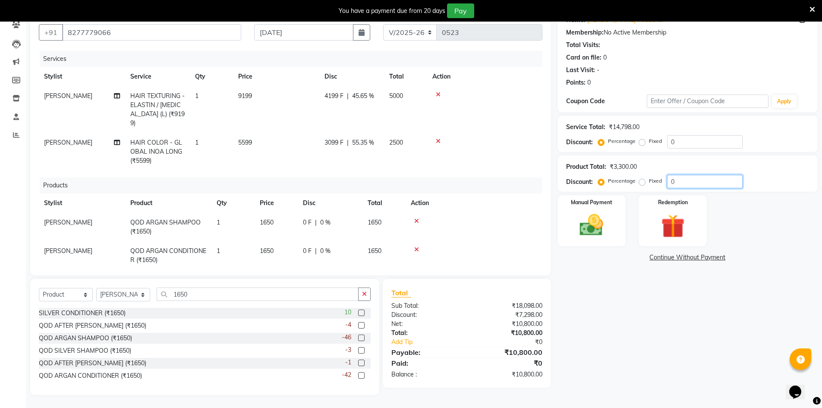
drag, startPoint x: 676, startPoint y: 181, endPoint x: 653, endPoint y: 179, distance: 22.6
click at [653, 179] on div "Percentage Fixed 0" at bounding box center [671, 181] width 143 height 13
type input "5"
click at [602, 215] on img at bounding box center [592, 225] width 40 height 28
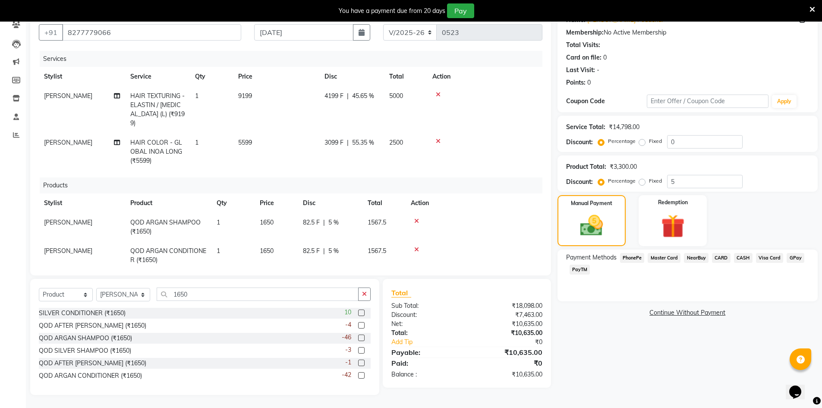
click at [631, 257] on span "PhonePe" at bounding box center [632, 258] width 25 height 10
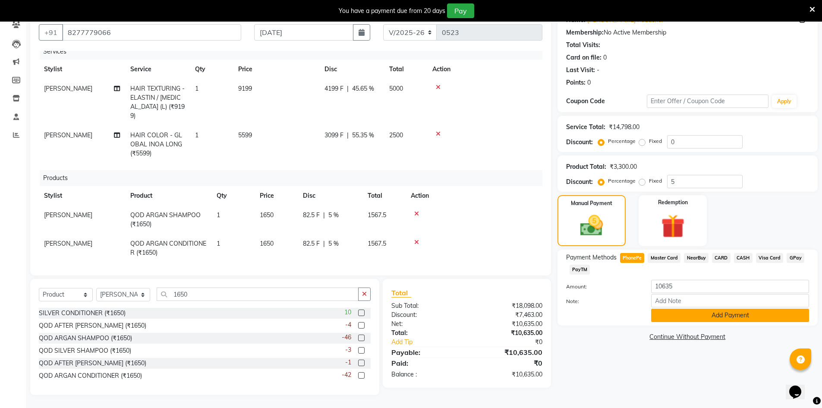
click at [735, 317] on button "Add Payment" at bounding box center [730, 314] width 158 height 13
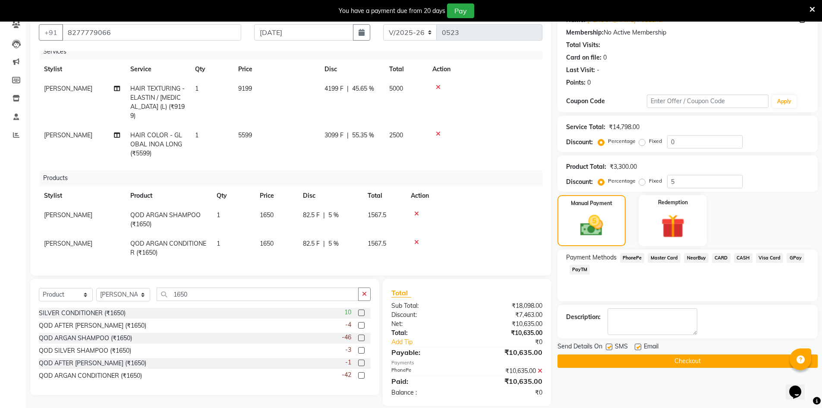
scroll to position [88, 0]
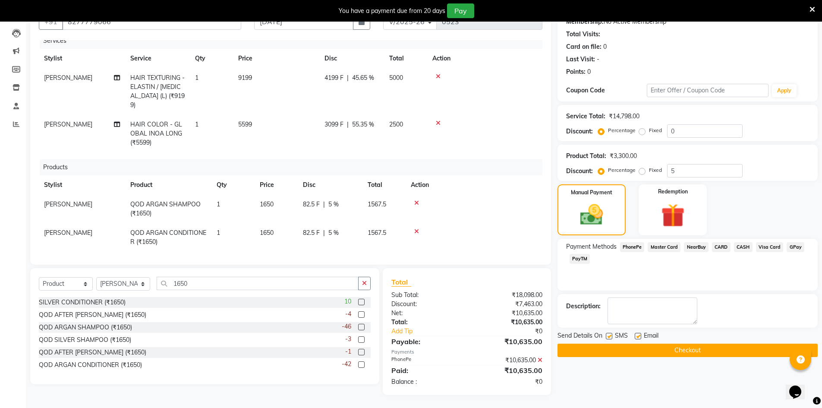
click at [699, 350] on button "Checkout" at bounding box center [687, 349] width 260 height 13
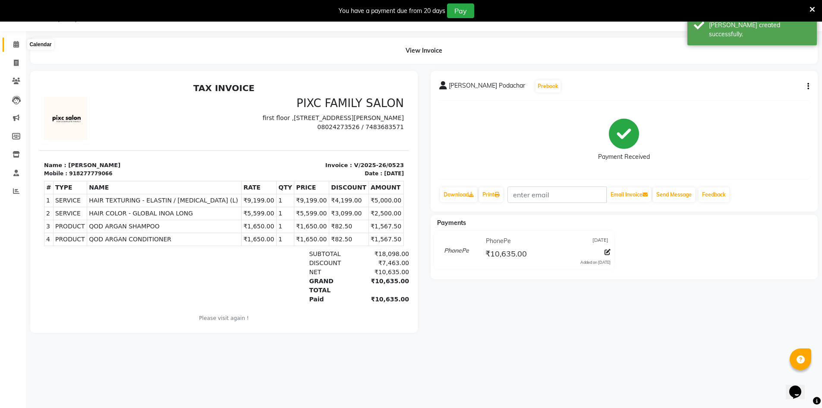
click at [17, 46] on icon at bounding box center [16, 44] width 6 height 6
